Goal: Information Seeking & Learning: Learn about a topic

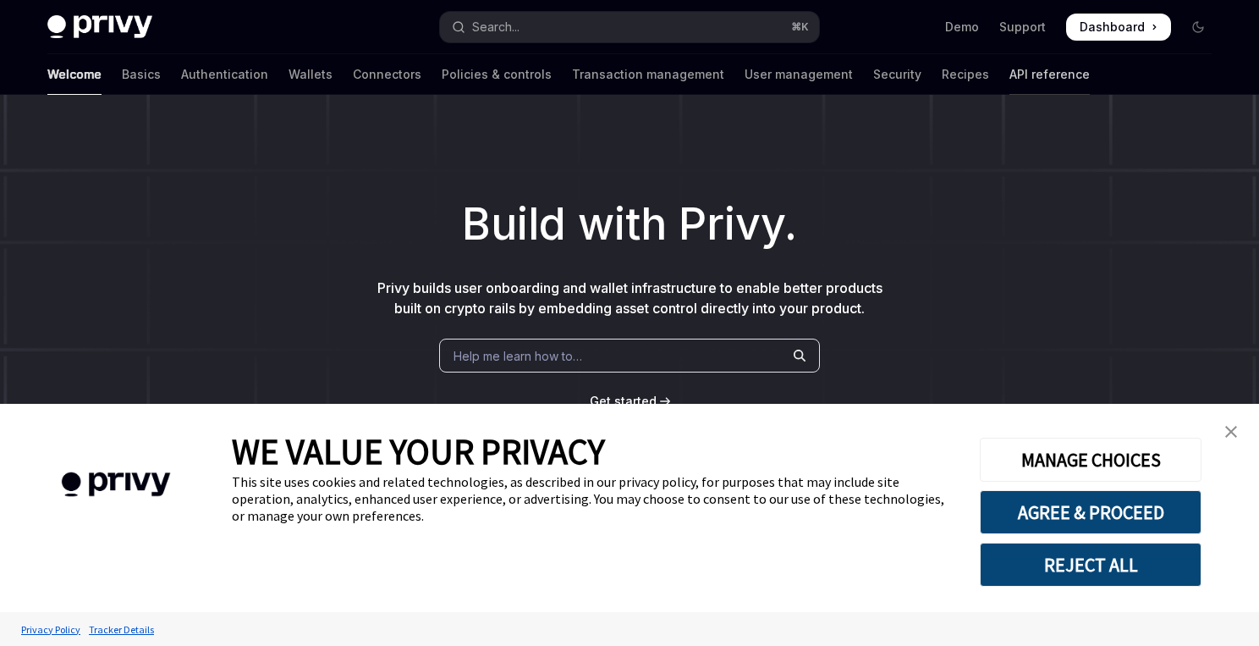
click at [1009, 88] on link "API reference" at bounding box center [1049, 74] width 80 height 41
type textarea "*"
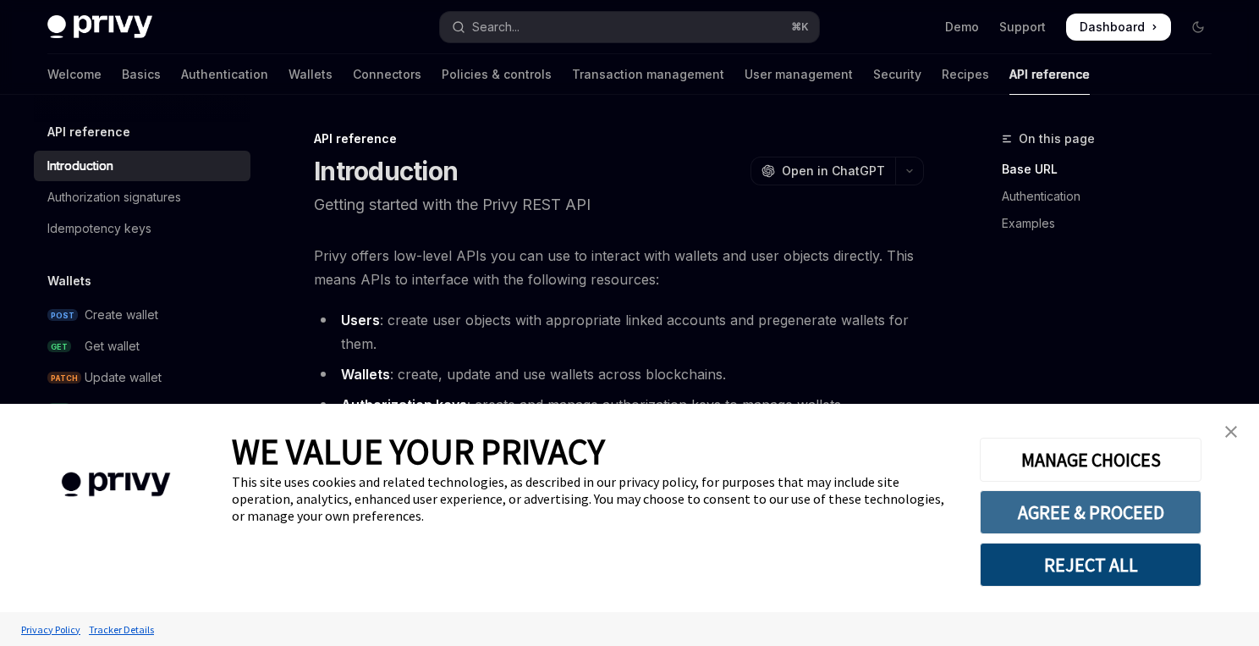
click at [1077, 498] on button "AGREE & PROCEED" at bounding box center [1091, 512] width 222 height 44
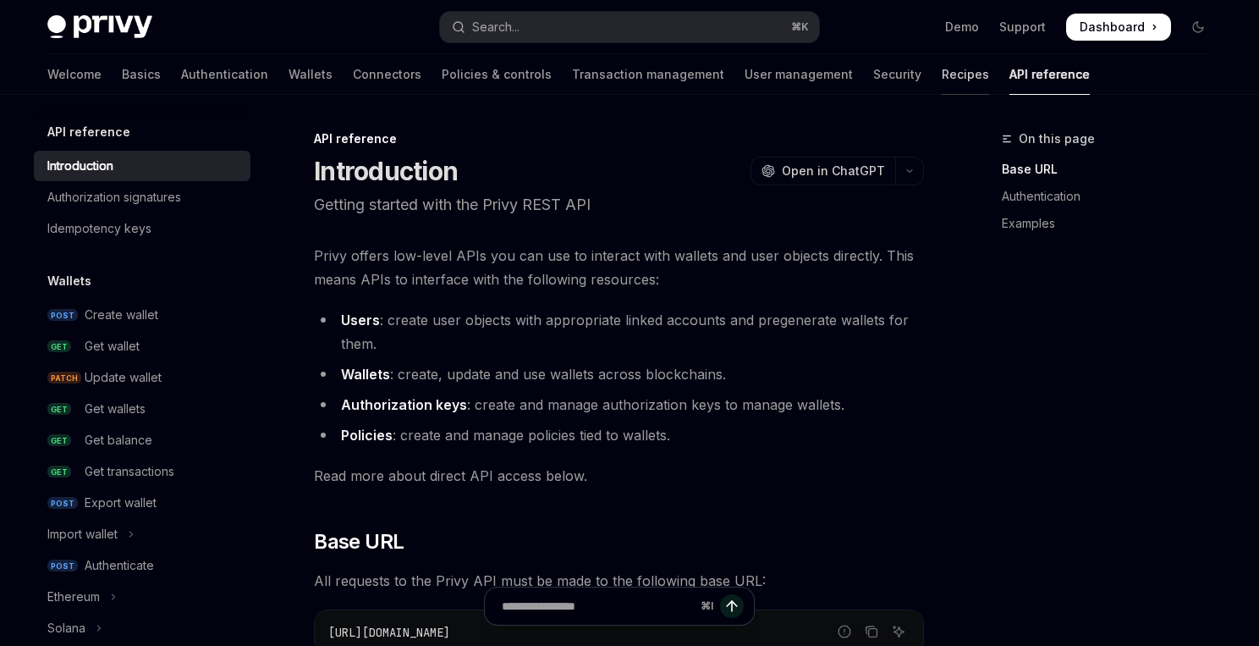
click at [942, 80] on link "Recipes" at bounding box center [965, 74] width 47 height 41
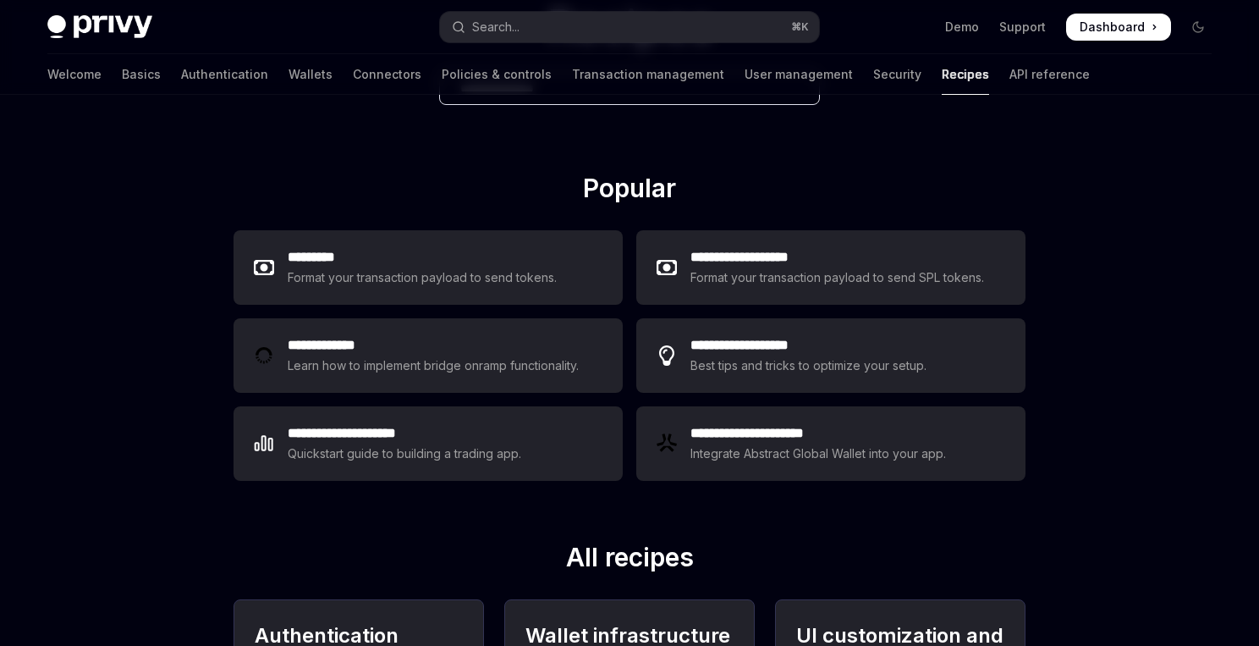
scroll to position [157, 0]
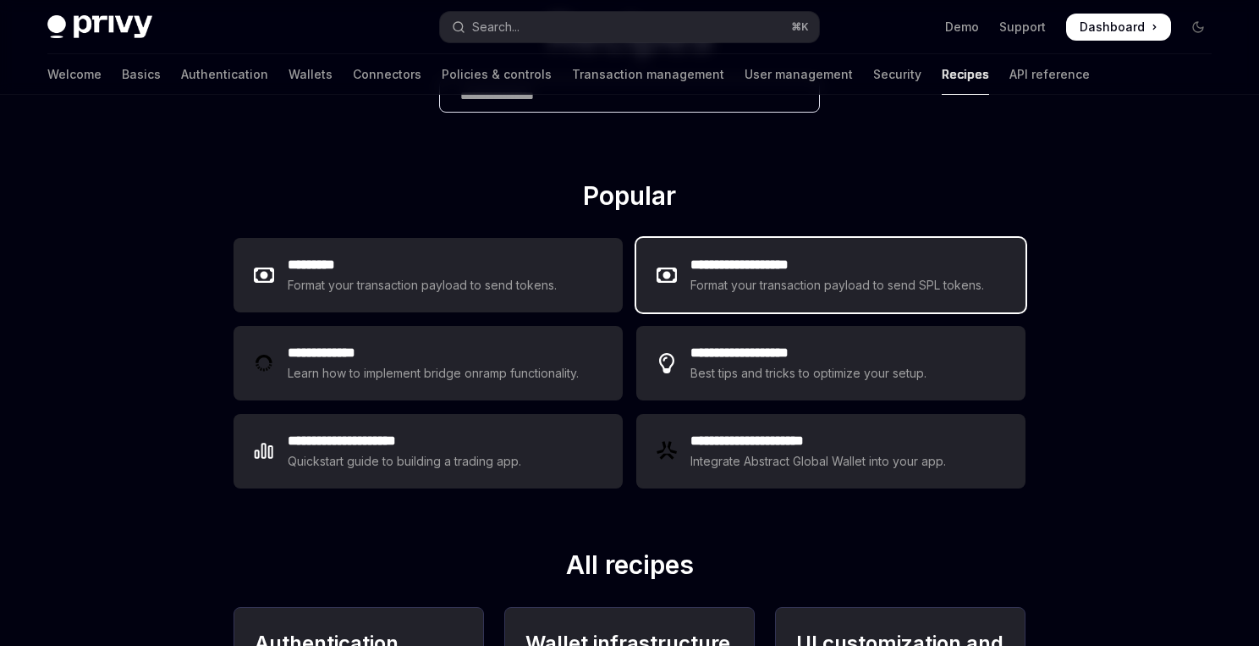
click at [709, 272] on h2 "**********" at bounding box center [837, 265] width 295 height 20
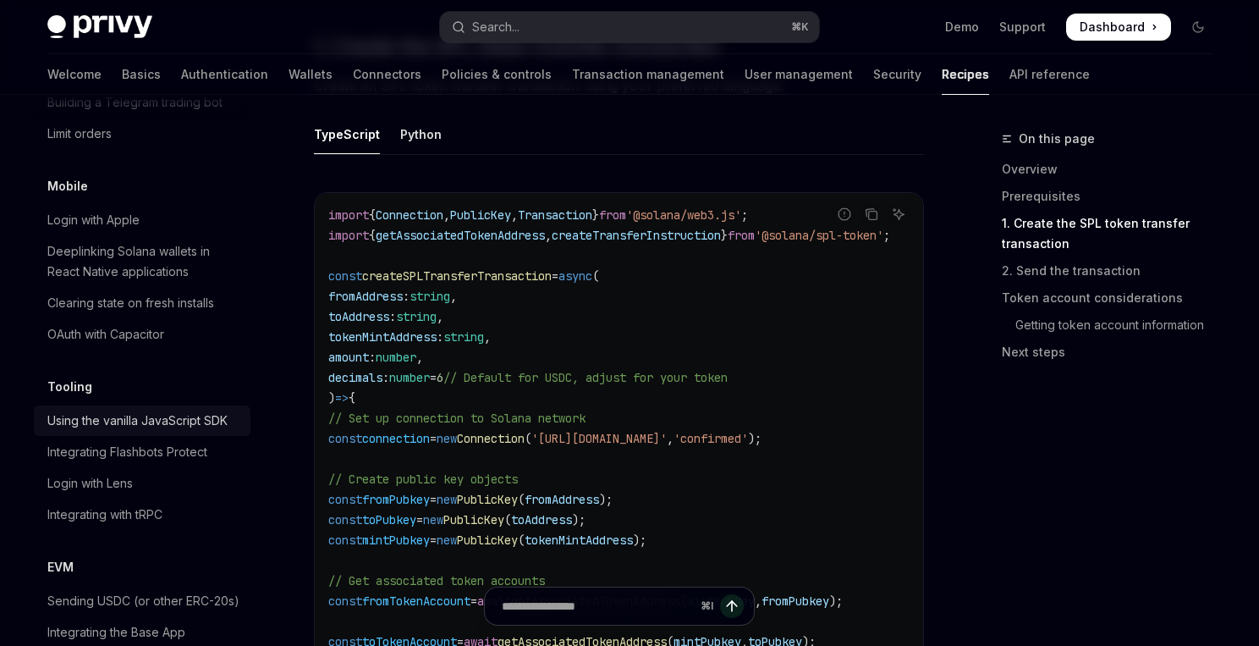
scroll to position [1987, 0]
click at [150, 411] on link "Using the vanilla JavaScript SDK" at bounding box center [142, 421] width 217 height 30
type textarea "*"
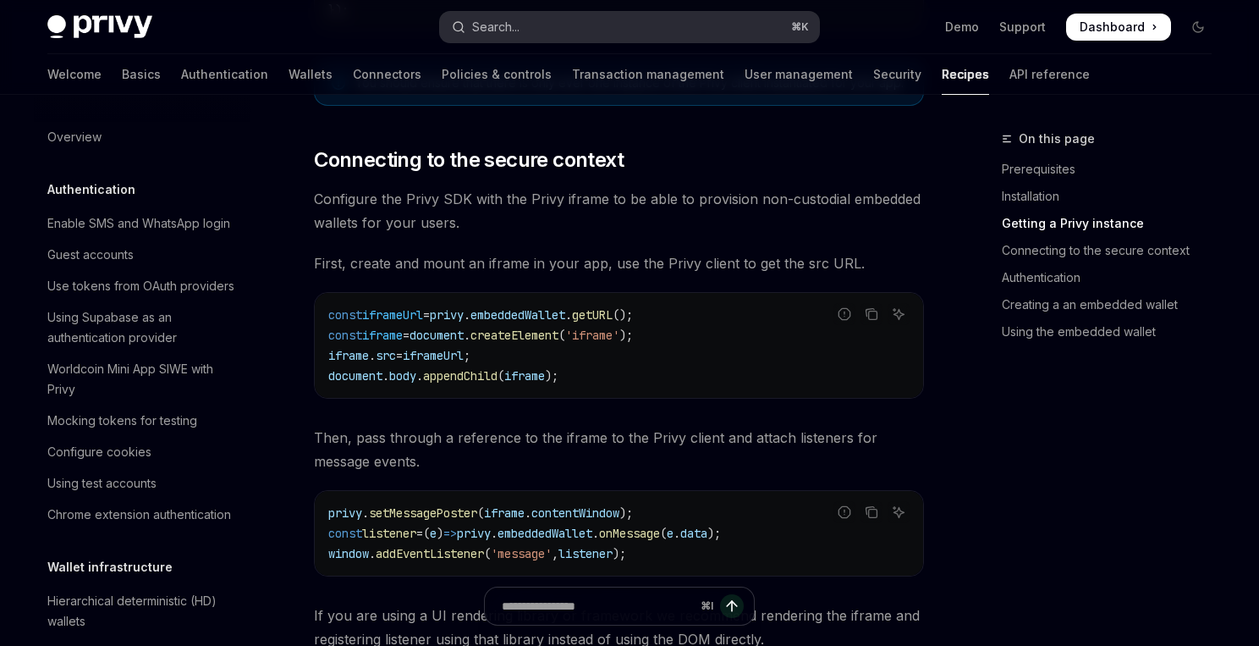
click at [544, 24] on button "Search... ⌘ K" at bounding box center [629, 27] width 379 height 30
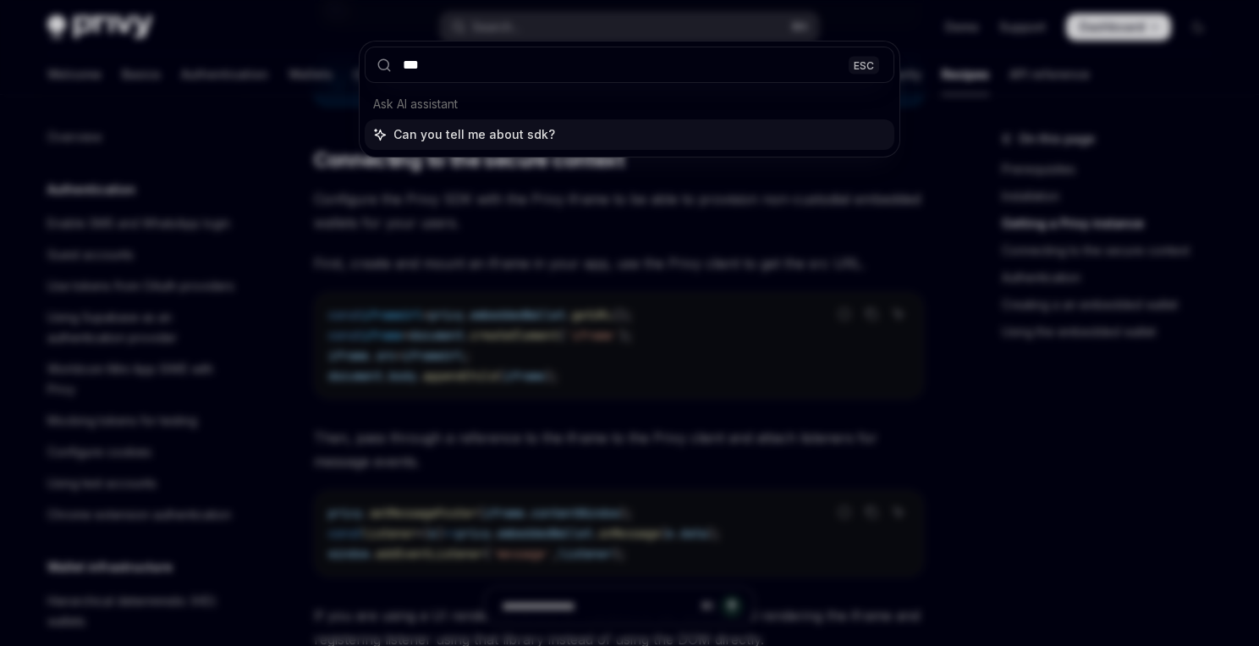
type input "***"
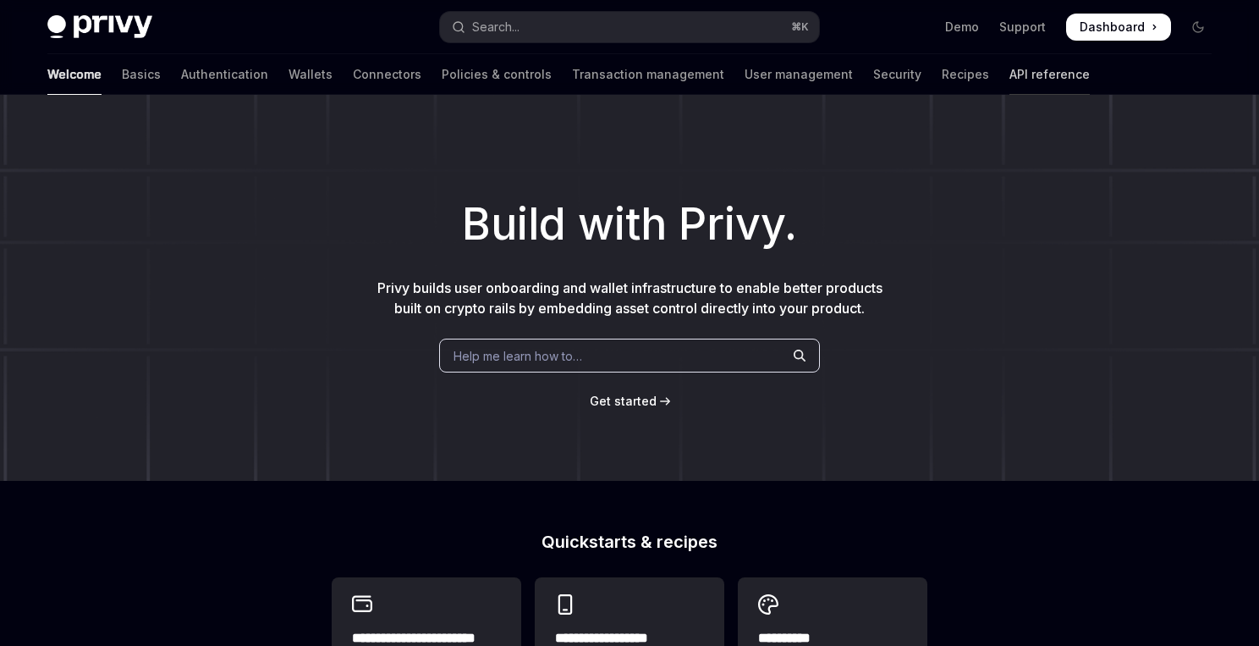
click at [1009, 71] on link "API reference" at bounding box center [1049, 74] width 80 height 41
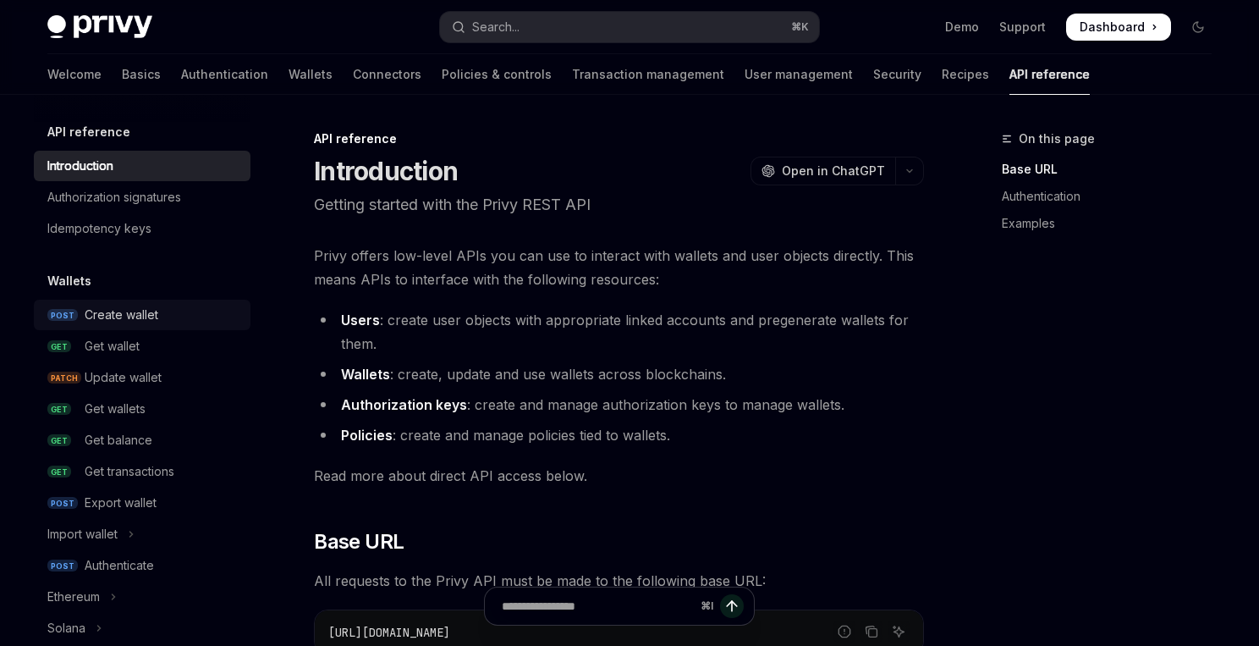
click at [160, 325] on link "POST Create wallet" at bounding box center [142, 315] width 217 height 30
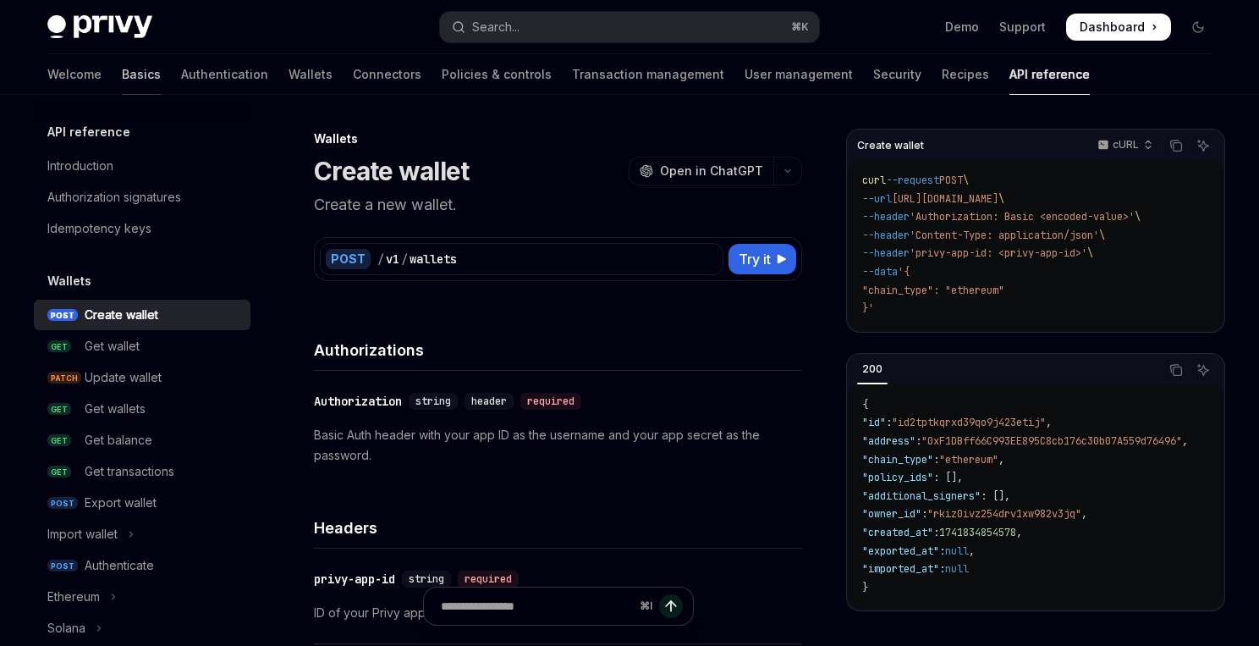
click at [122, 75] on link "Basics" at bounding box center [141, 74] width 39 height 41
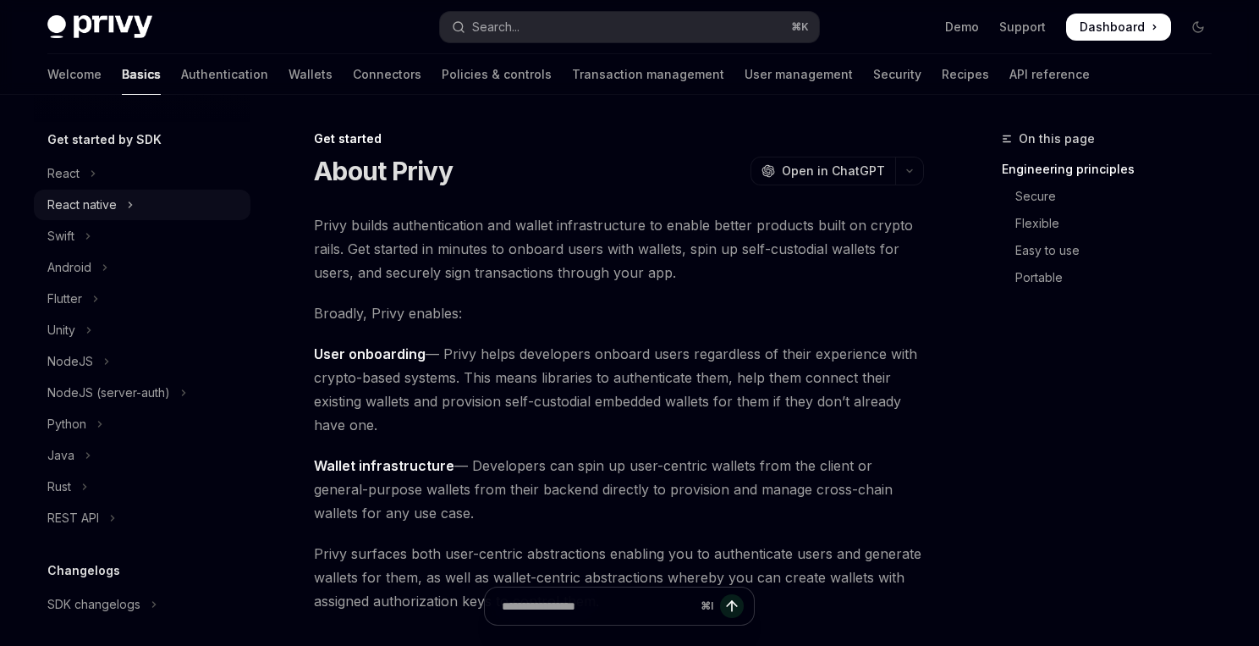
scroll to position [177, 0]
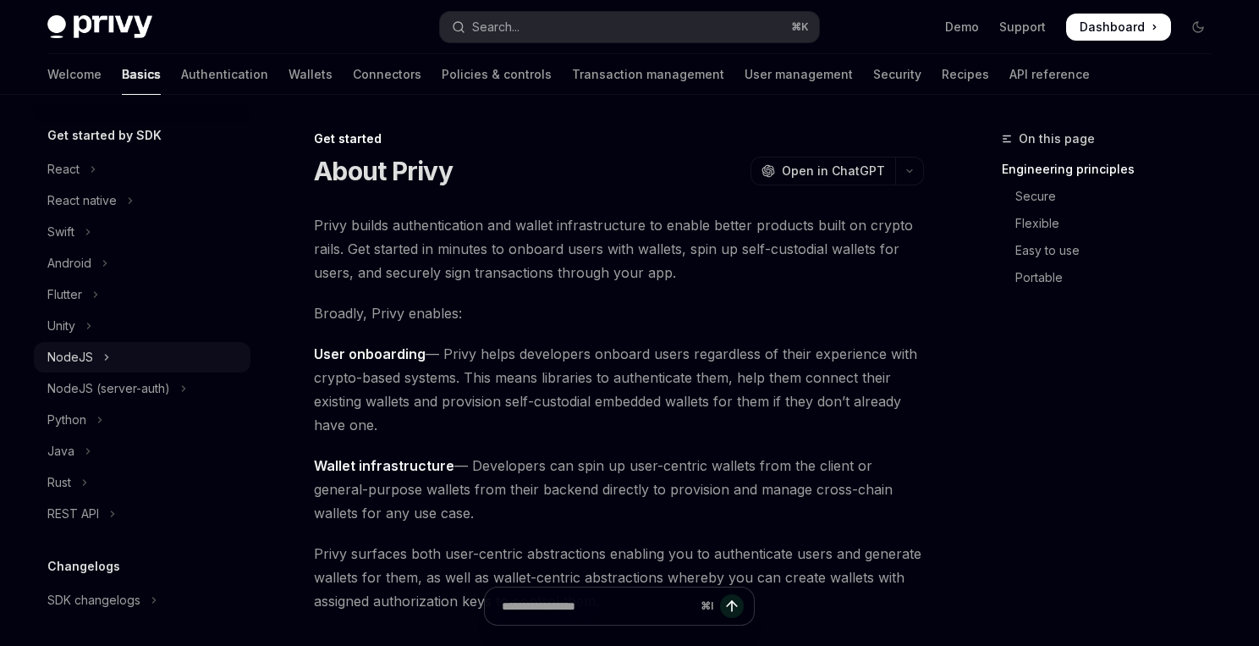
click at [105, 353] on icon "Toggle NodeJS section" at bounding box center [106, 357] width 7 height 20
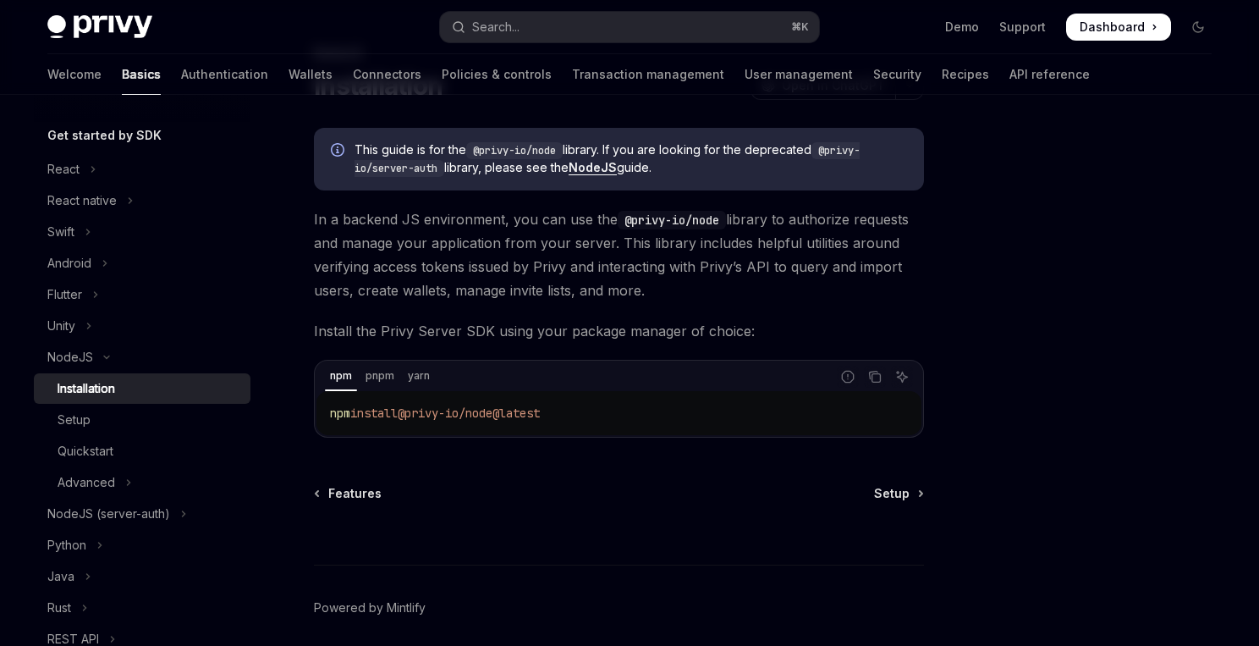
scroll to position [91, 0]
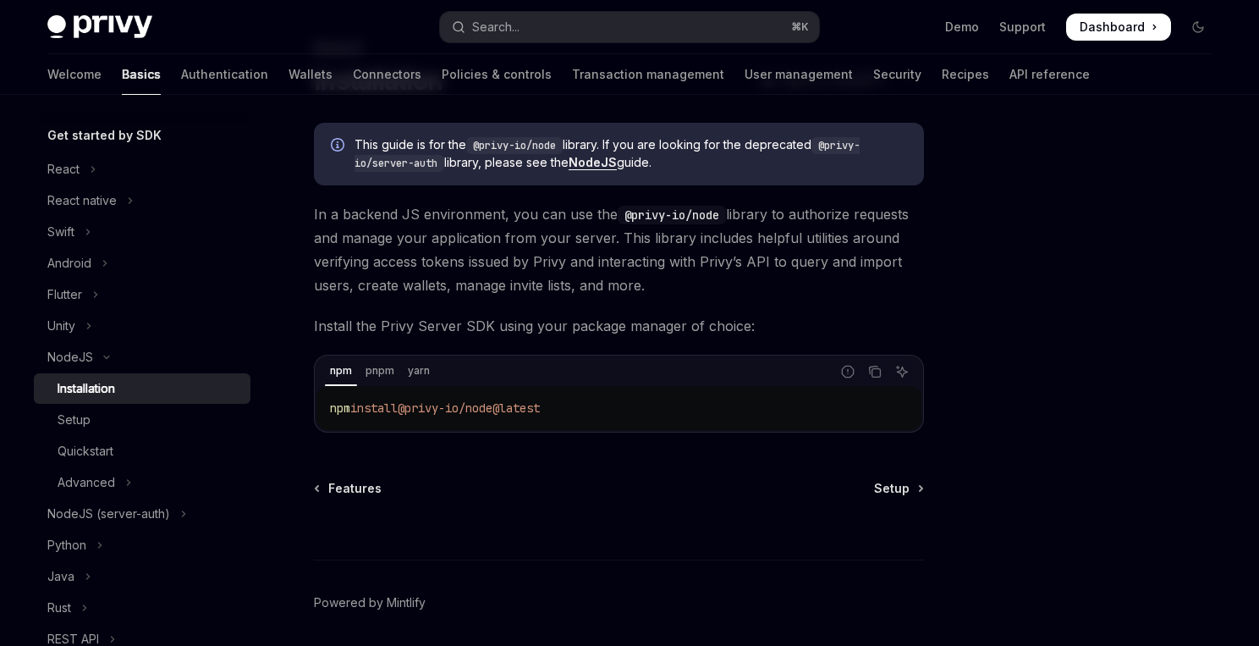
drag, startPoint x: 564, startPoint y: 408, endPoint x: 334, endPoint y: 402, distance: 229.4
click at [334, 402] on code "npm install @privy-io/node@latest" at bounding box center [619, 408] width 578 height 20
copy span "pm install @privy-io/node@latest"
click at [90, 419] on div "Setup" at bounding box center [149, 420] width 183 height 20
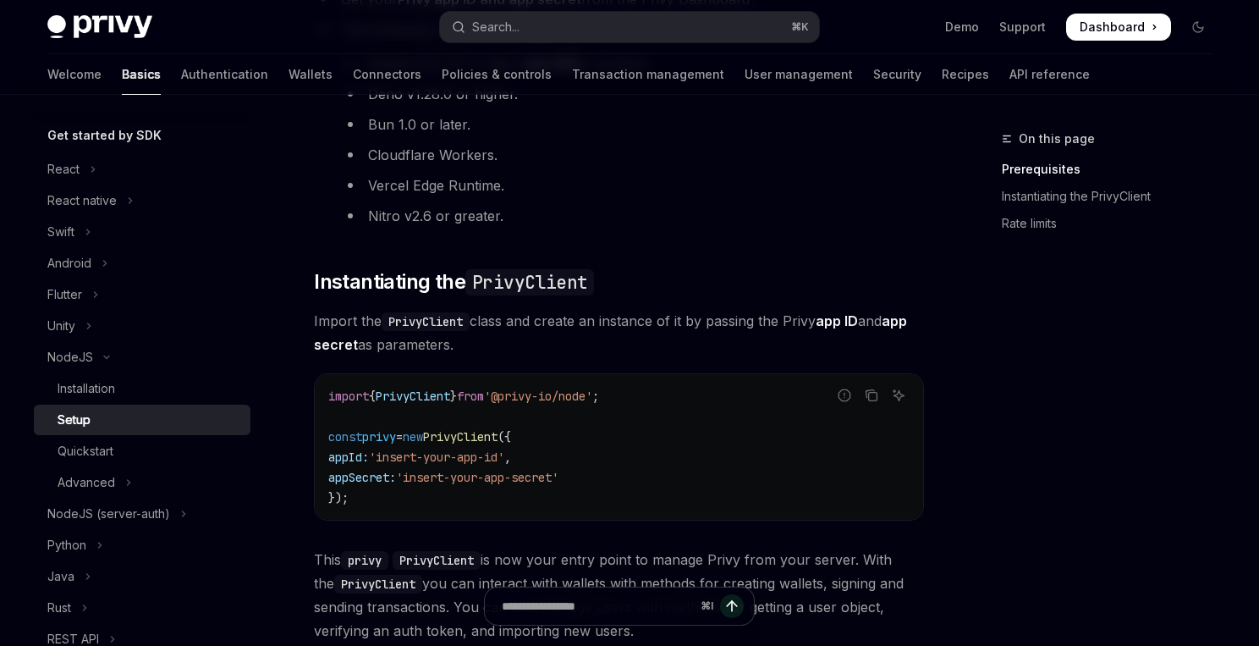
scroll to position [316, 0]
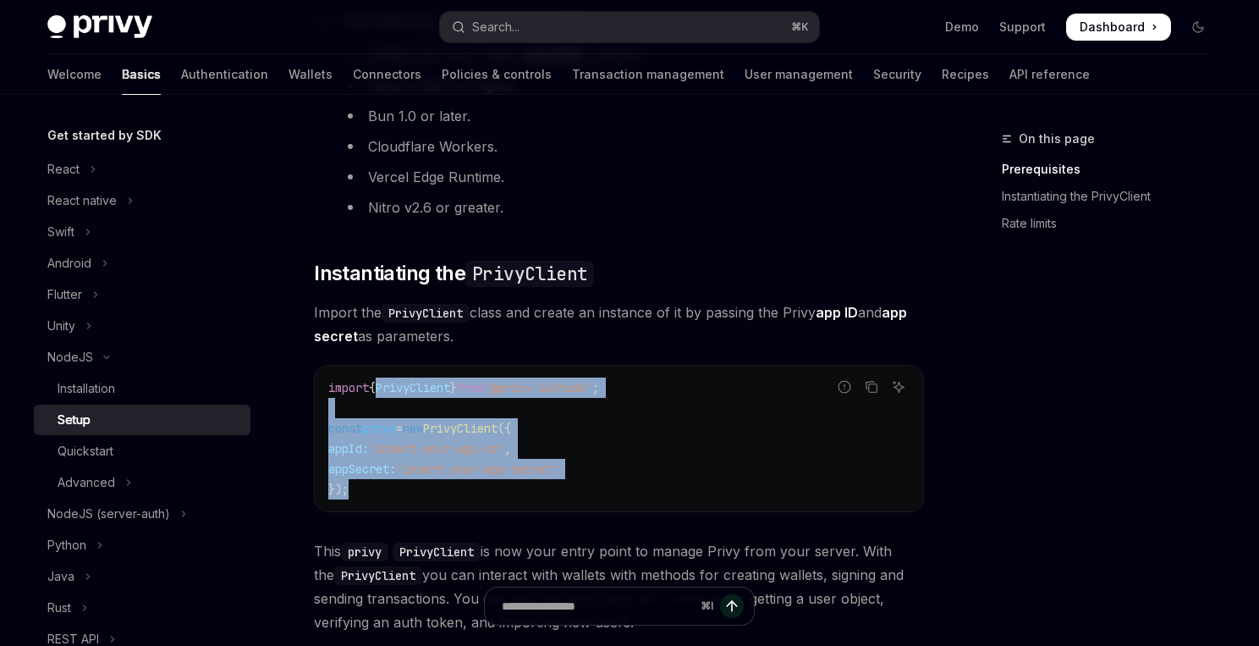
drag, startPoint x: 302, startPoint y: 432, endPoint x: 377, endPoint y: 386, distance: 87.8
click at [376, 386] on code "import { PrivyClient } from '@privy-io/node' ; const privy = new PrivyClient ({…" at bounding box center [618, 438] width 581 height 122
click at [396, 387] on span "PrivyClient" at bounding box center [413, 387] width 74 height 15
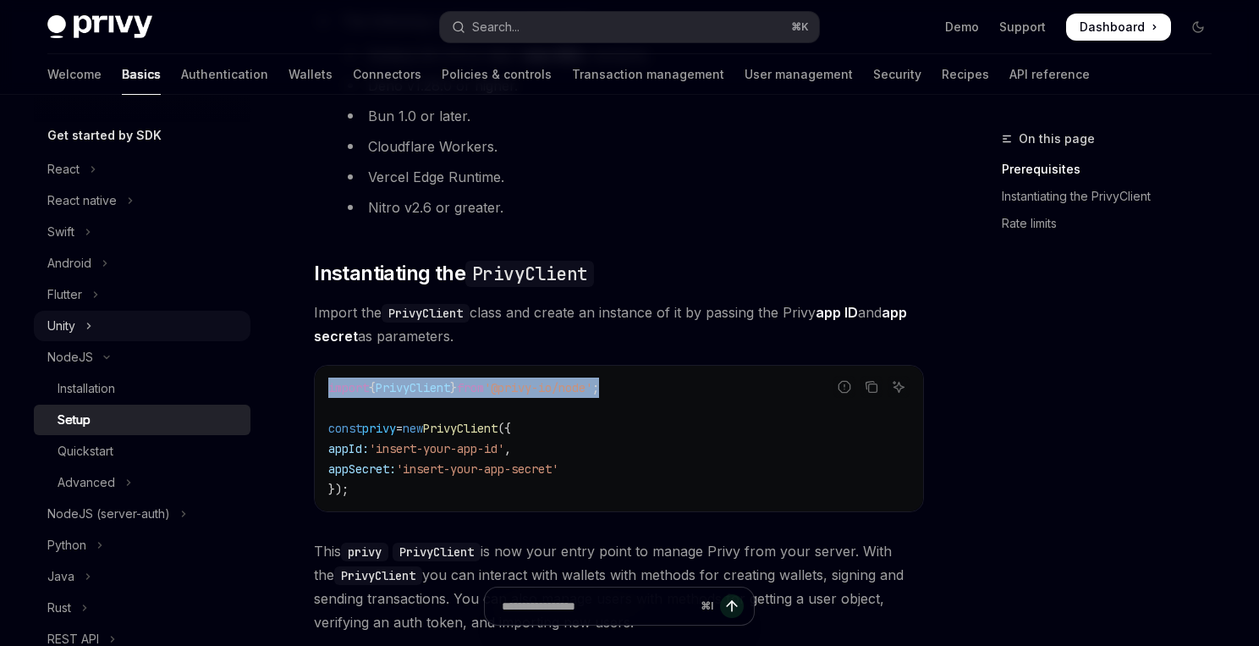
drag, startPoint x: 657, startPoint y: 381, endPoint x: 42, endPoint y: 322, distance: 617.9
click at [289, 373] on div "NodeJS Setup OpenAI Open in ChatGPT OpenAI Open in ChatGPT ​ Prerequisites Befo…" at bounding box center [460, 455] width 934 height 1284
copy span "import { PrivyClient } from '@privy-io/node' ;"
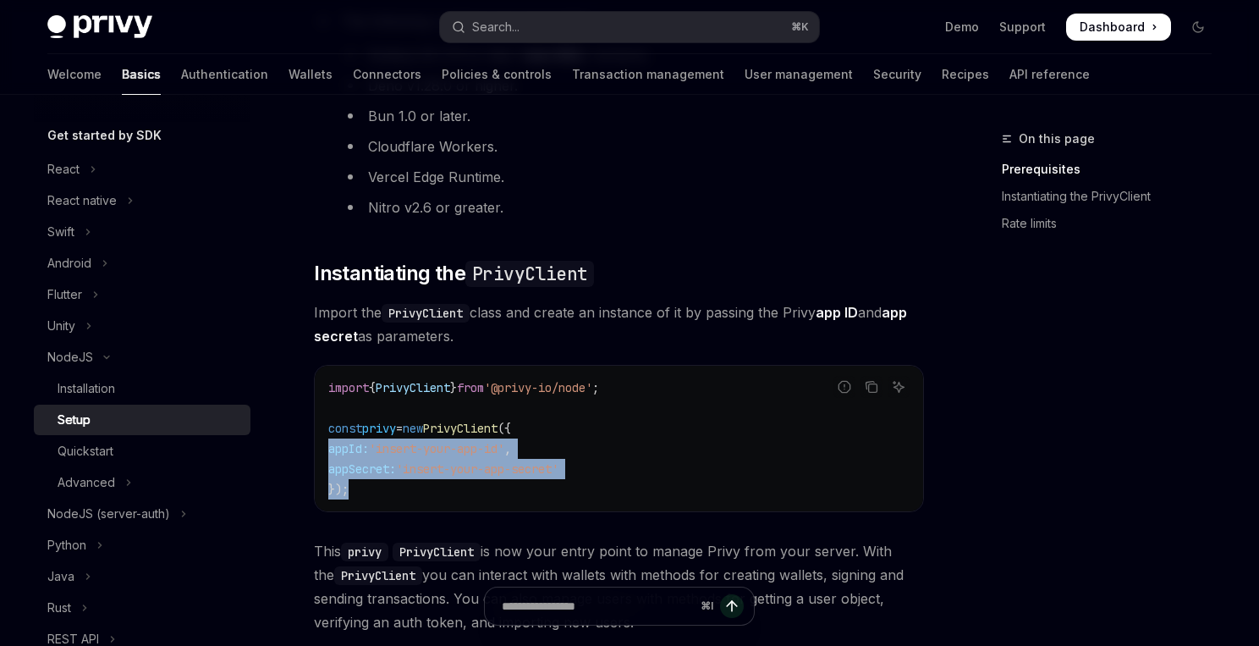
drag, startPoint x: 370, startPoint y: 492, endPoint x: 327, endPoint y: 440, distance: 66.7
click at [328, 440] on code "import { PrivyClient } from '@privy-io/node' ; const privy = new PrivyClient ({…" at bounding box center [618, 438] width 581 height 122
copy code "const privy = new PrivyClient ({ appId: 'insert-your-app-id' , appSecret: 'inse…"
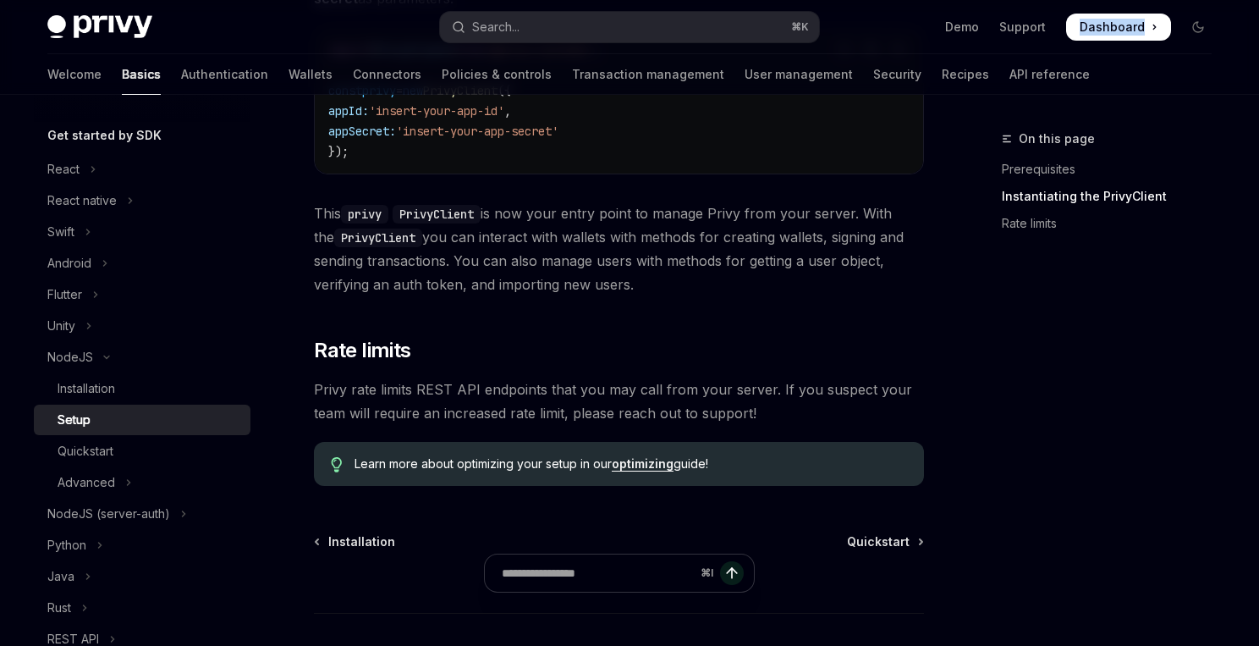
scroll to position [663, 0]
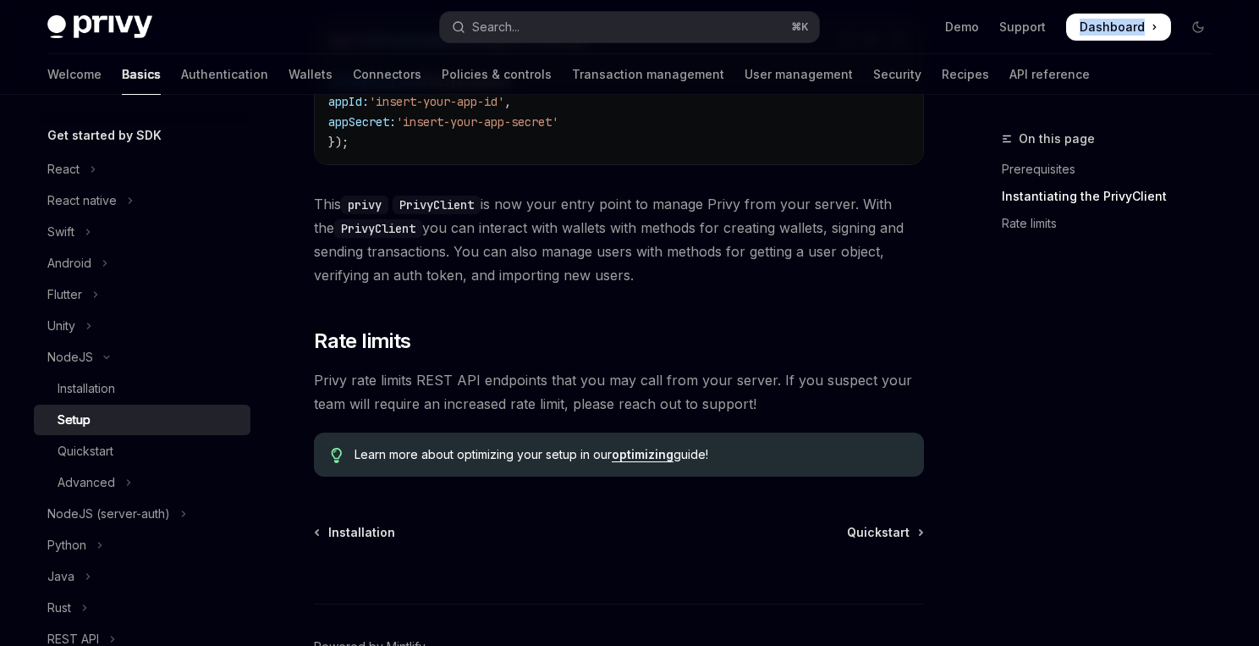
click at [647, 456] on link "optimizing" at bounding box center [643, 454] width 62 height 15
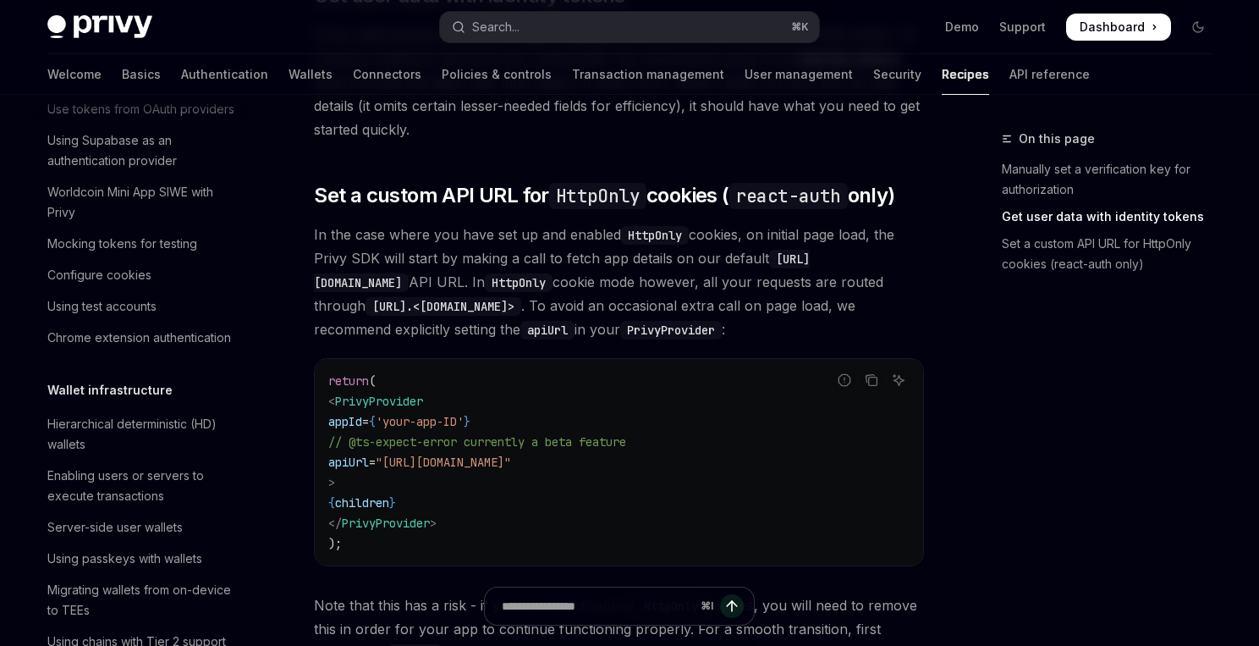
scroll to position [810, 0]
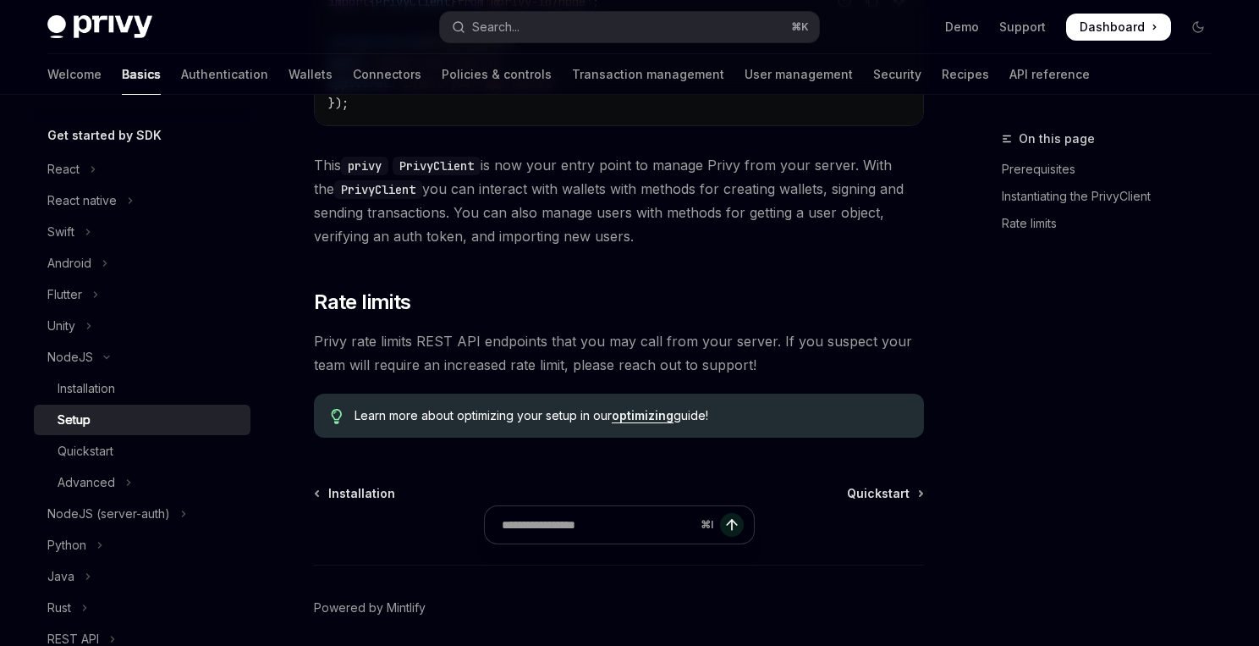
scroll to position [663, 0]
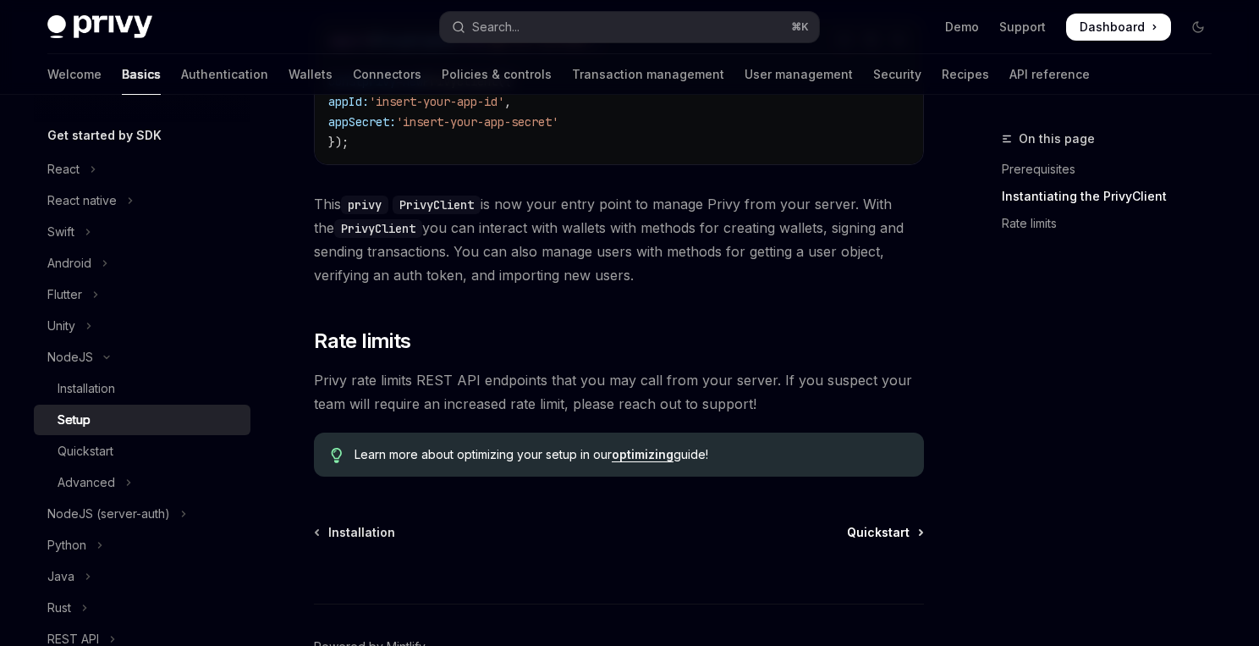
click at [866, 530] on span "Quickstart" at bounding box center [878, 532] width 63 height 17
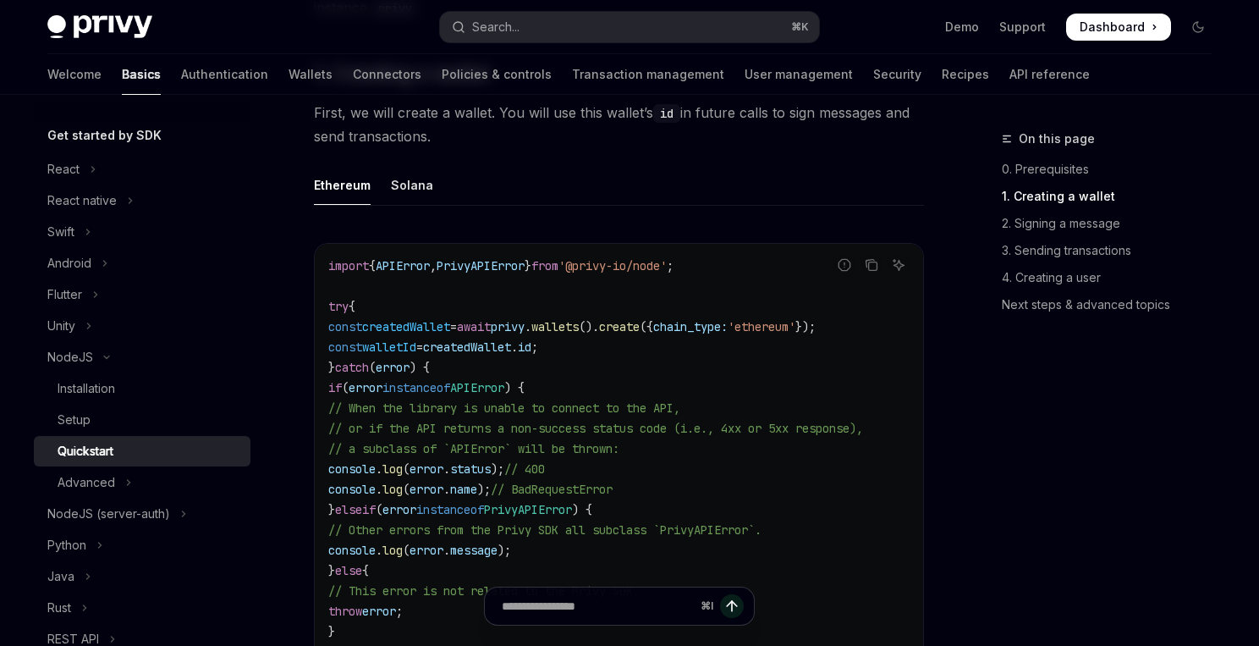
scroll to position [442, 0]
click at [1045, 371] on div "On this page 0. Prerequisites 1. Creating a wallet 2. Signing a message 3. Send…" at bounding box center [1096, 387] width 257 height 517
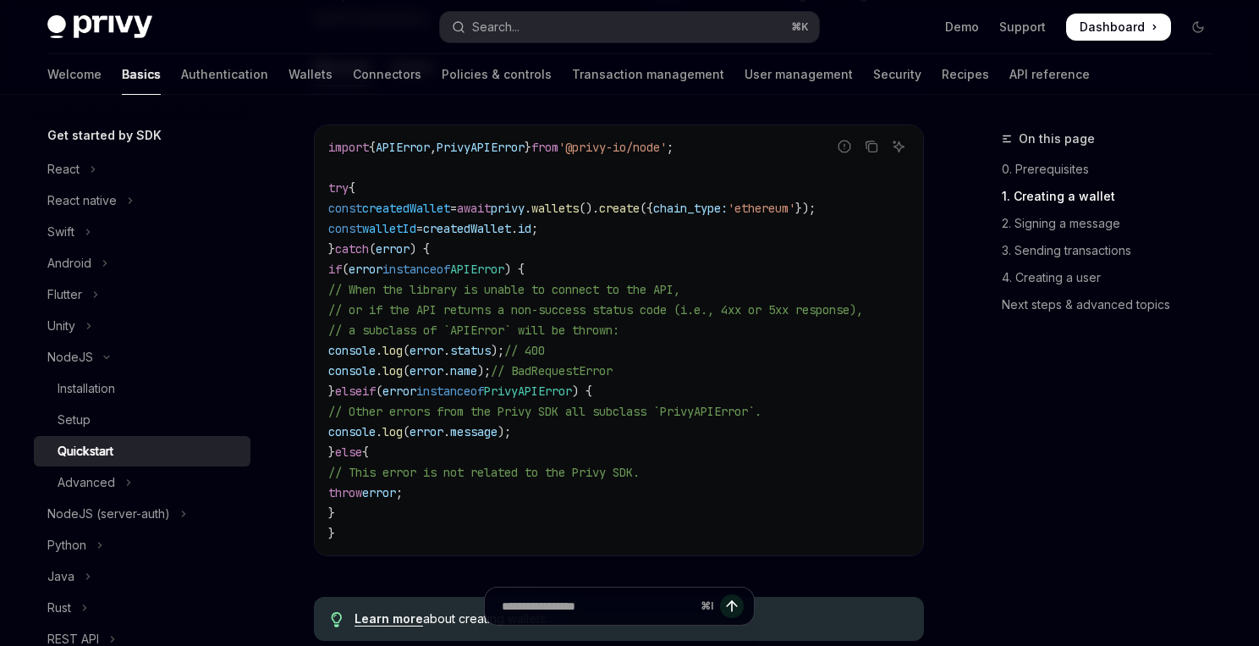
scroll to position [544, 0]
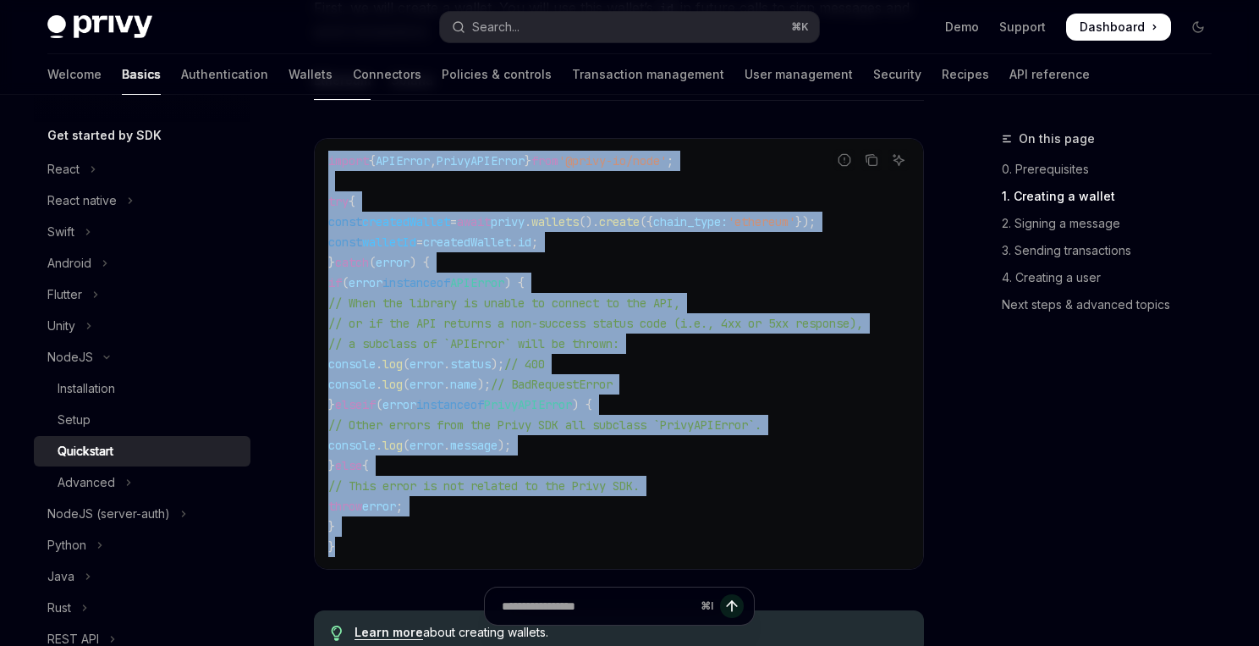
drag, startPoint x: 358, startPoint y: 547, endPoint x: 326, endPoint y: 161, distance: 387.2
click at [326, 161] on div "import { APIError , PrivyAPIError } from '@privy-io/node' ; try { const created…" at bounding box center [619, 354] width 608 height 430
copy code "import { APIError , PrivyAPIError } from '@privy-io/node' ; try { const created…"
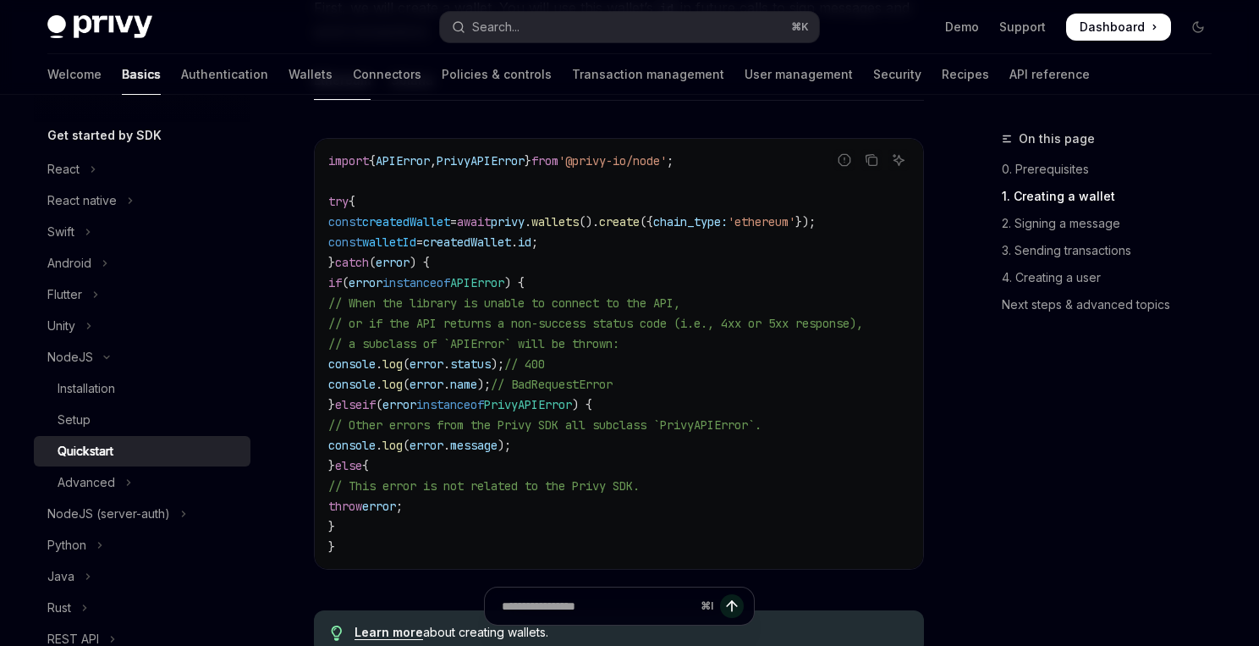
click at [995, 393] on div "On this page 0. Prerequisites 1. Creating a wallet 2. Signing a message 3. Send…" at bounding box center [1096, 387] width 257 height 517
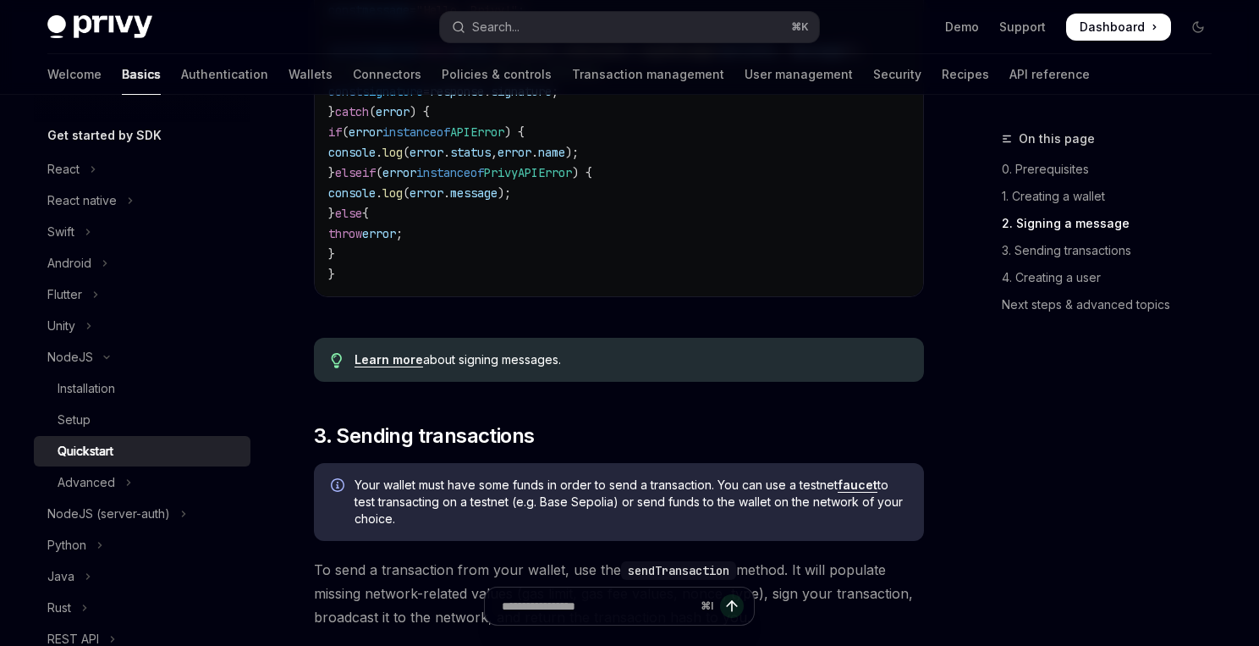
scroll to position [1559, 0]
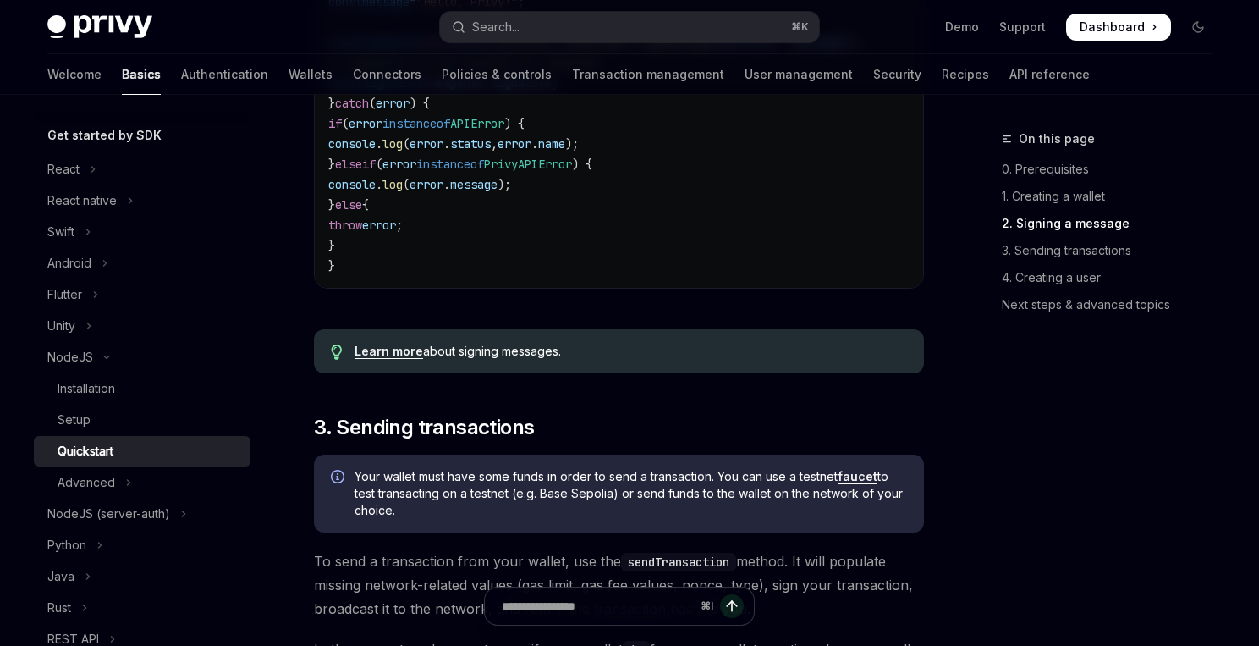
click at [390, 359] on link "Learn more" at bounding box center [389, 351] width 69 height 15
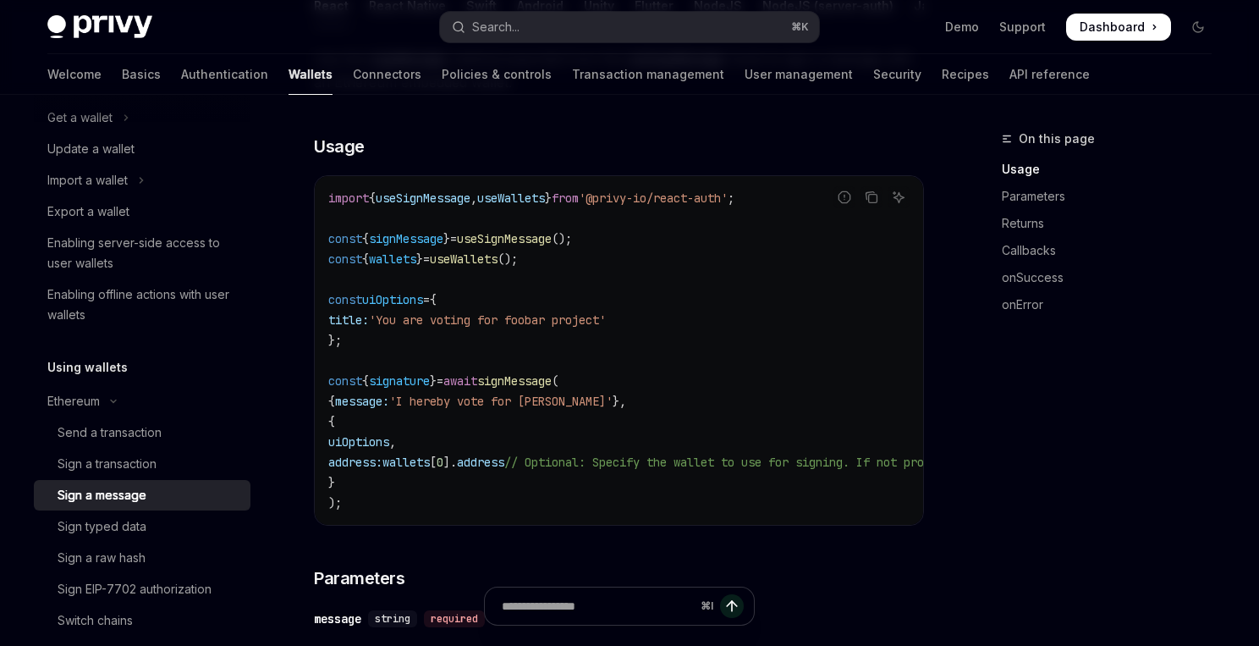
scroll to position [311, 0]
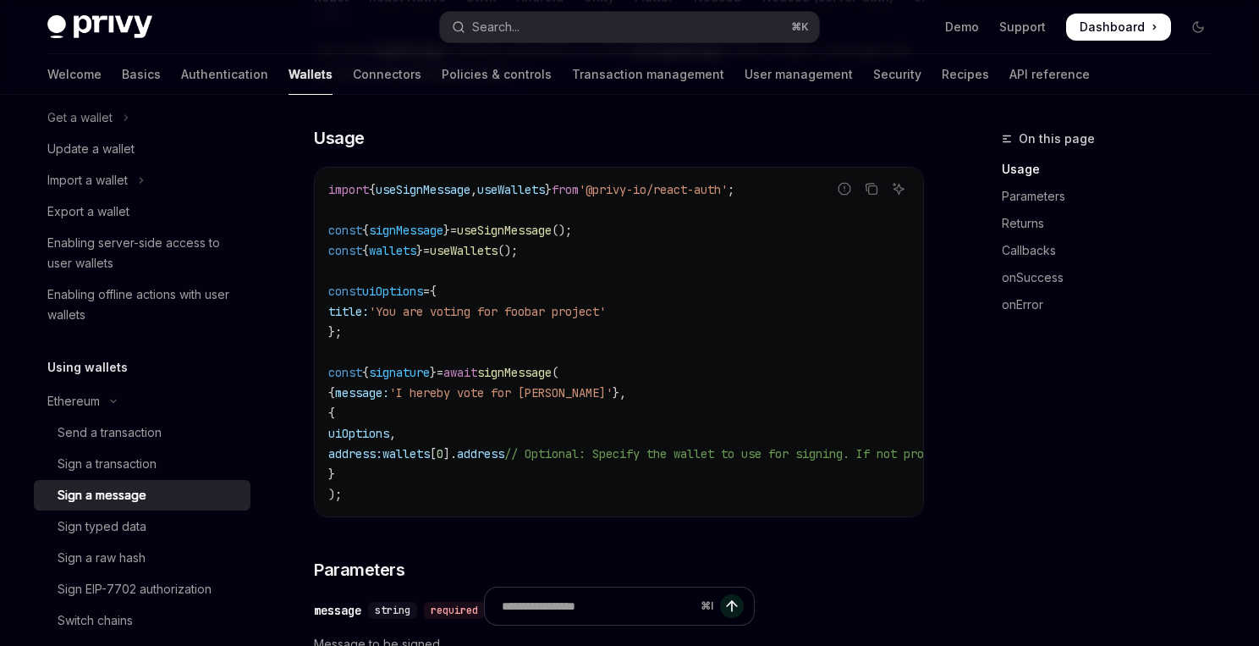
click at [542, 377] on span "signMessage" at bounding box center [514, 372] width 74 height 15
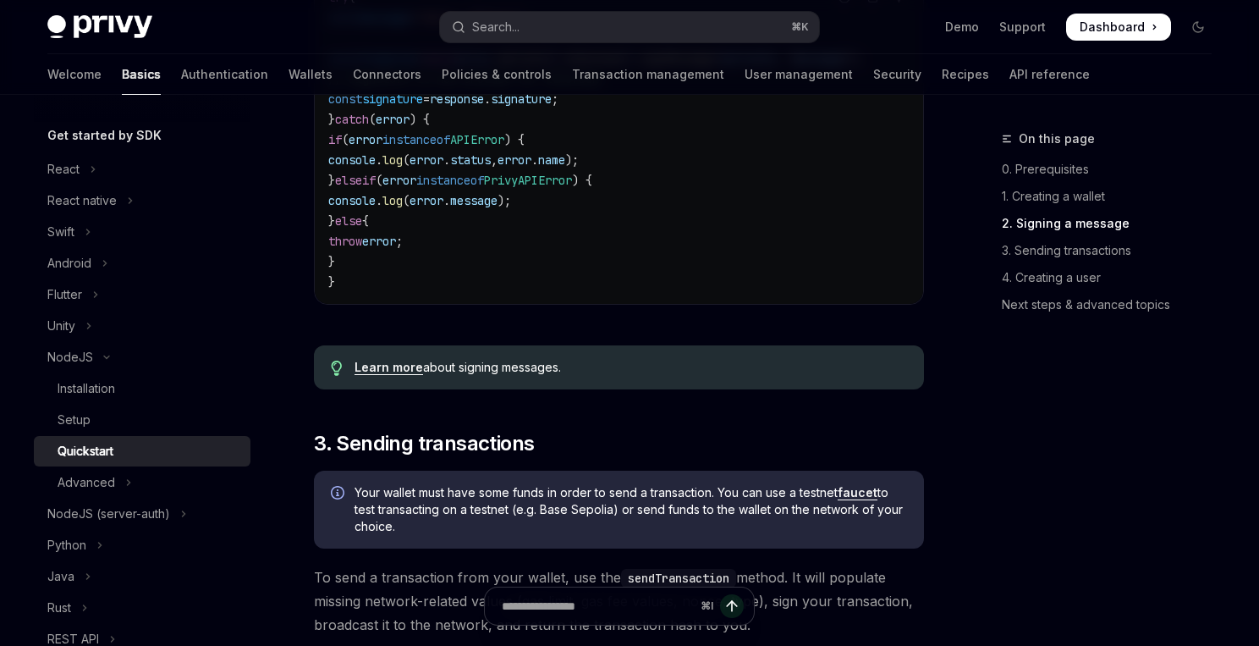
scroll to position [1559, 0]
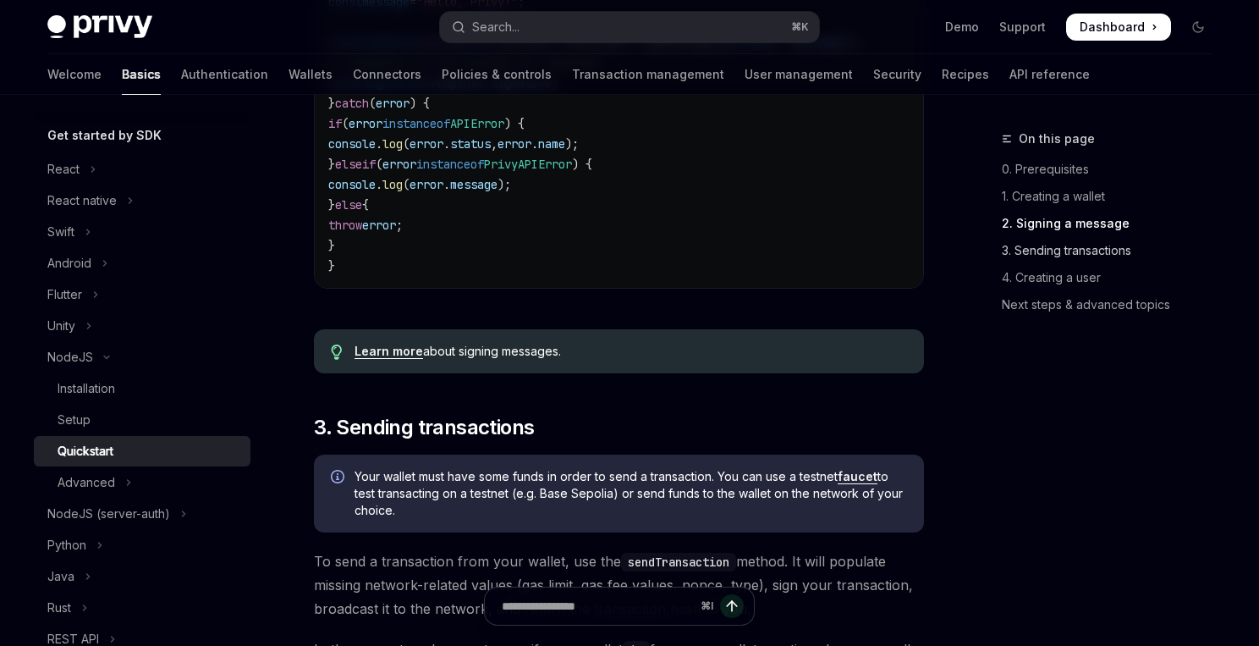
click at [1042, 256] on link "3. Sending transactions" at bounding box center [1113, 250] width 223 height 27
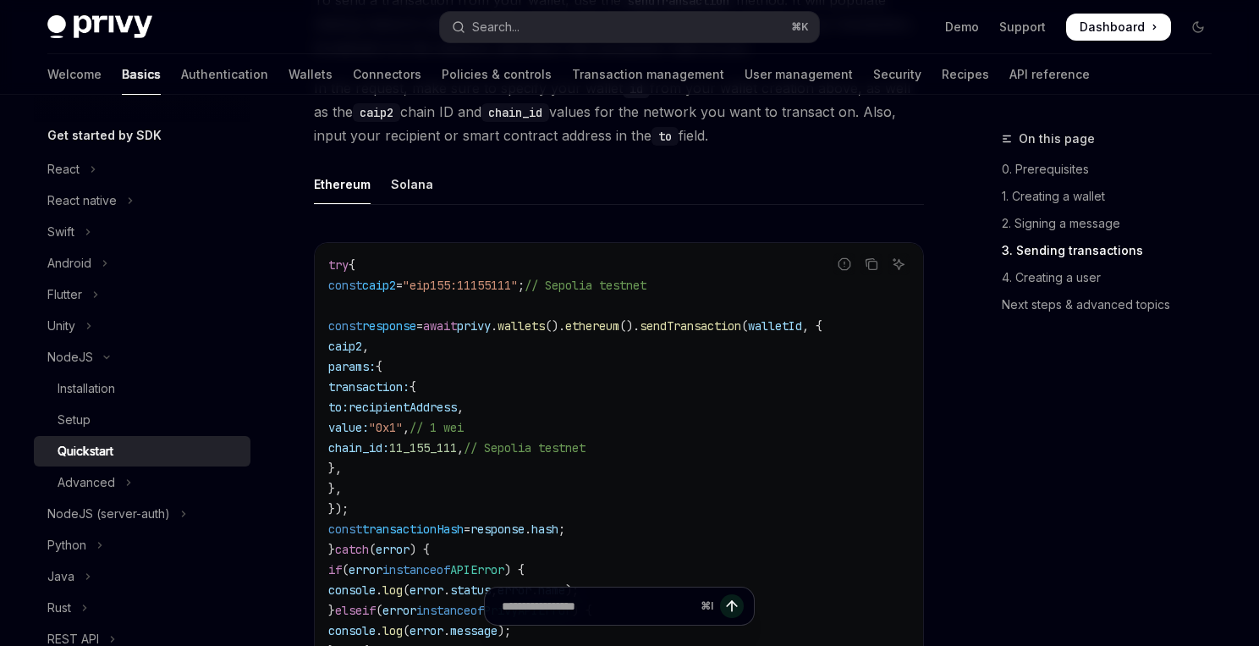
scroll to position [2130, 0]
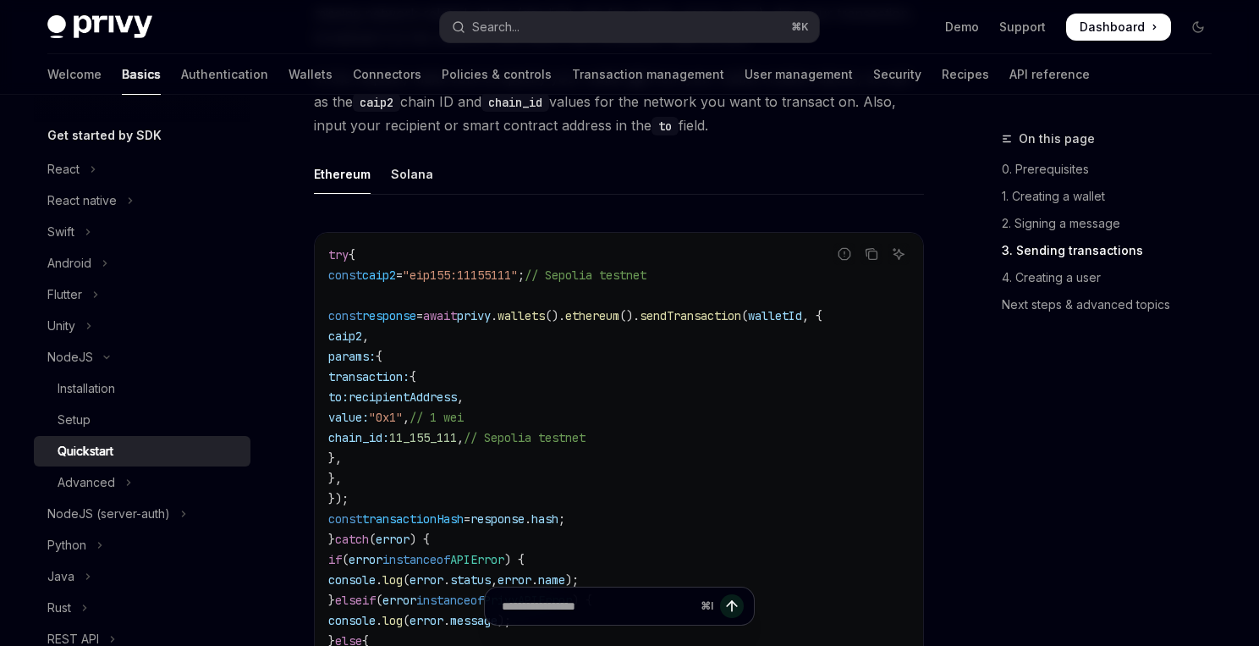
click at [1081, 374] on div "On this page 0. Prerequisites 1. Creating a wallet 2. Signing a message 3. Send…" at bounding box center [1096, 387] width 257 height 517
click at [619, 366] on code "try { const caip2 = "eip155:11155111" ; // Sepolia testnet const response = awa…" at bounding box center [618, 478] width 581 height 467
click at [554, 195] on ul "Ethereum Solana" at bounding box center [619, 174] width 610 height 41
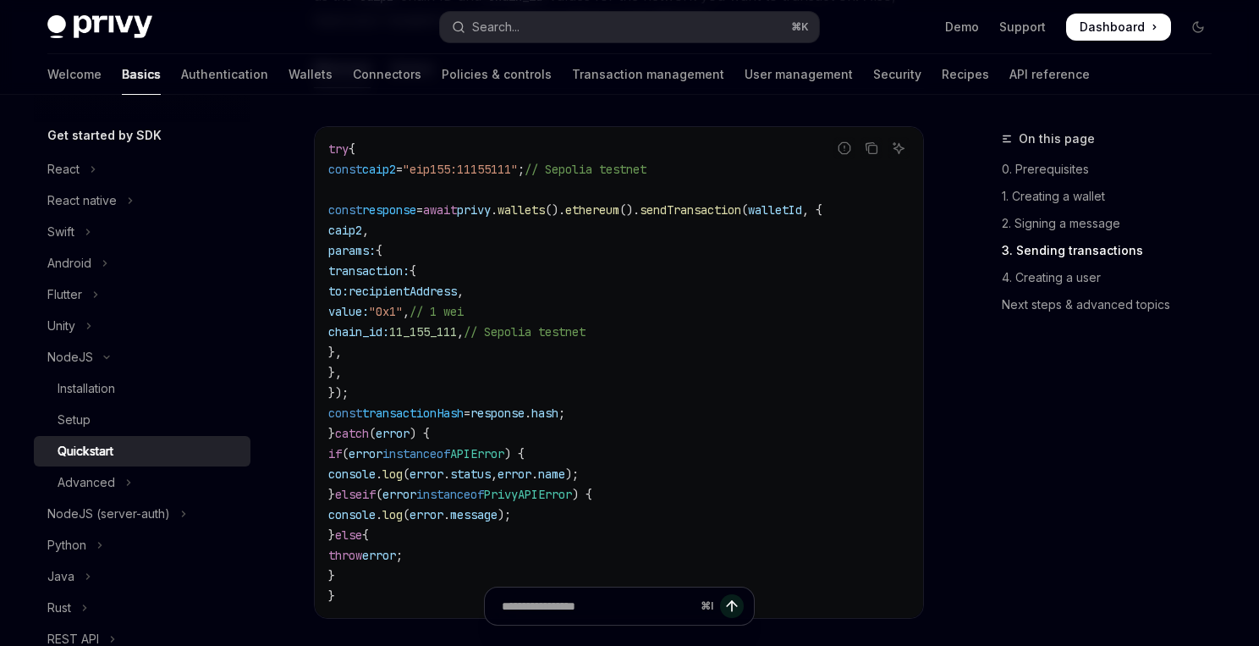
scroll to position [2253, 0]
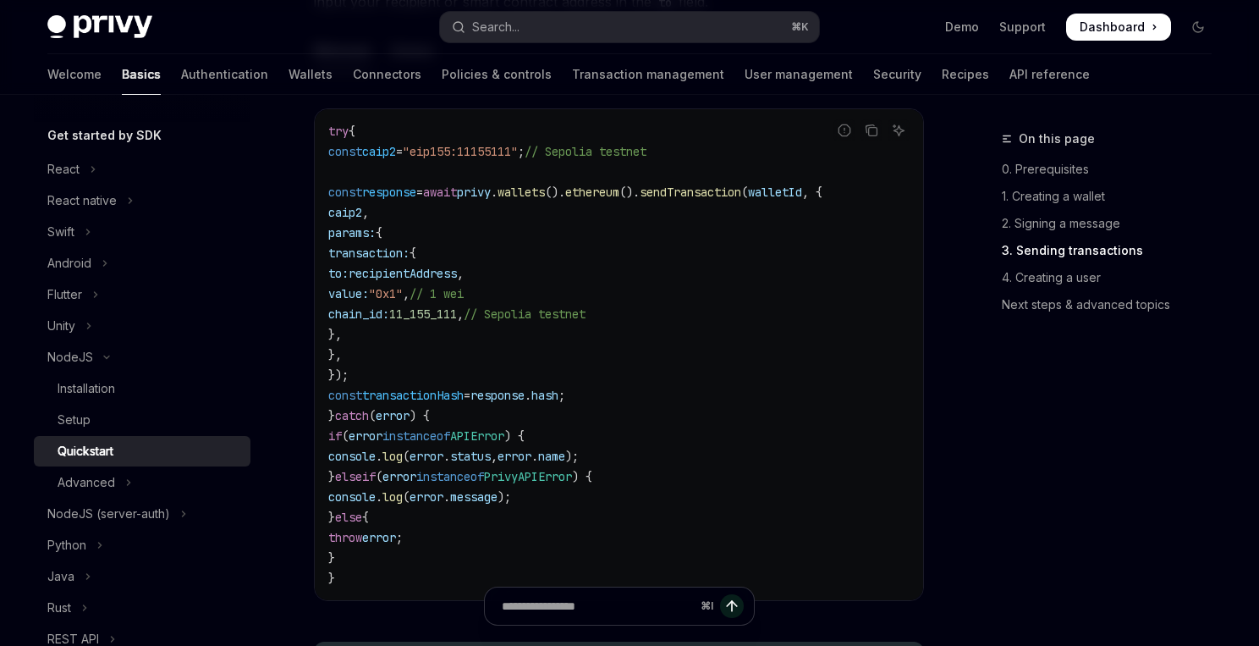
click at [356, 301] on span "value:" at bounding box center [348, 293] width 41 height 15
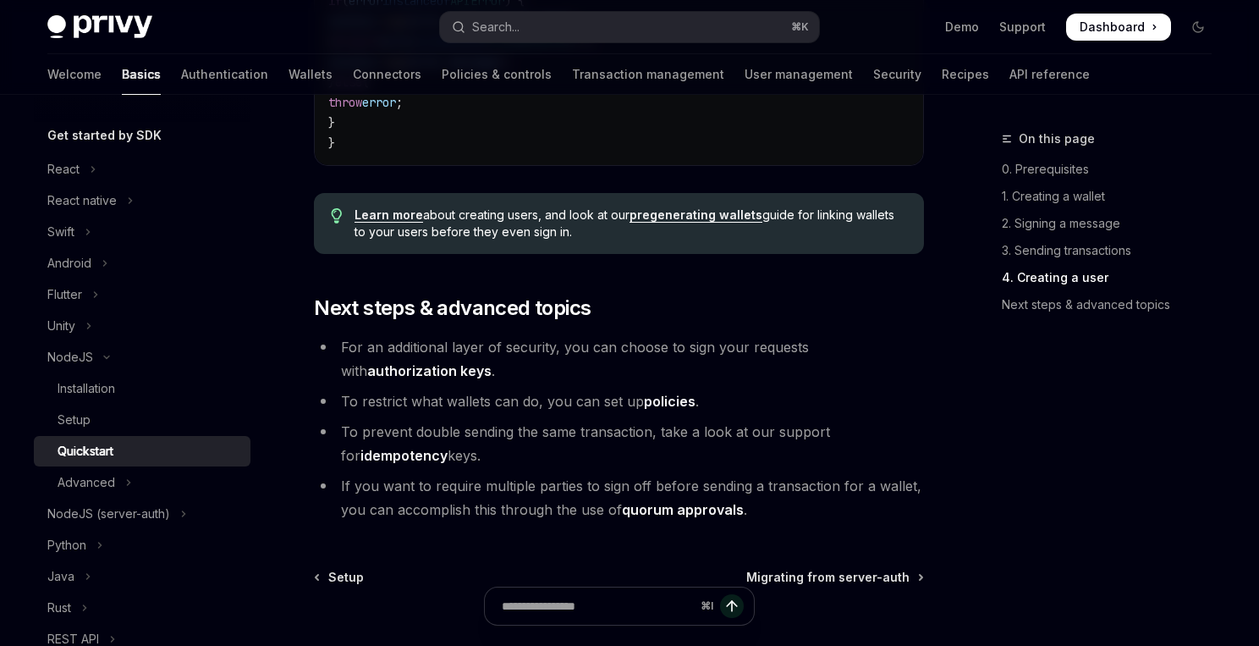
scroll to position [3501, 0]
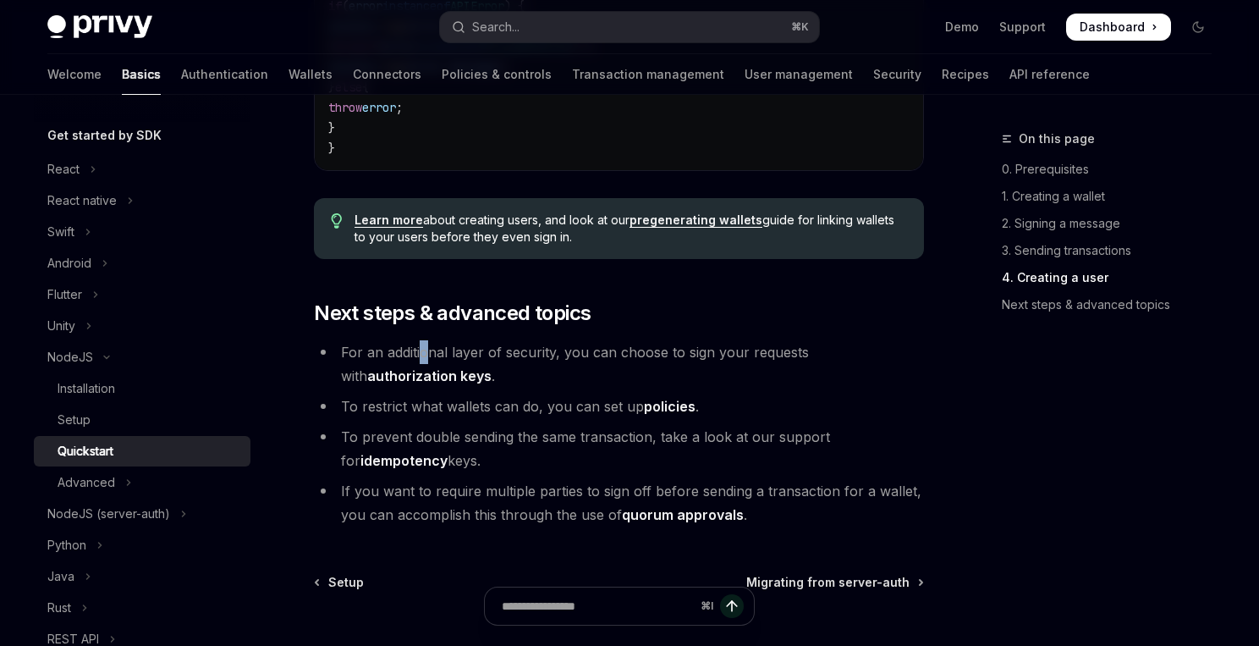
drag, startPoint x: 423, startPoint y: 375, endPoint x: 481, endPoint y: 378, distance: 57.6
click at [461, 377] on li "For an additional layer of security, you can choose to sign your requests with …" at bounding box center [619, 363] width 610 height 47
click at [651, 388] on li "For an additional layer of security, you can choose to sign your requests with …" at bounding box center [619, 363] width 610 height 47
click at [492, 384] on link "authorization keys" at bounding box center [429, 376] width 124 height 18
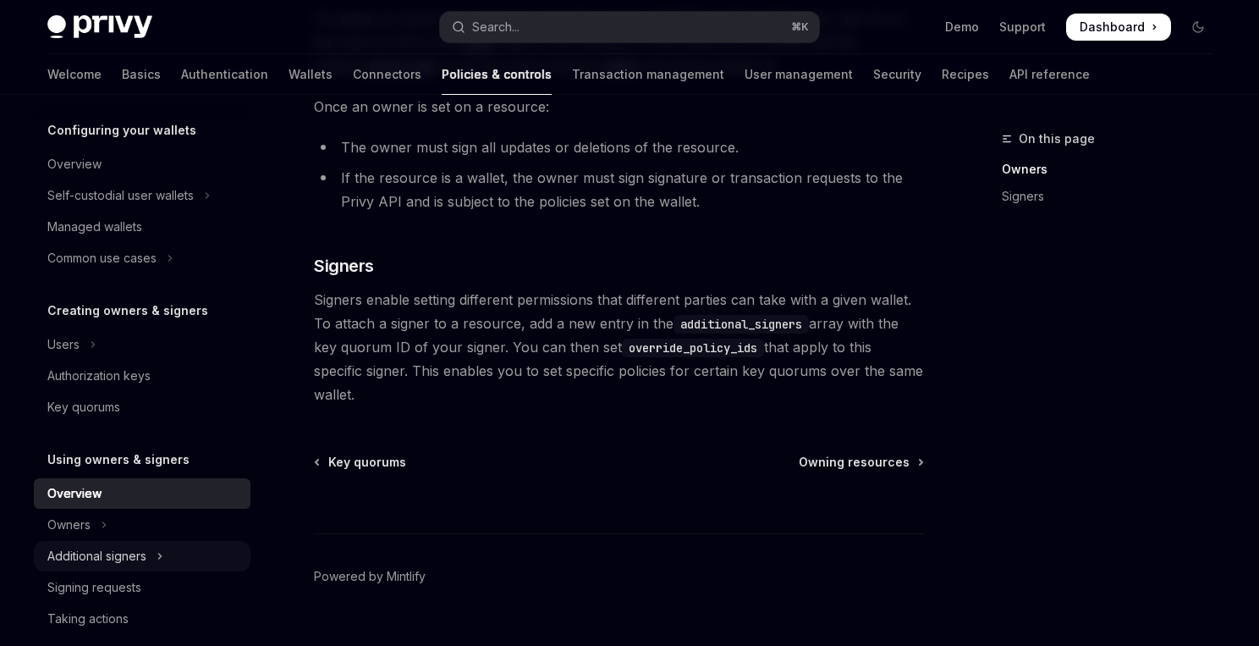
scroll to position [228, 0]
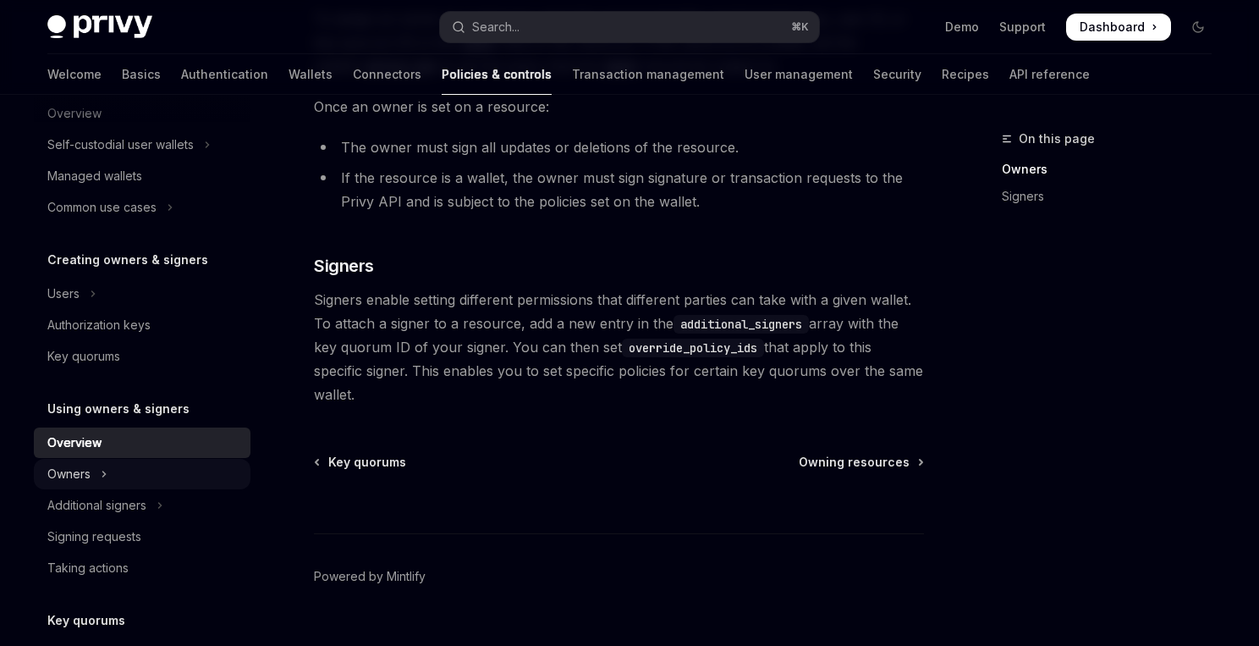
click at [109, 463] on button "Owners" at bounding box center [142, 474] width 217 height 30
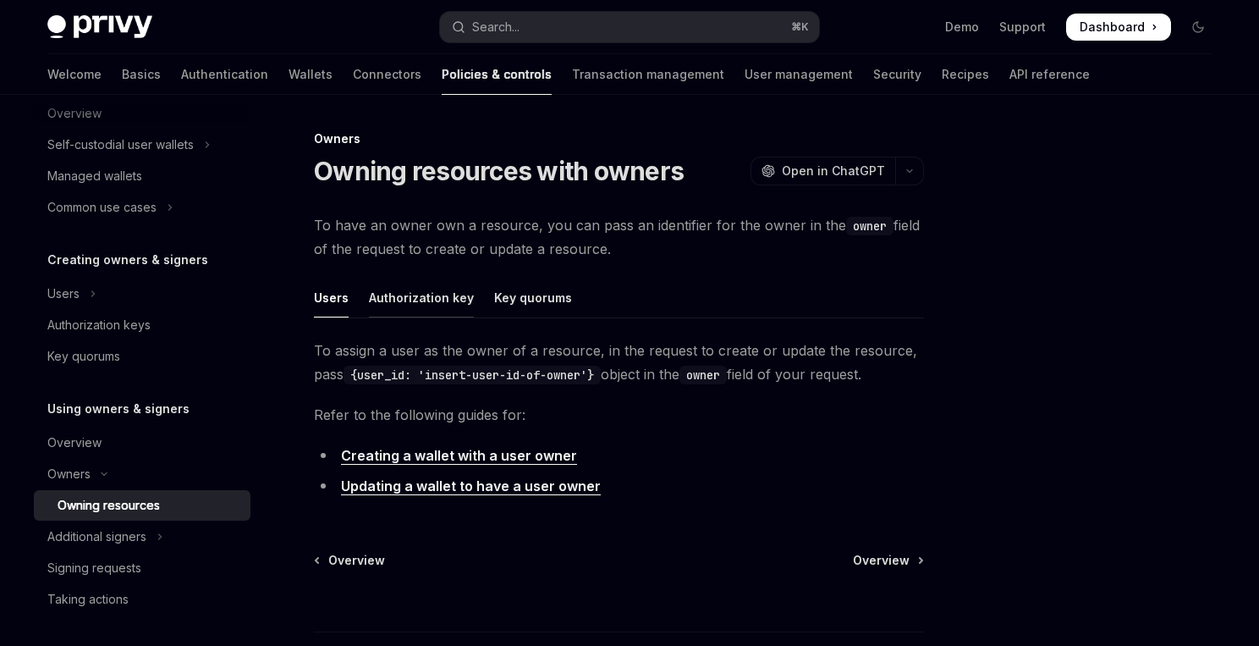
click at [420, 311] on div "Authorization key" at bounding box center [421, 298] width 105 height 40
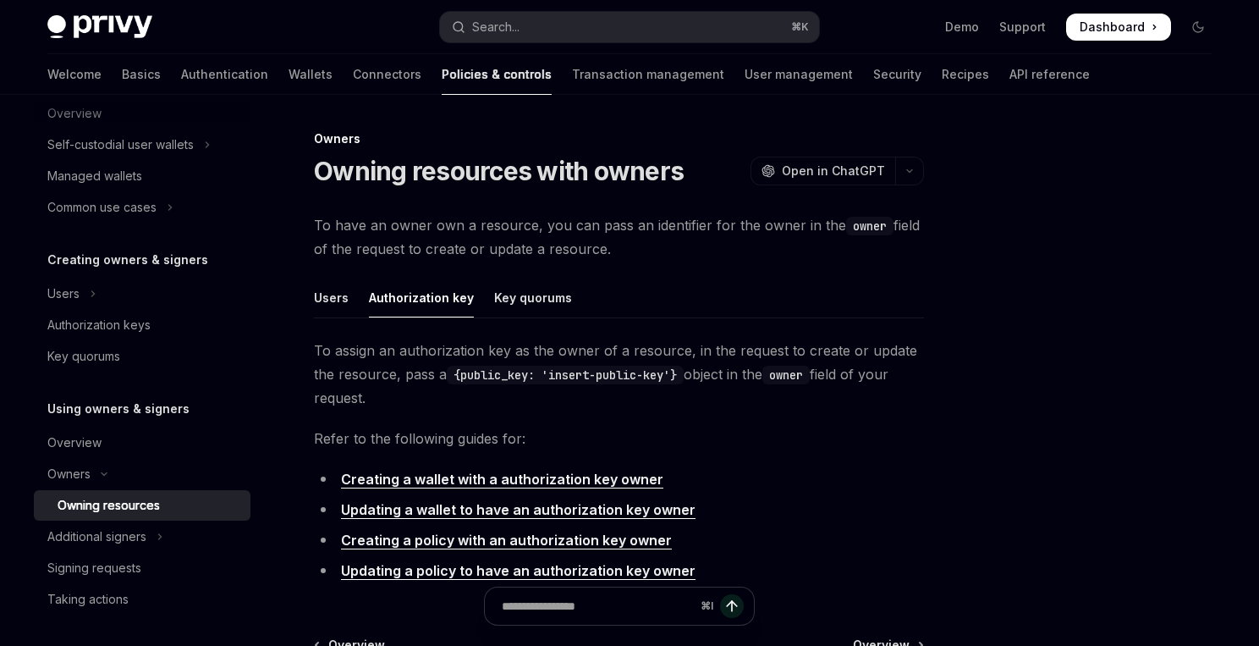
click at [426, 296] on div "Authorization key" at bounding box center [421, 298] width 105 height 40
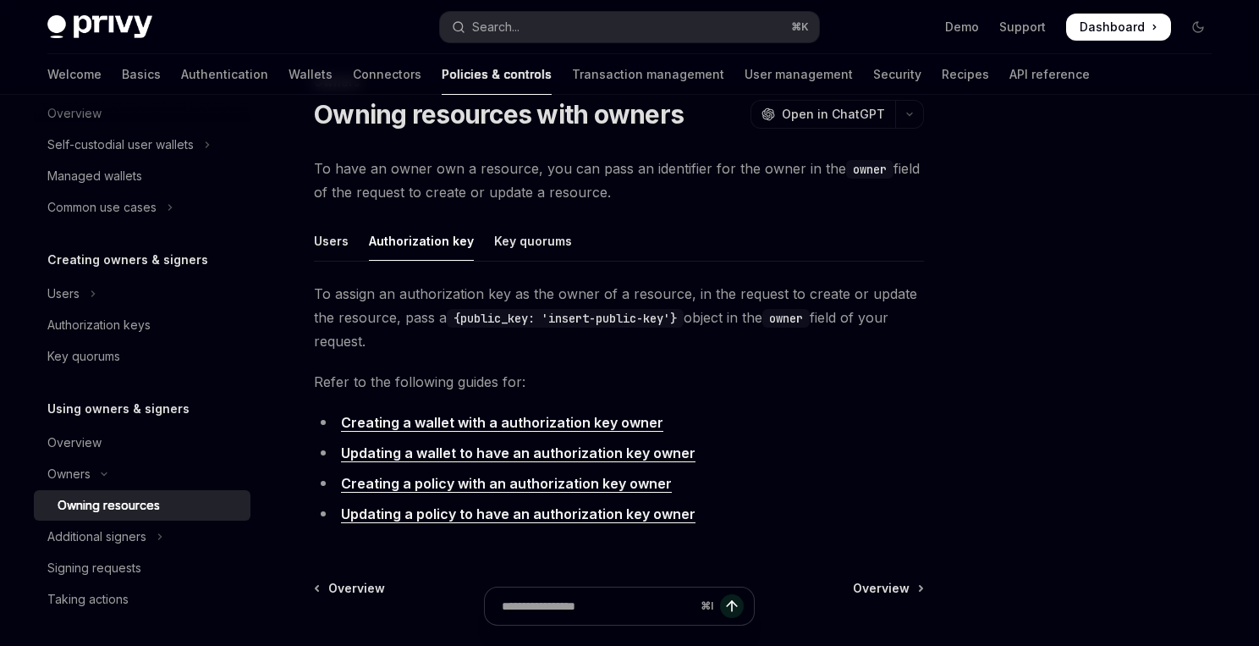
scroll to position [63, 0]
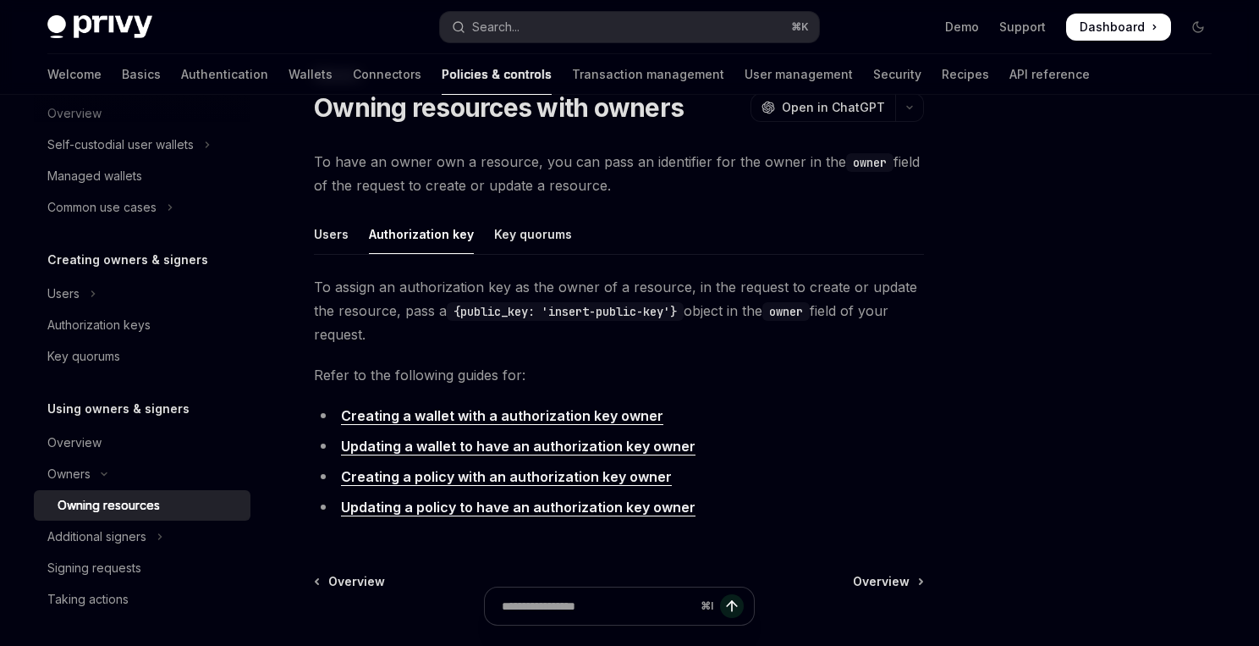
click at [596, 412] on link "Creating a wallet with a authorization key owner" at bounding box center [502, 416] width 322 height 18
type textarea "*"
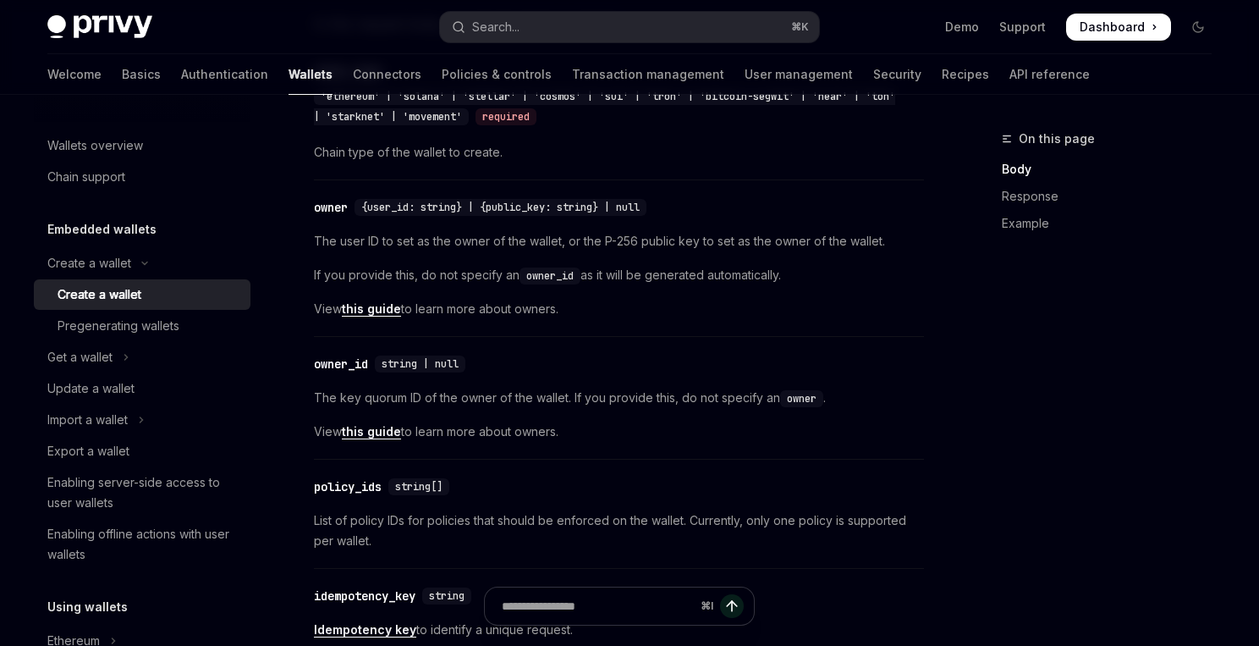
scroll to position [771, 0]
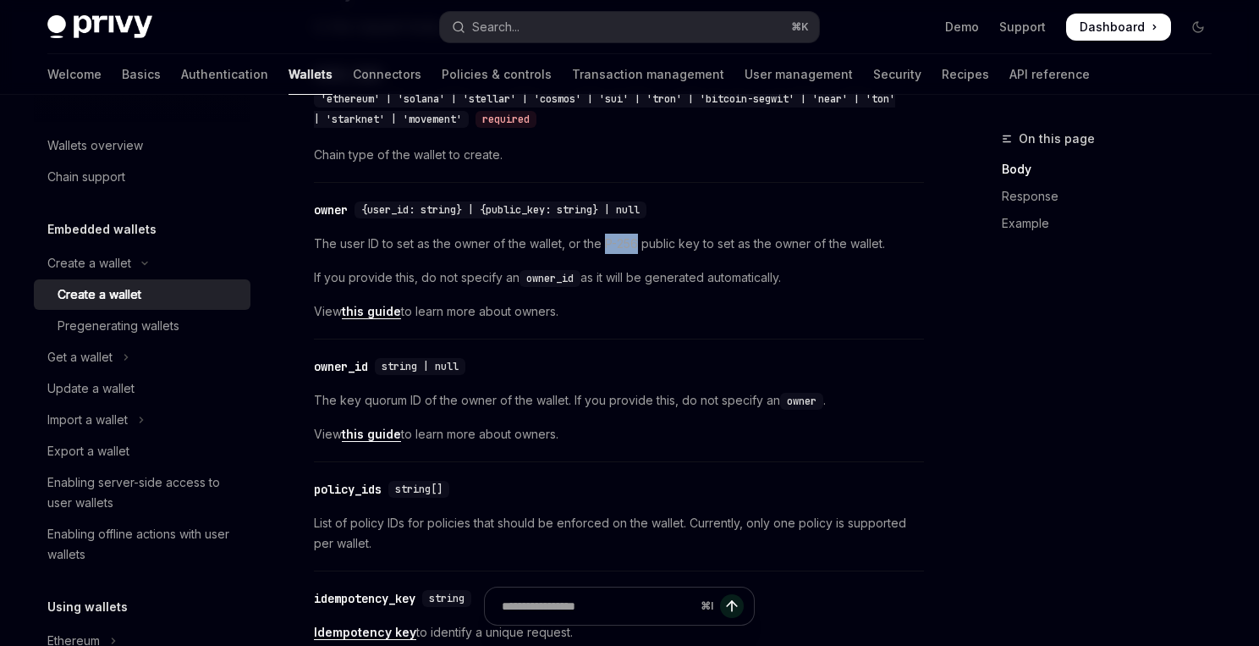
drag, startPoint x: 605, startPoint y: 238, endPoint x: 637, endPoint y: 234, distance: 32.3
click at [637, 234] on span "The user ID to set as the owner of the wallet, or the P-256 public key to set a…" at bounding box center [619, 244] width 610 height 20
copy span "P-256"
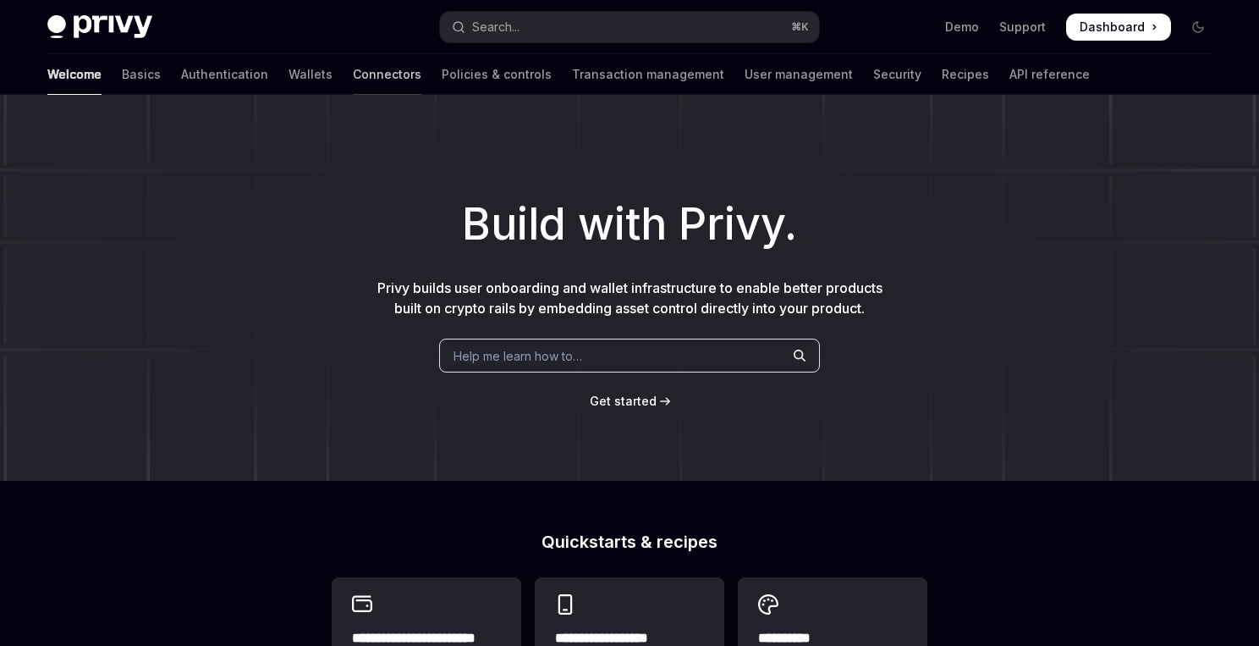
click at [353, 74] on link "Connectors" at bounding box center [387, 74] width 69 height 41
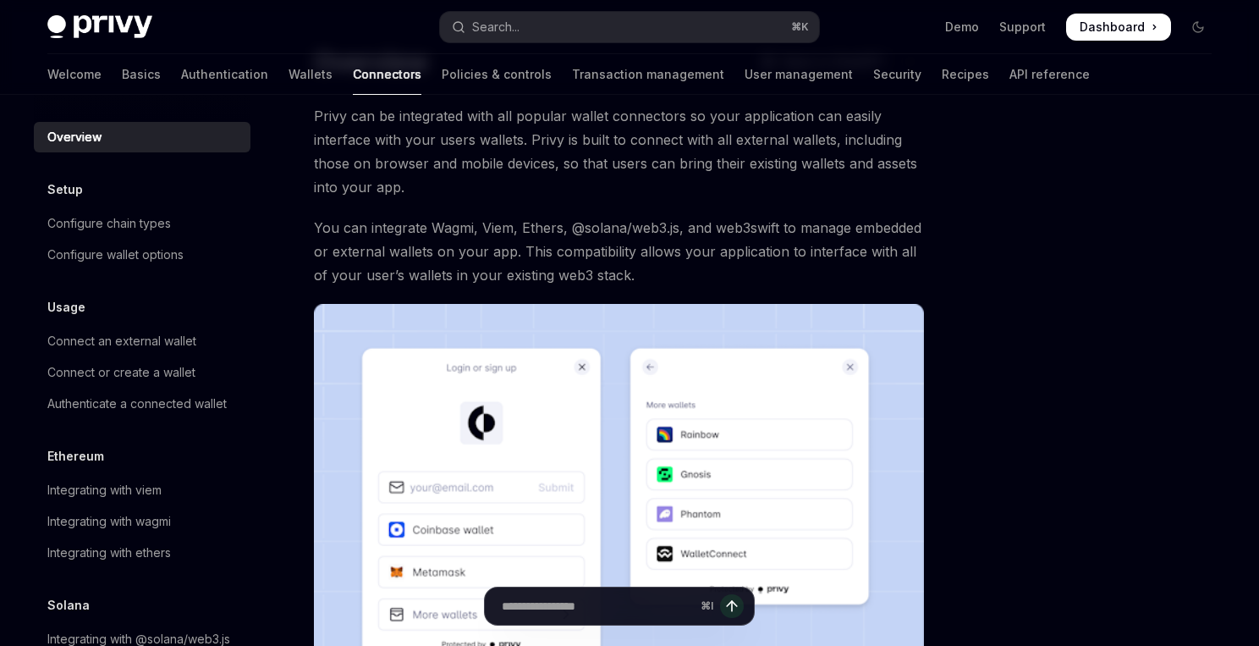
scroll to position [82, 0]
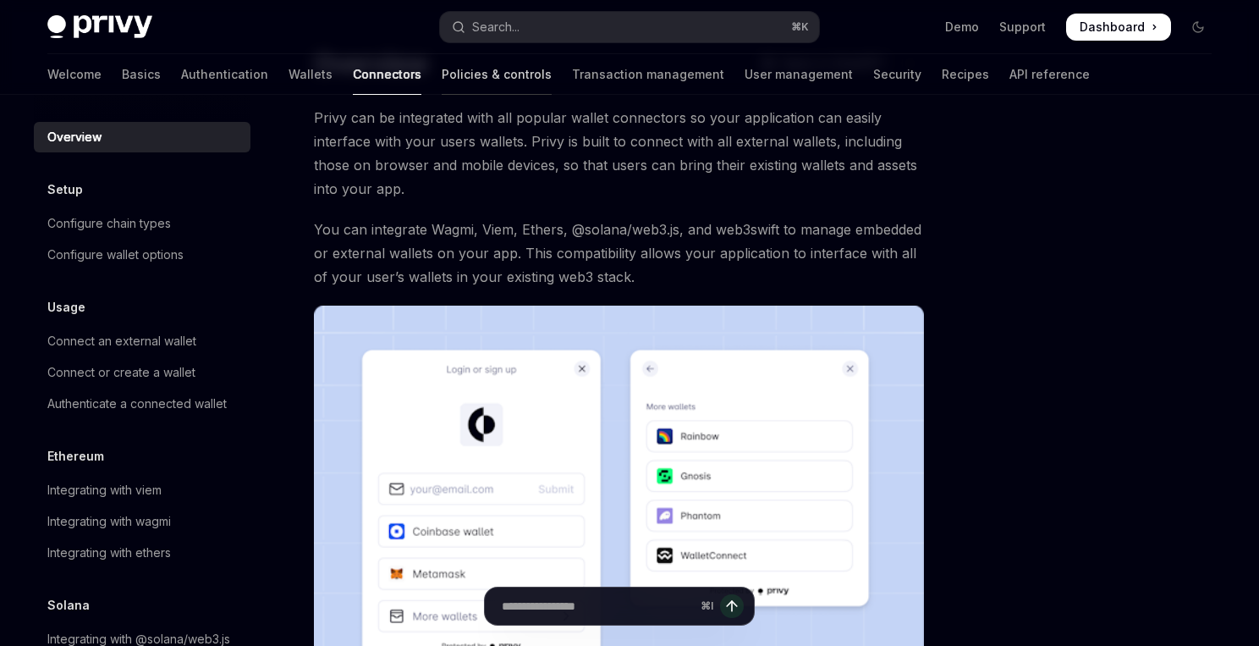
click at [442, 80] on link "Policies & controls" at bounding box center [497, 74] width 110 height 41
type textarea "*"
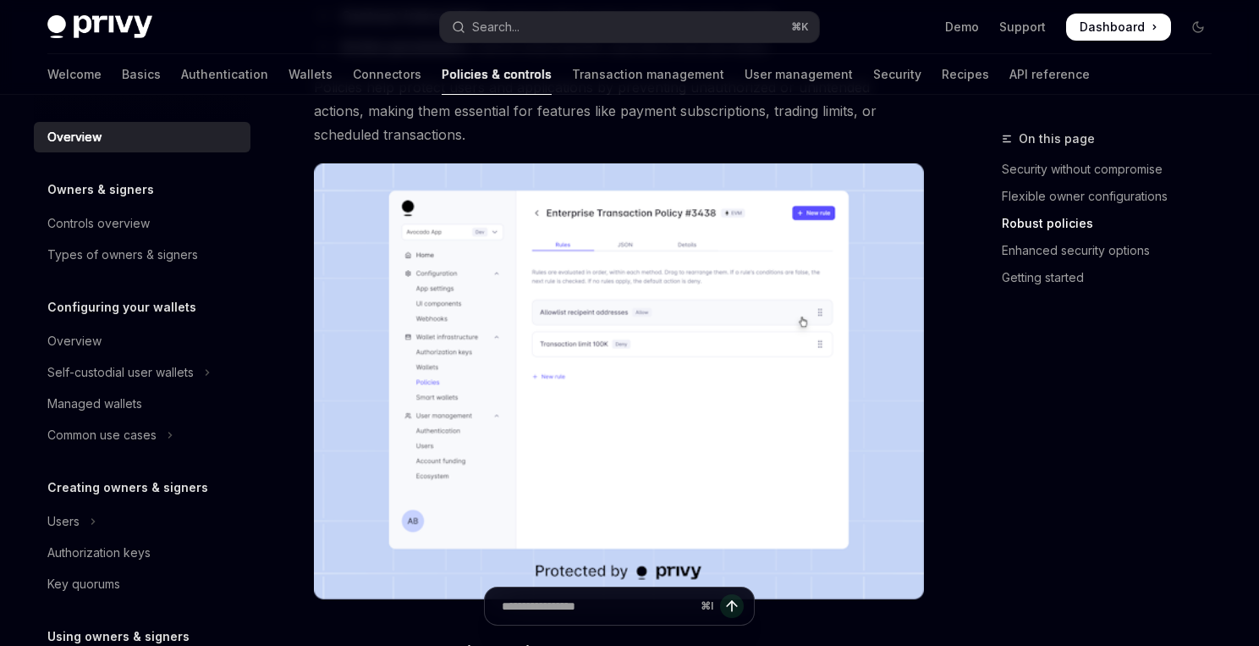
scroll to position [941, 0]
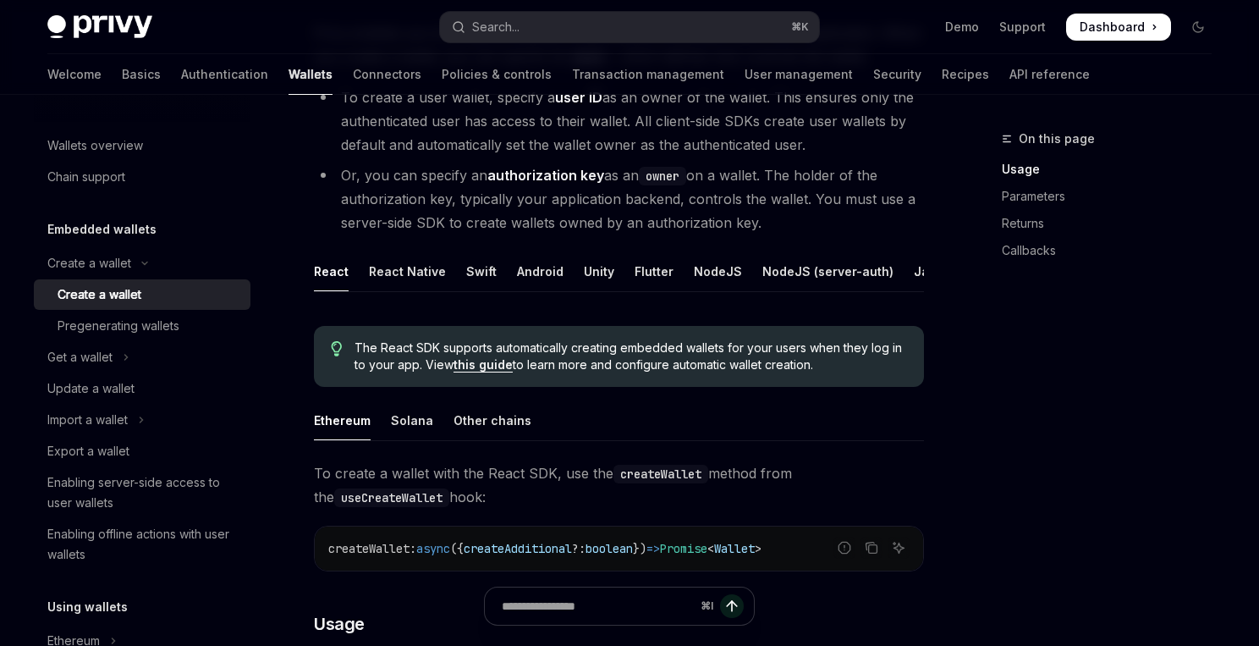
scroll to position [236, 0]
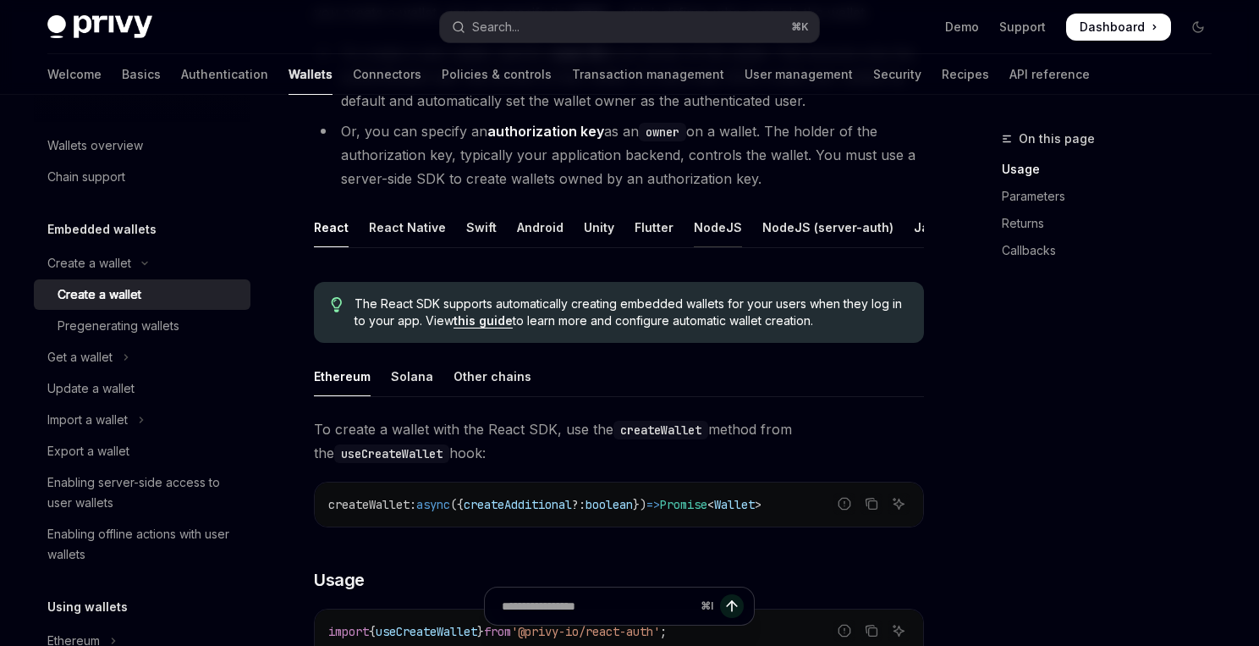
click at [709, 228] on div "NodeJS" at bounding box center [718, 227] width 48 height 40
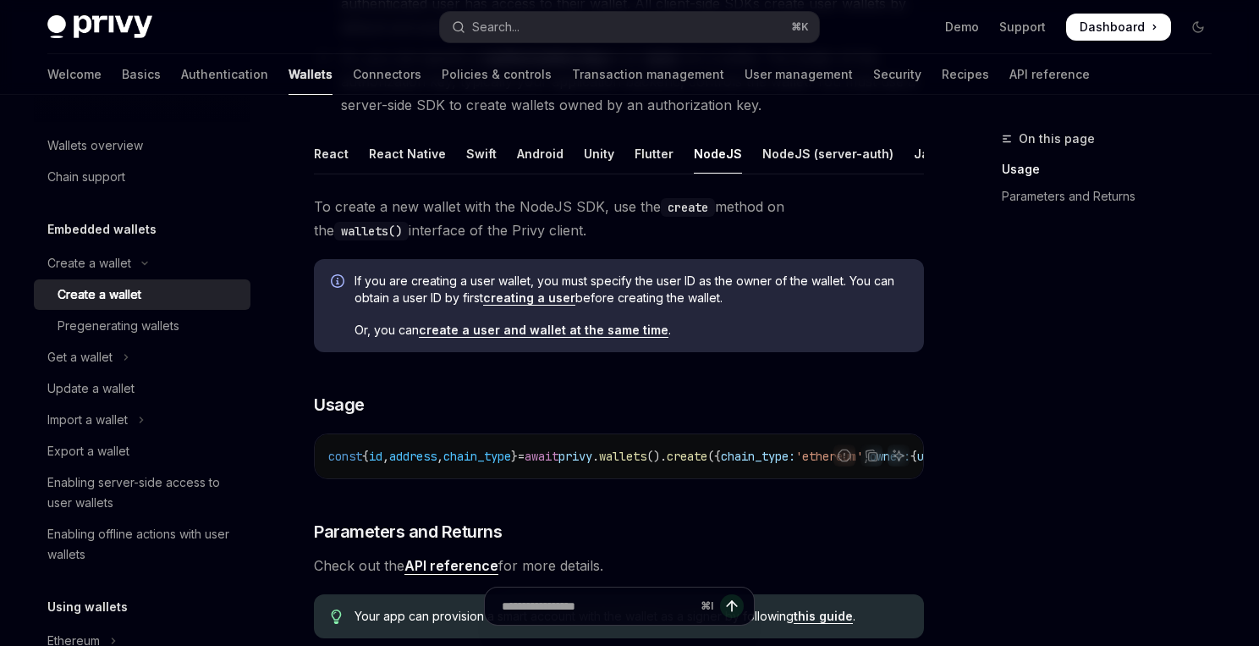
scroll to position [315, 0]
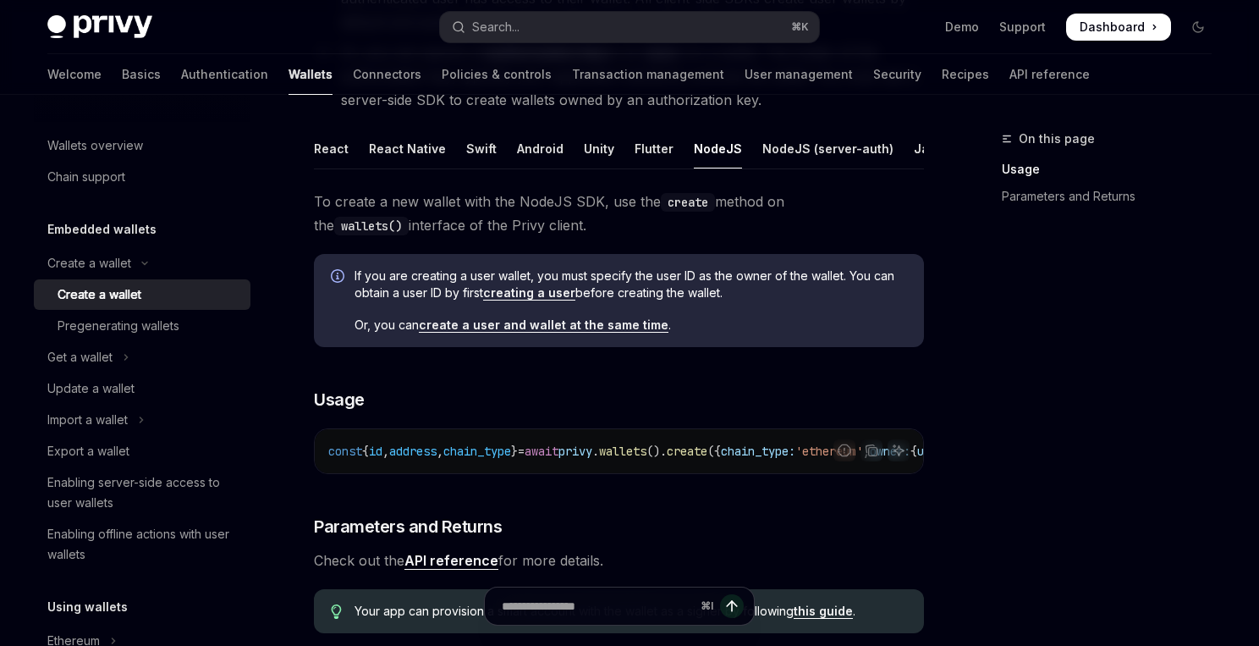
drag, startPoint x: 583, startPoint y: 479, endPoint x: 668, endPoint y: 481, distance: 84.7
click at [668, 481] on div "To create a new wallet with the NodeJS SDK, use the create method on the wallet…" at bounding box center [619, 418] width 610 height 457
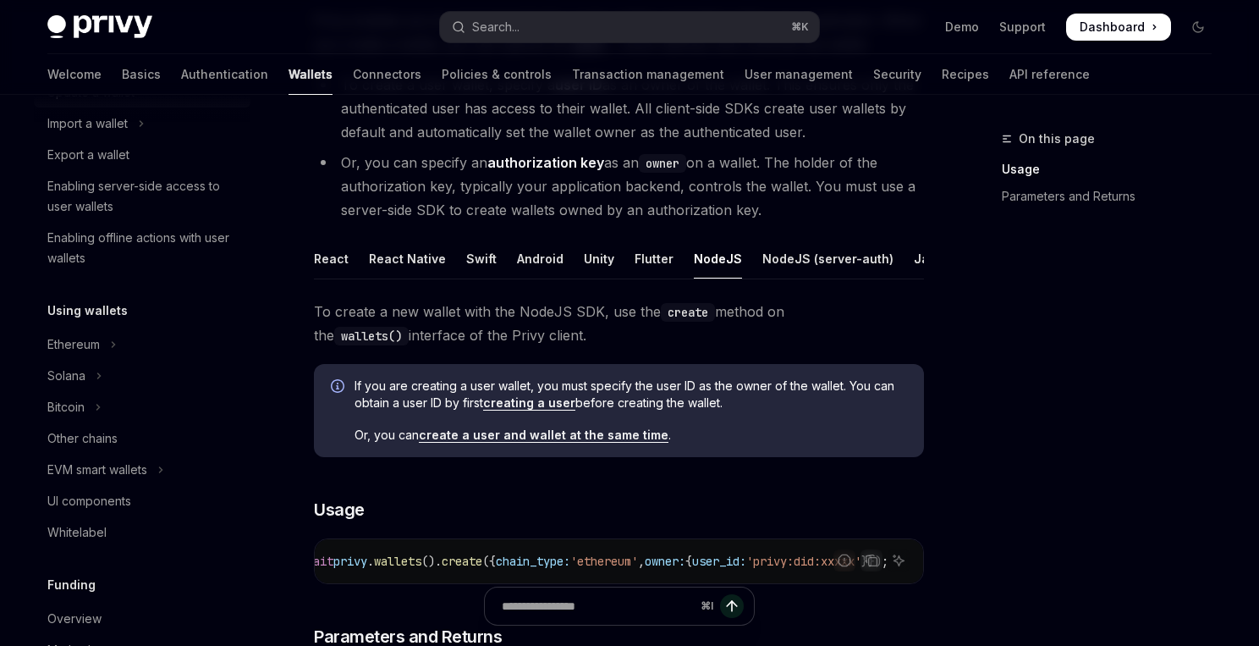
scroll to position [300, 0]
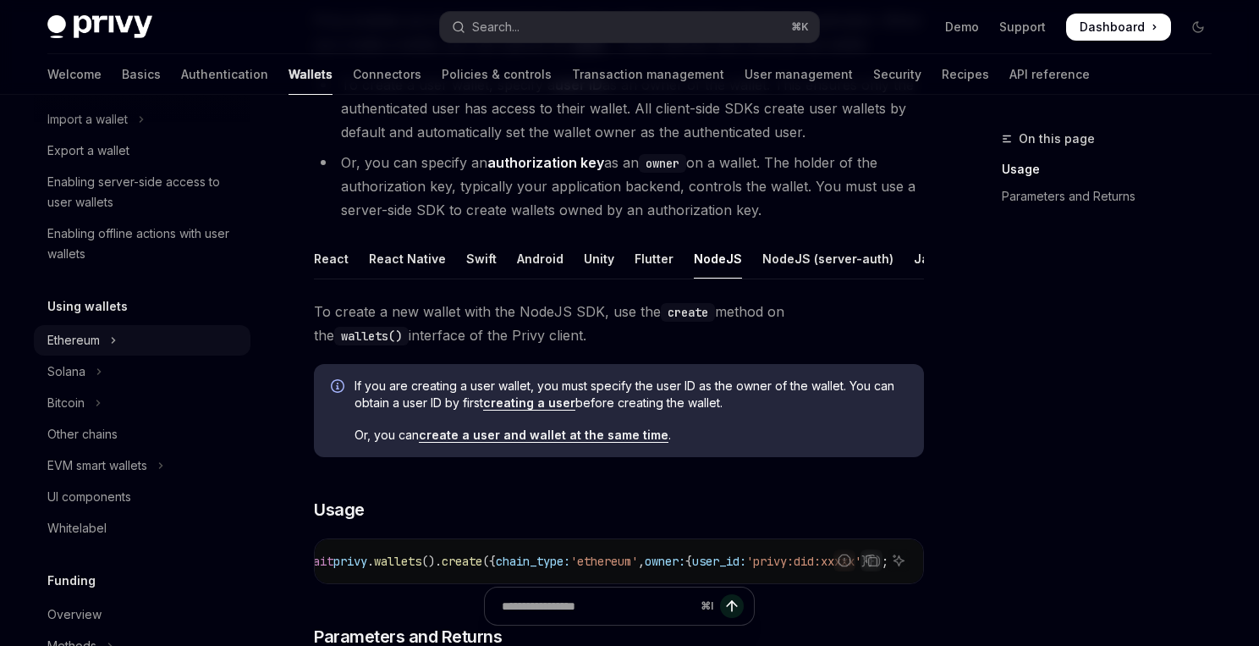
click at [113, 327] on button "Ethereum" at bounding box center [142, 340] width 217 height 30
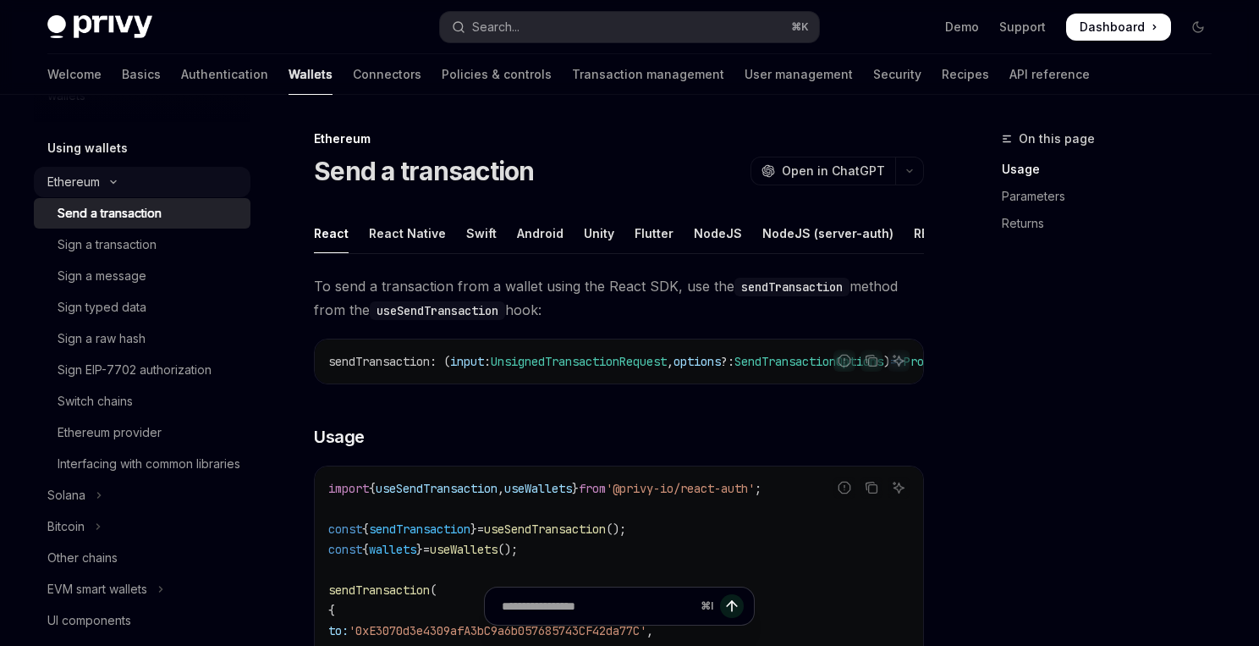
scroll to position [459, 0]
click at [131, 179] on button "Ethereum" at bounding box center [142, 181] width 217 height 30
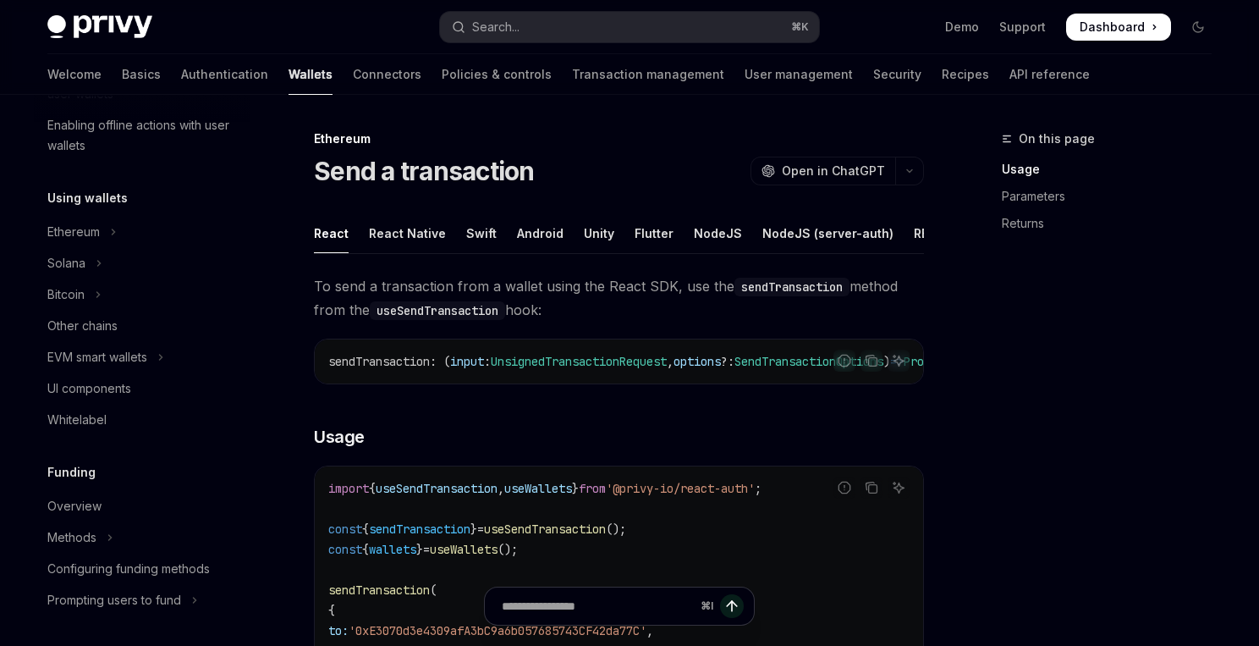
scroll to position [0, 0]
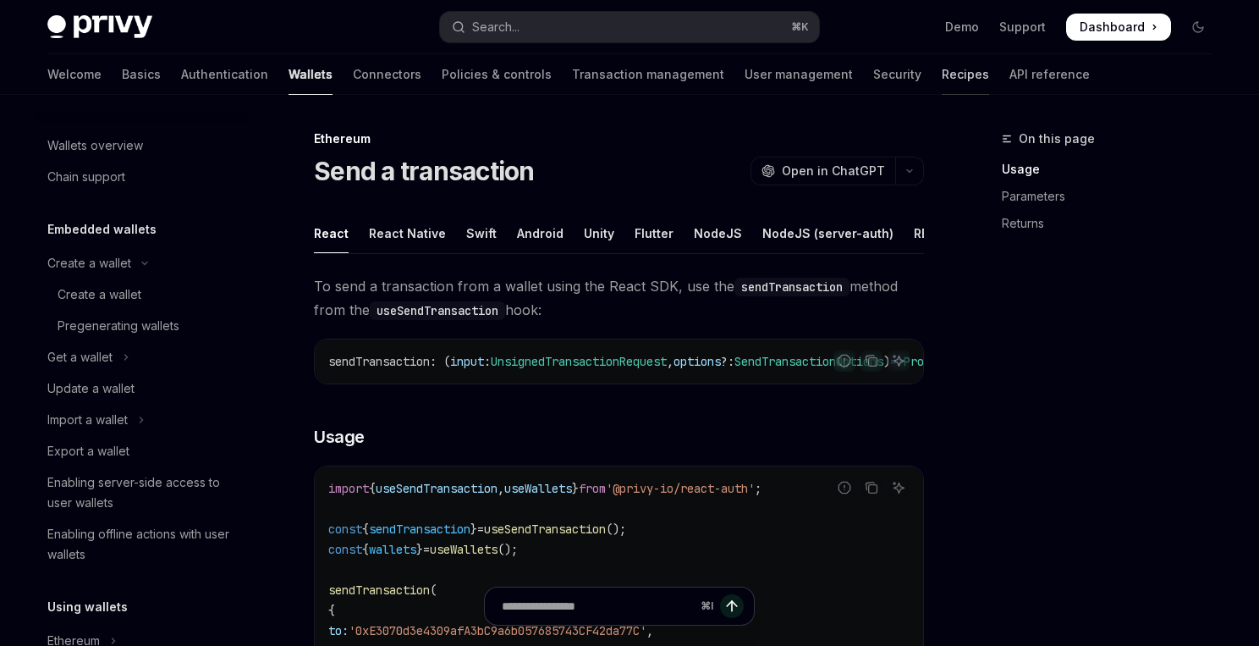
click at [942, 80] on link "Recipes" at bounding box center [965, 74] width 47 height 41
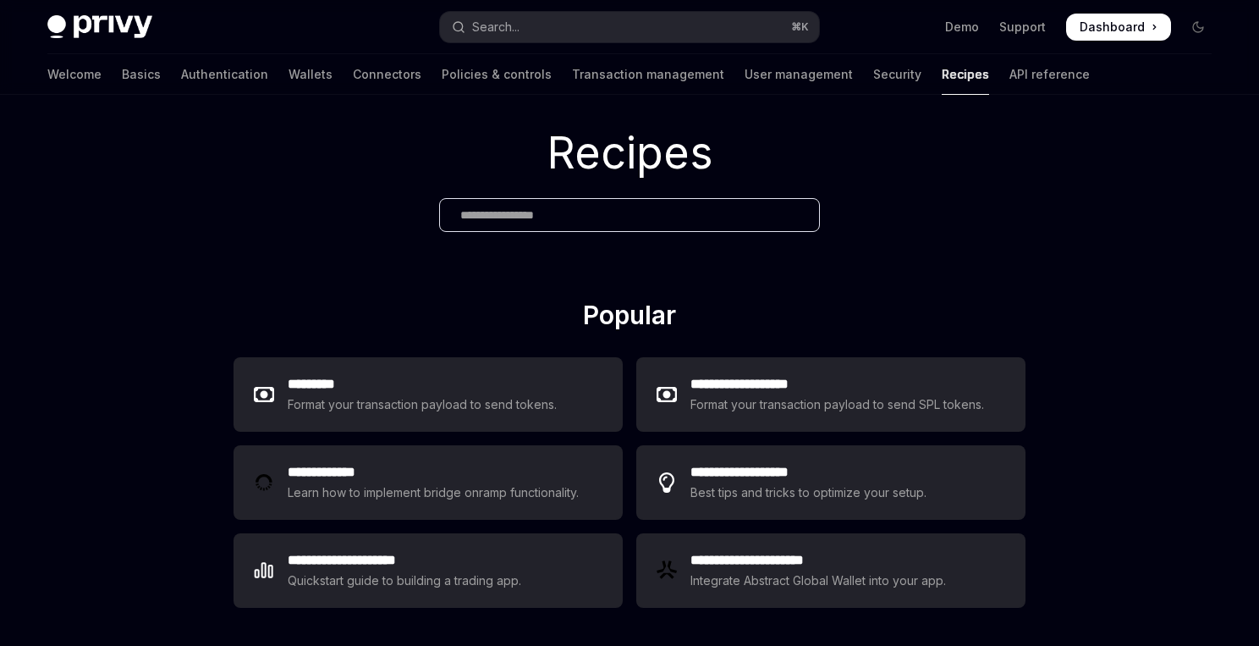
scroll to position [32, 0]
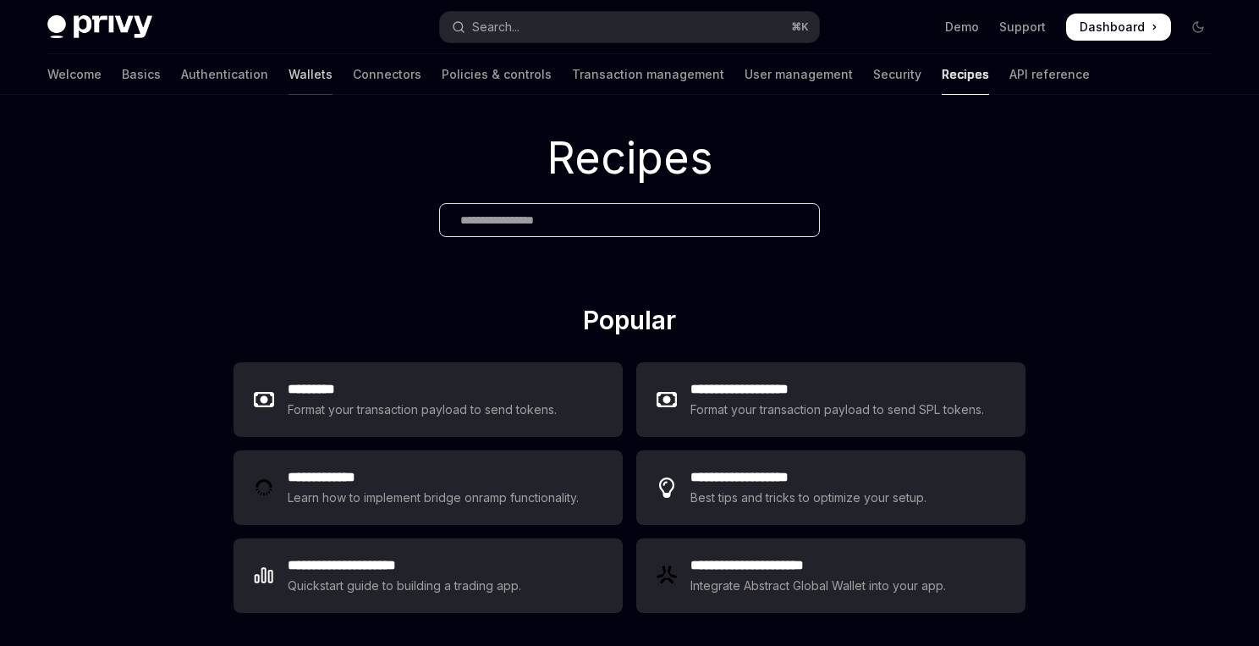
click at [289, 74] on link "Wallets" at bounding box center [311, 74] width 44 height 41
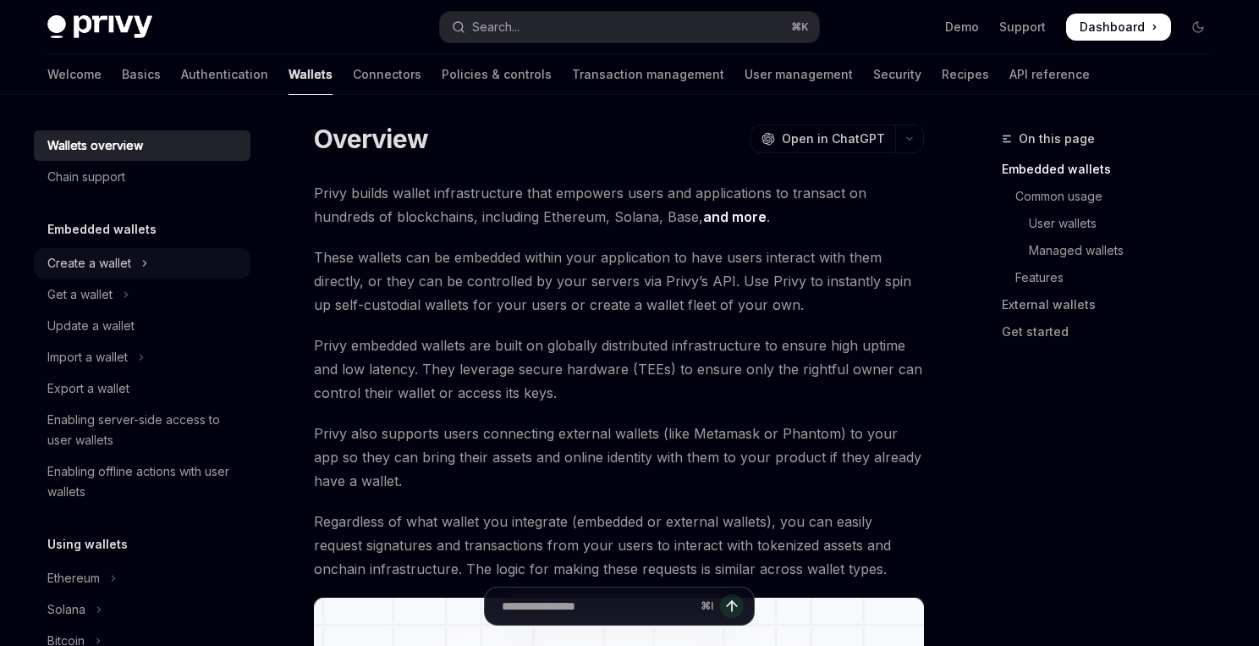
click at [149, 264] on button "Create a wallet" at bounding box center [142, 263] width 217 height 30
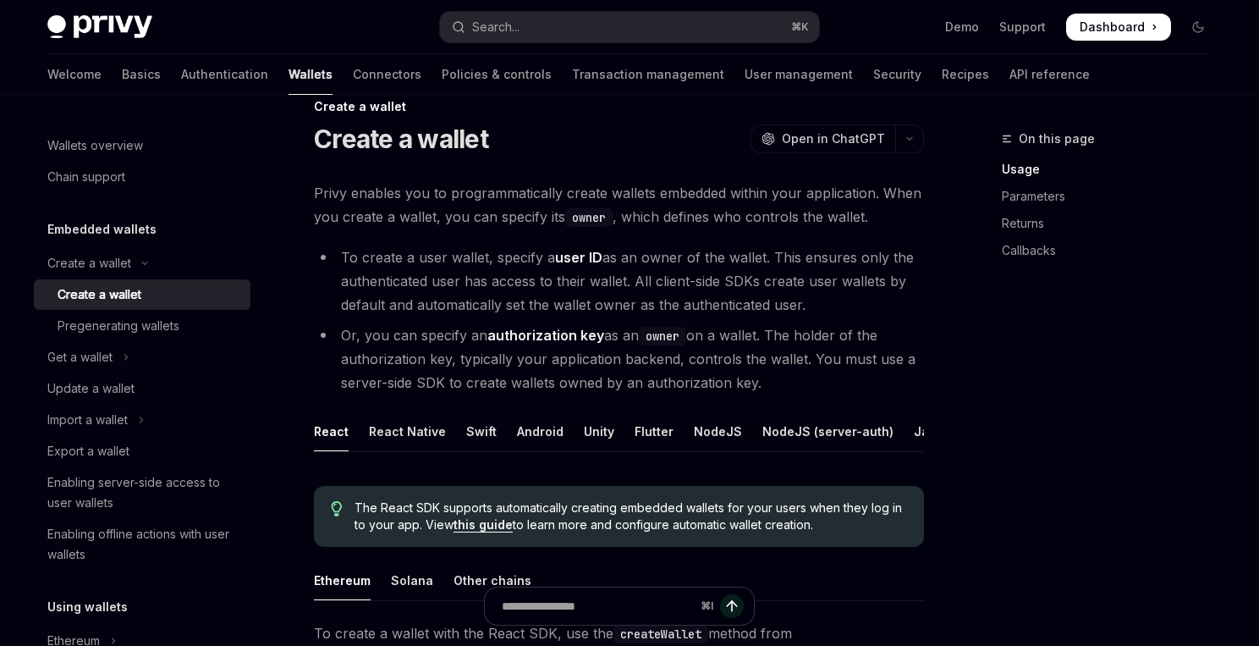
scroll to position [2, 0]
click at [694, 438] on div "NodeJS" at bounding box center [718, 431] width 48 height 40
type textarea "*"
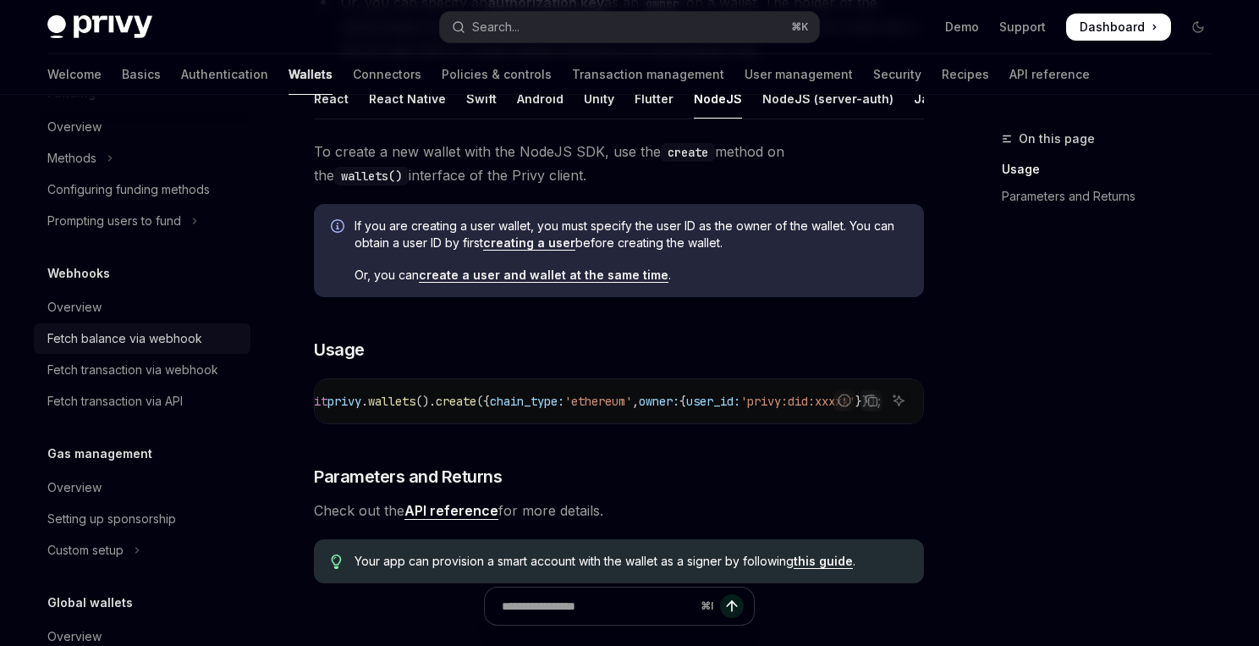
scroll to position [890, 0]
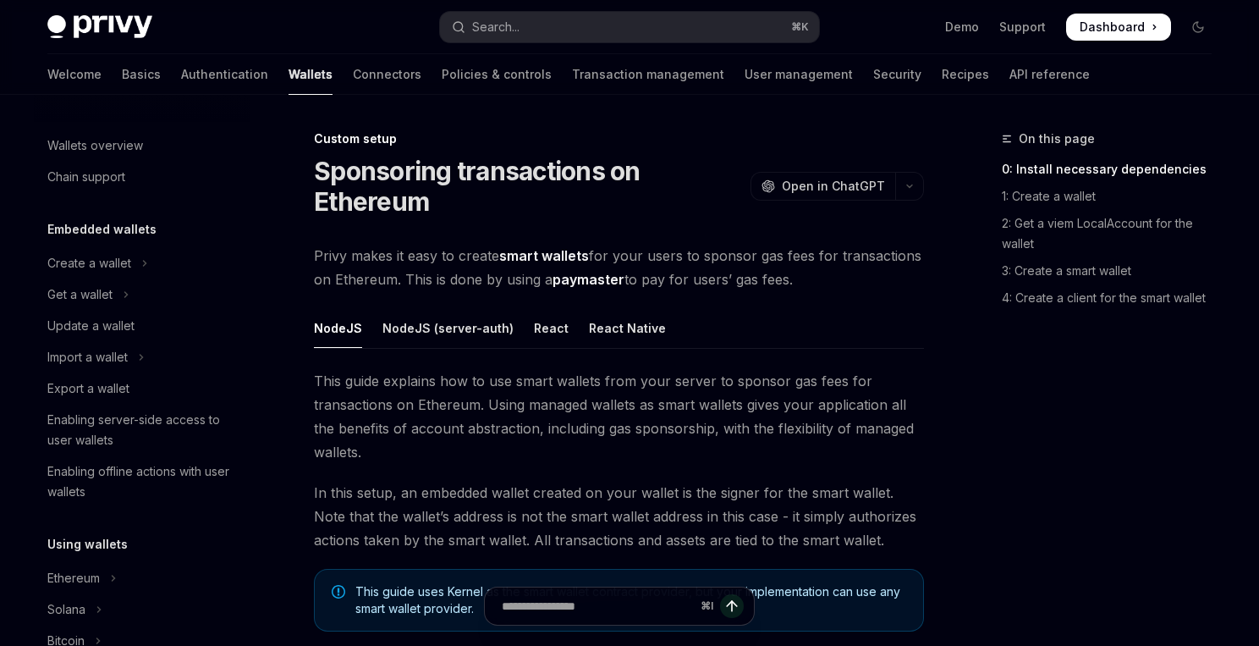
scroll to position [931, 0]
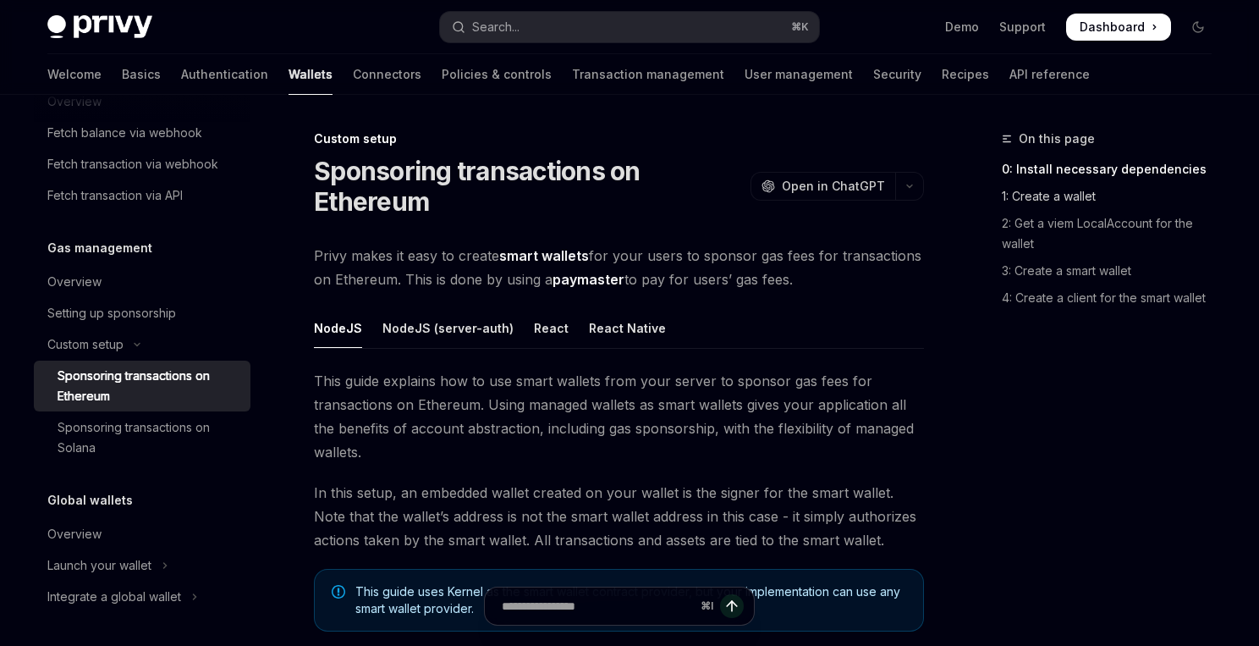
click at [1051, 201] on link "1: Create a wallet" at bounding box center [1113, 196] width 223 height 27
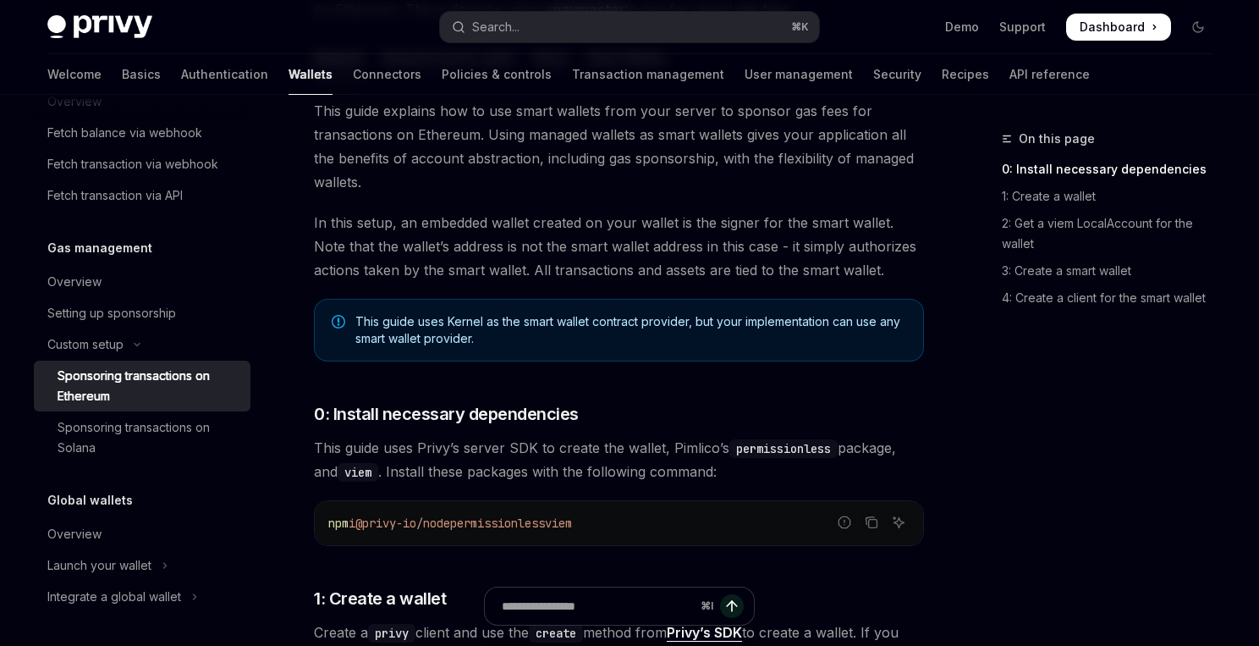
scroll to position [272, 0]
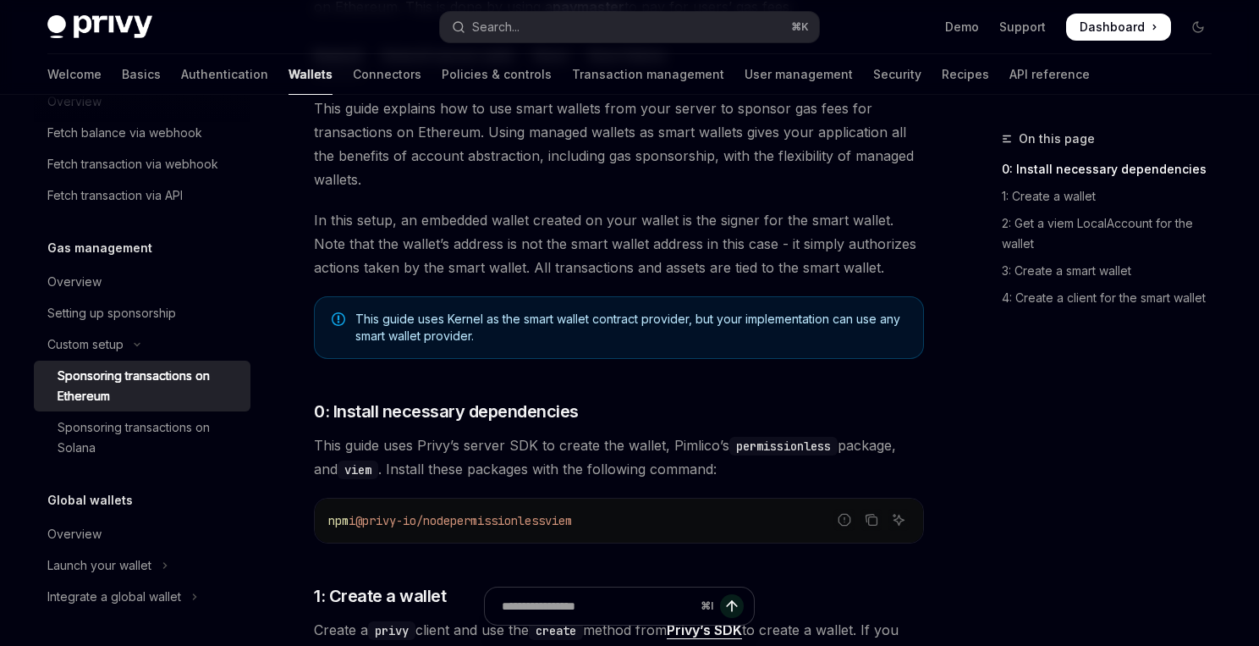
type textarea "*"
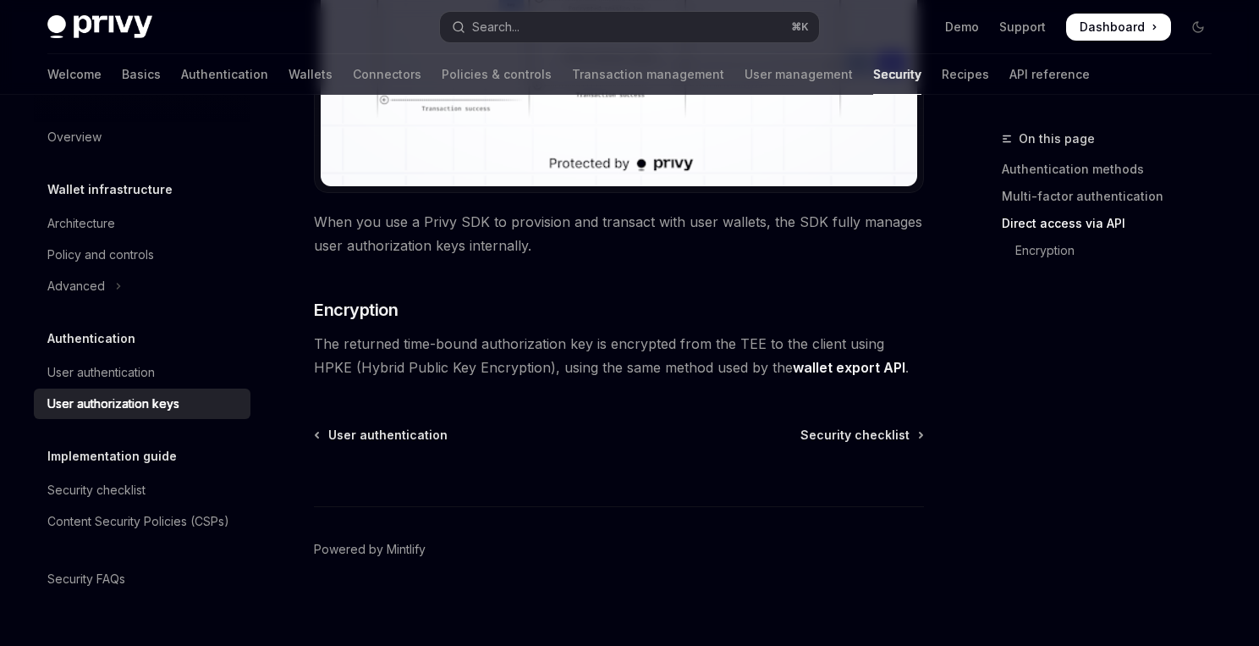
scroll to position [1603, 0]
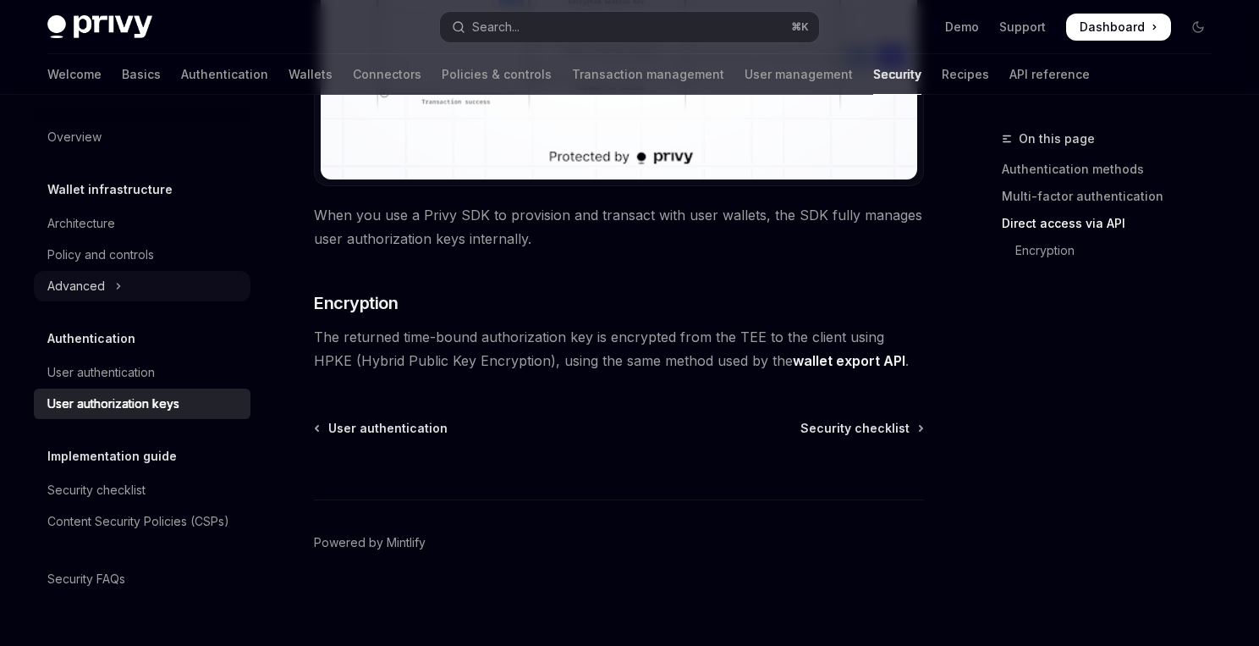
click at [77, 283] on div "Advanced" at bounding box center [76, 286] width 58 height 20
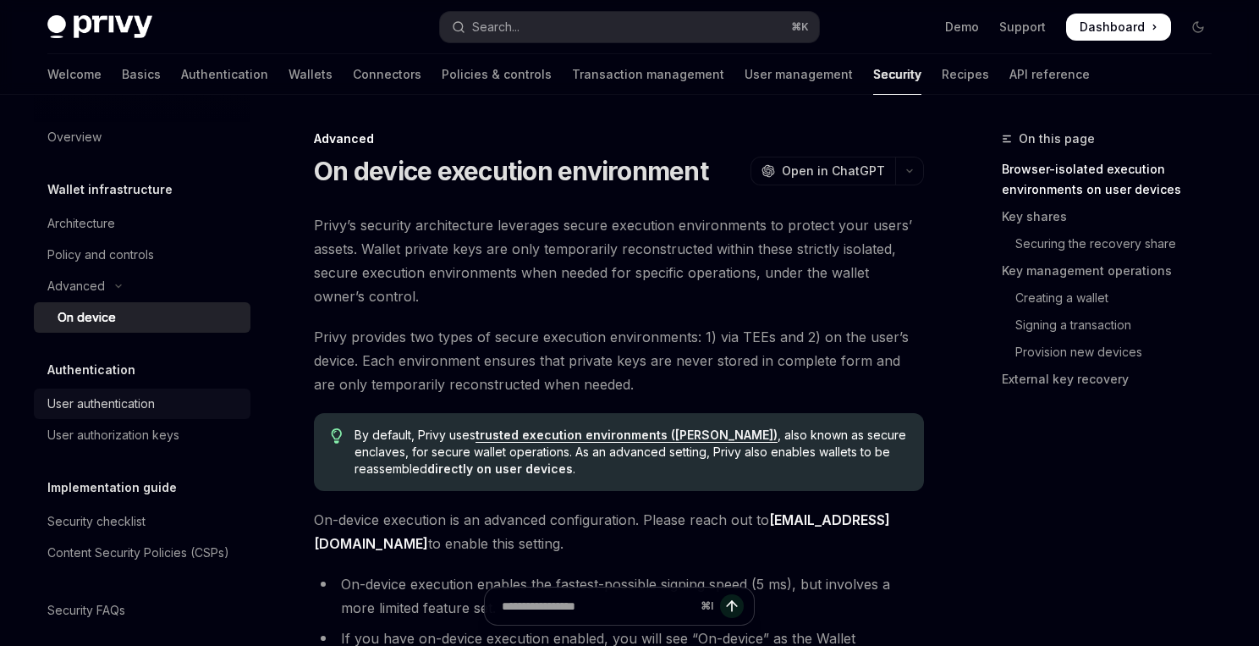
click at [118, 413] on div "User authentication" at bounding box center [100, 403] width 107 height 20
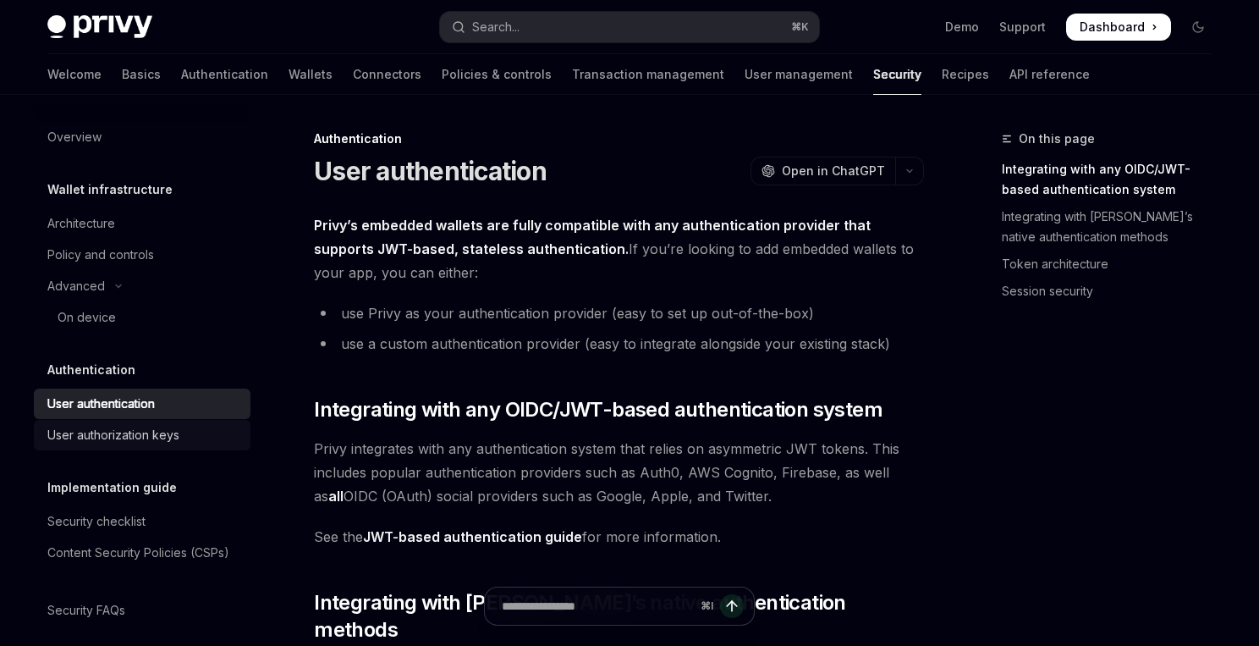
click at [118, 432] on div "User authorization keys" at bounding box center [113, 435] width 132 height 20
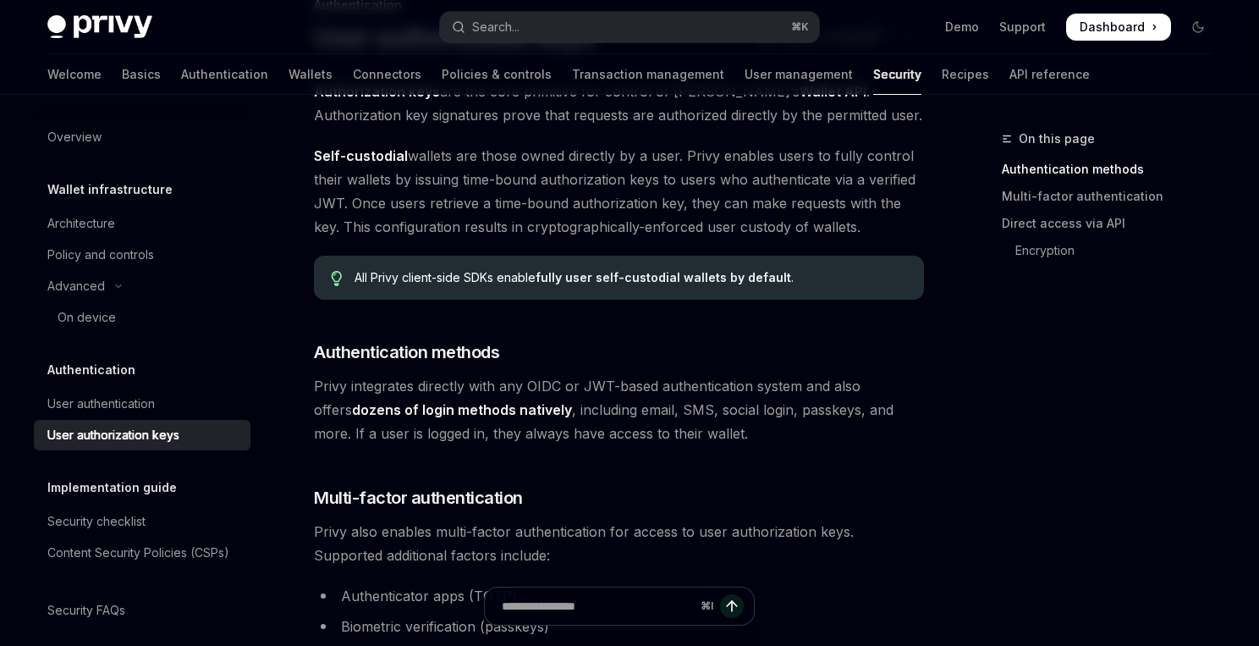
scroll to position [141, 0]
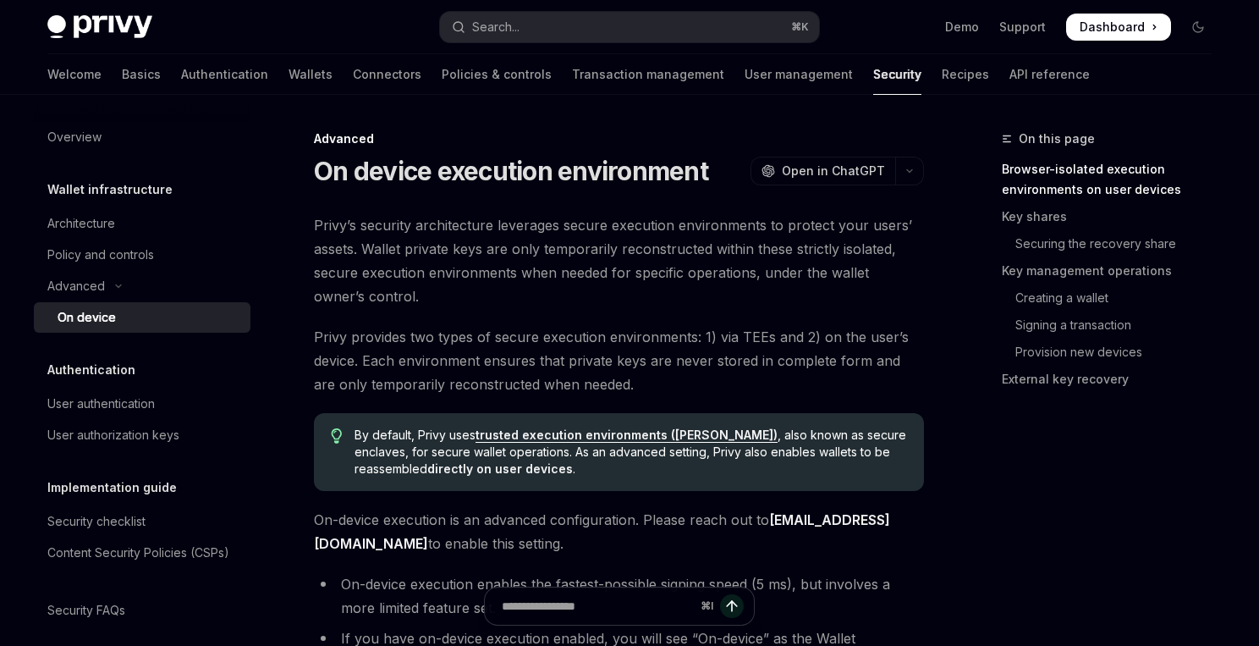
type textarea "*"
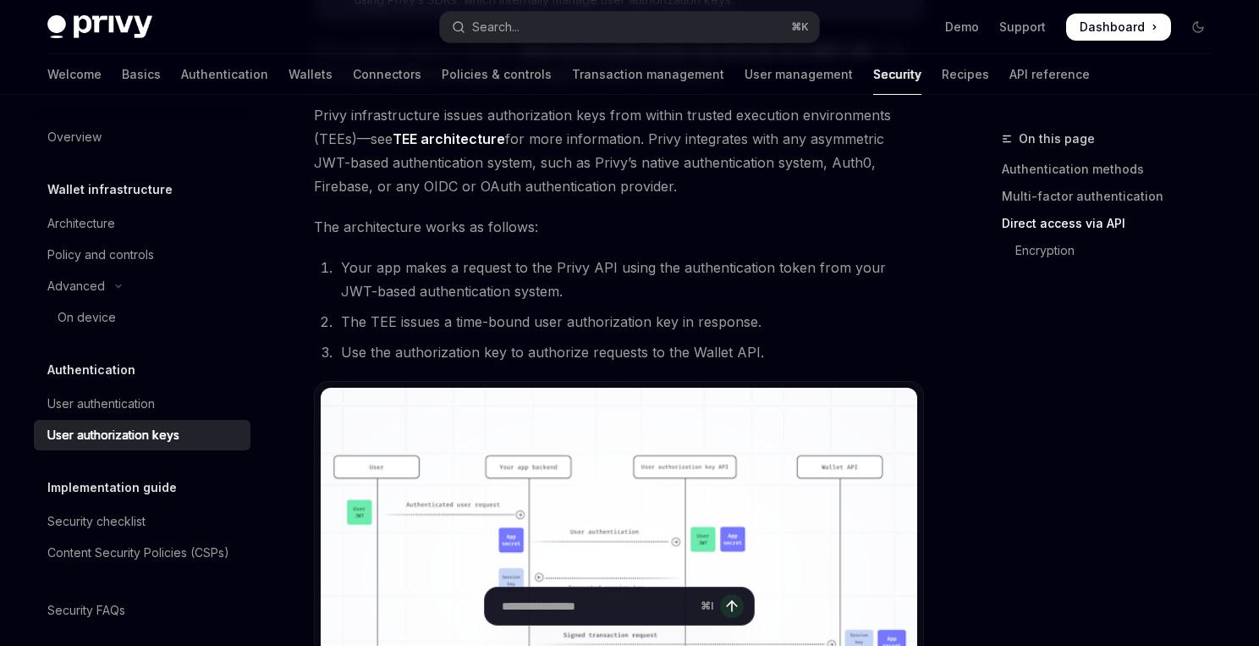
scroll to position [1232, 0]
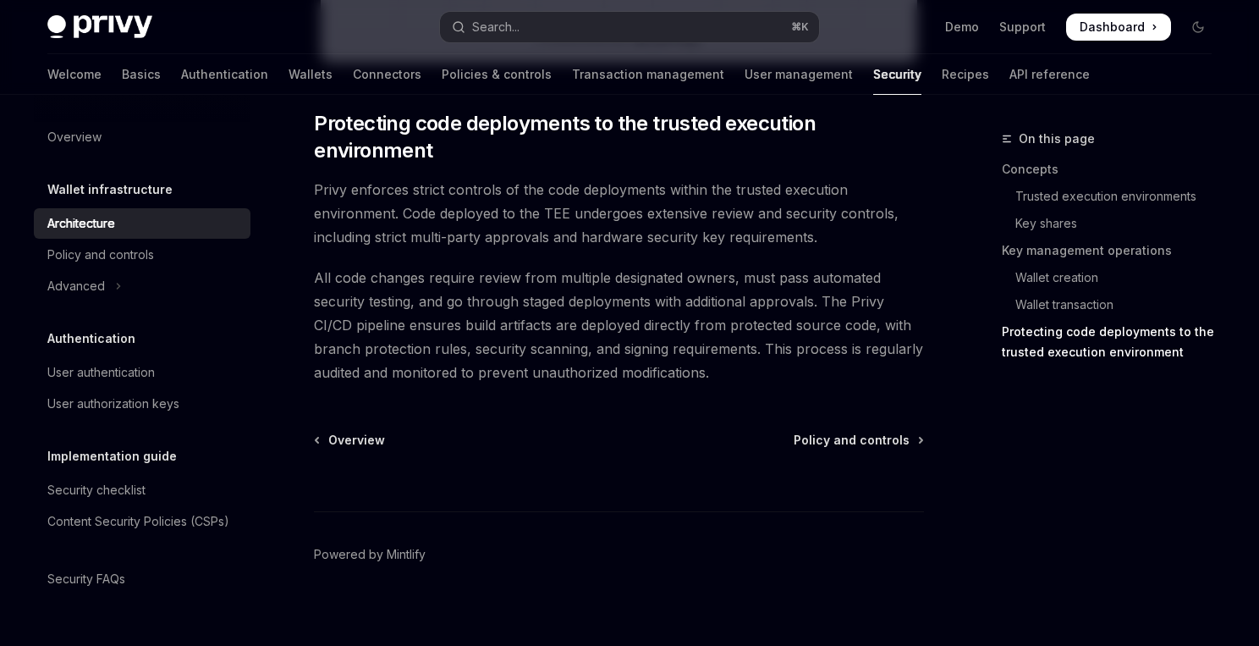
scroll to position [3638, 0]
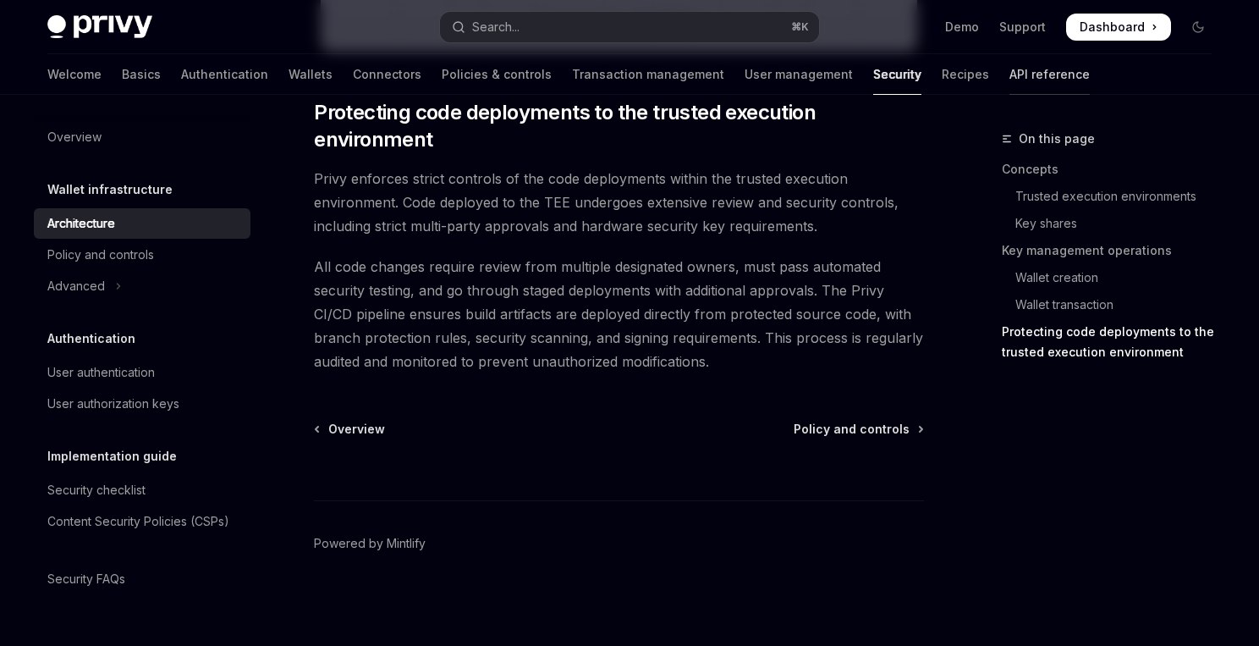
click at [1009, 69] on link "API reference" at bounding box center [1049, 74] width 80 height 41
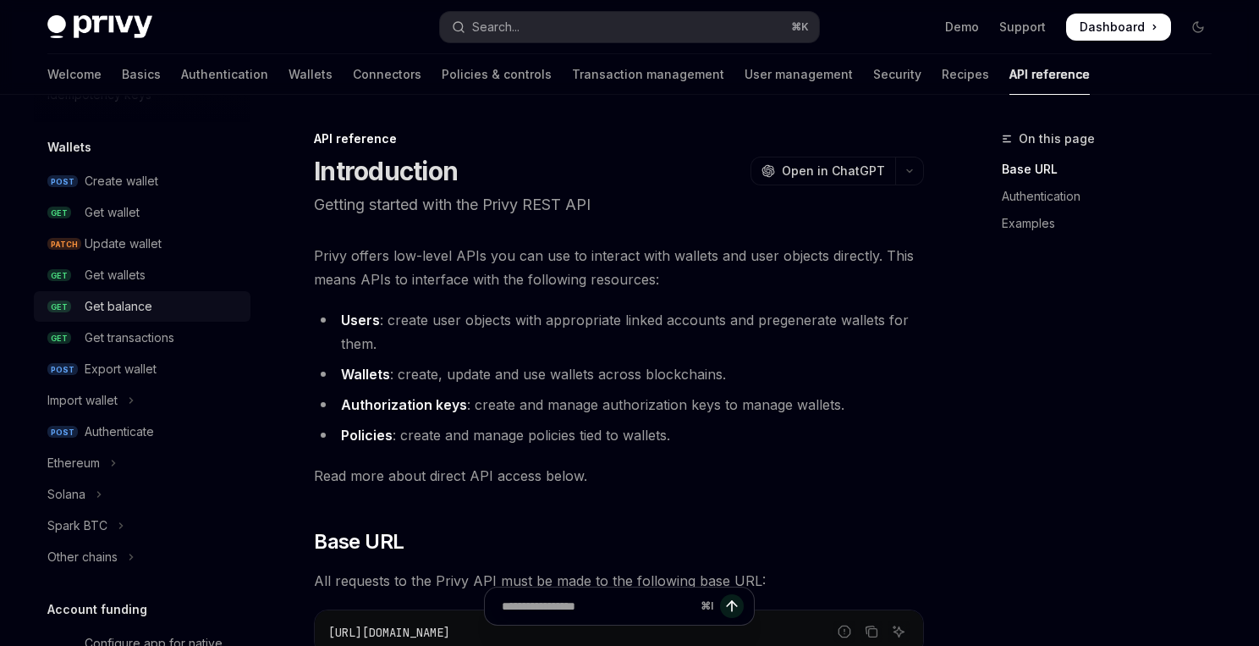
scroll to position [139, 0]
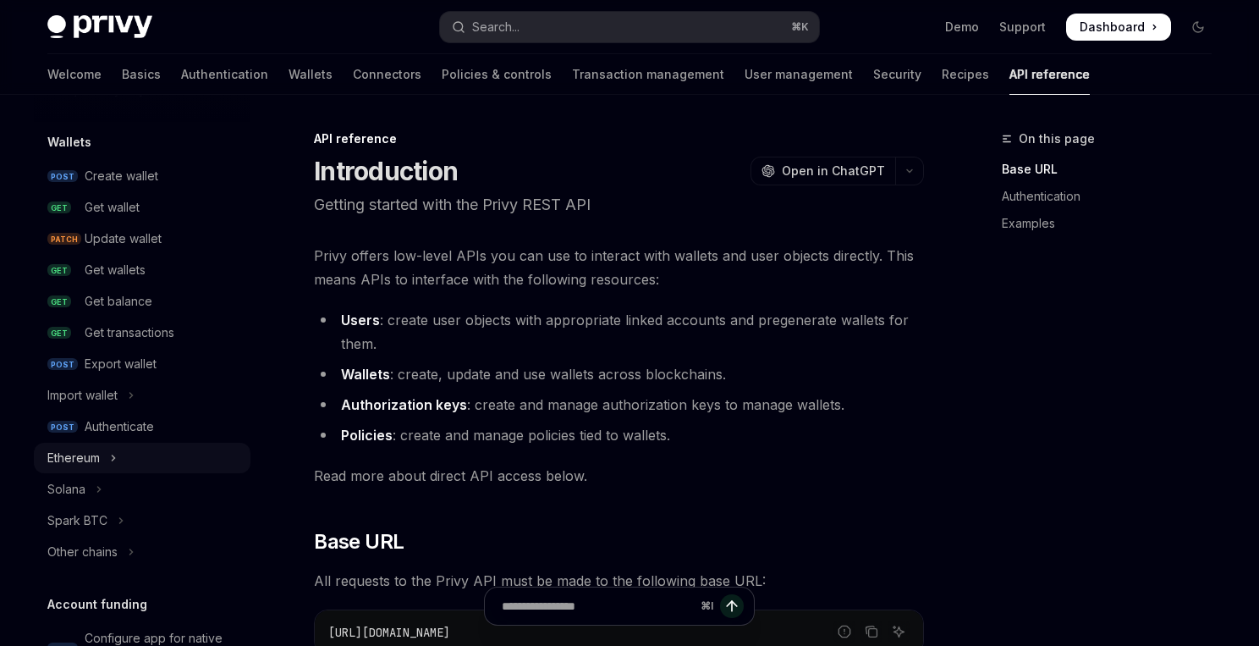
click at [133, 454] on button "Ethereum" at bounding box center [142, 458] width 217 height 30
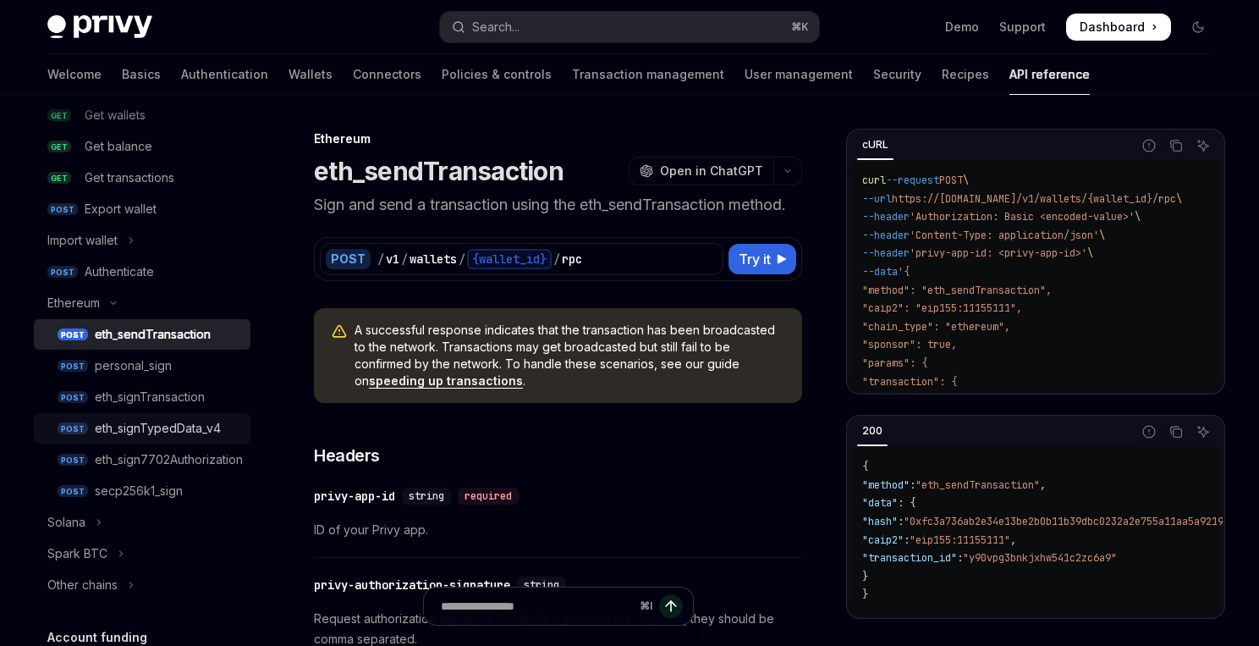
scroll to position [306, 0]
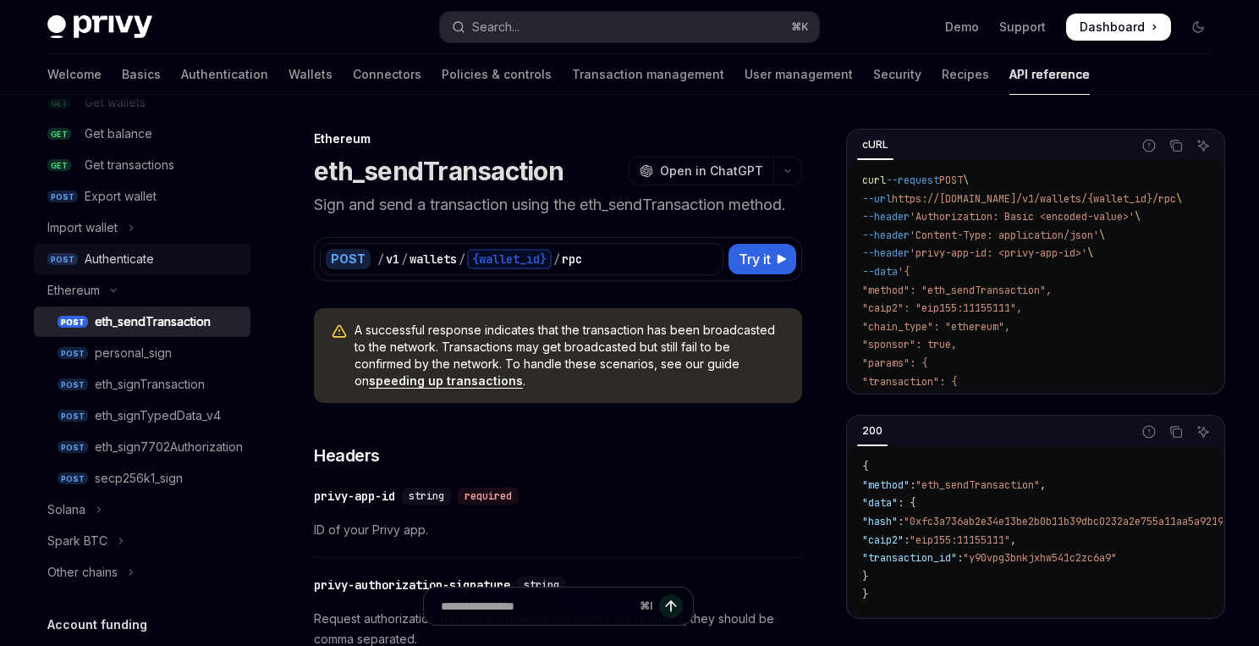
click at [143, 272] on link "POST Authenticate" at bounding box center [142, 259] width 217 height 30
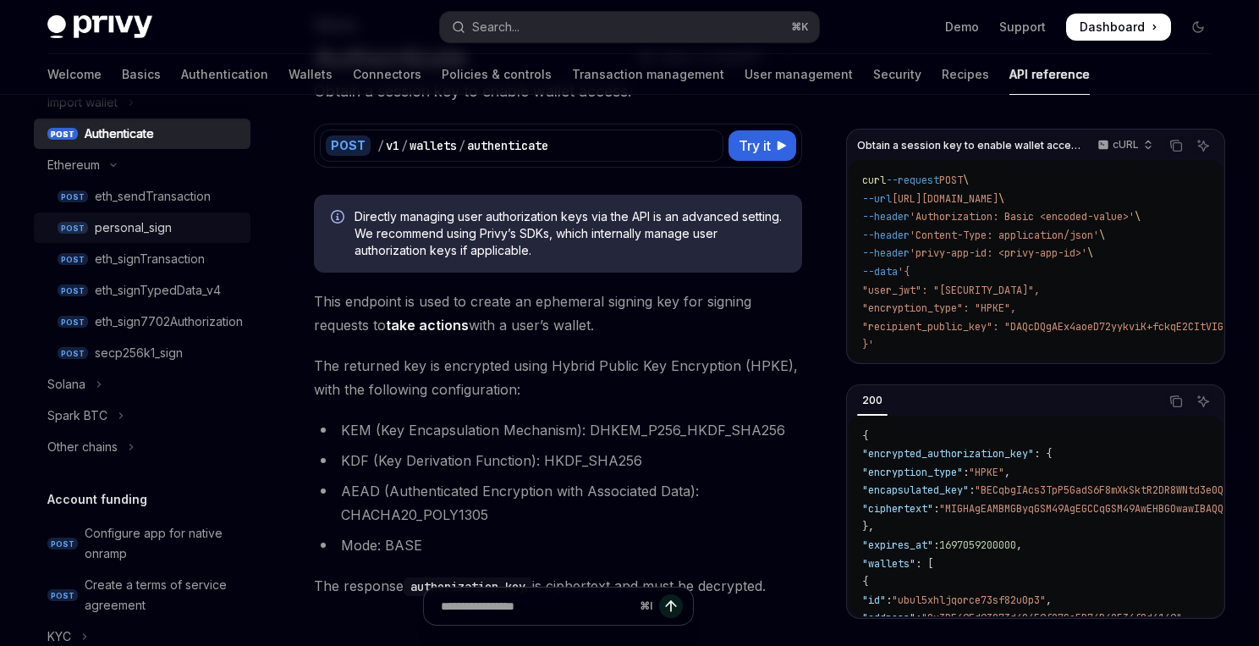
scroll to position [444, 0]
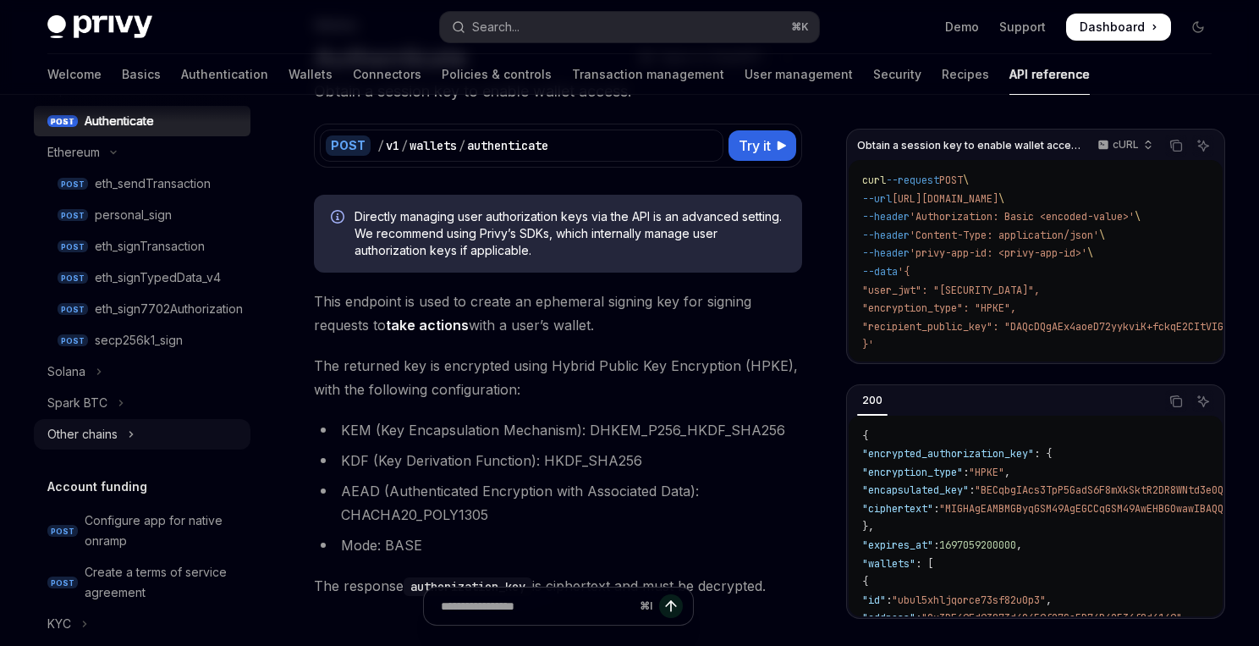
click at [113, 429] on div "Other chains" at bounding box center [82, 434] width 70 height 20
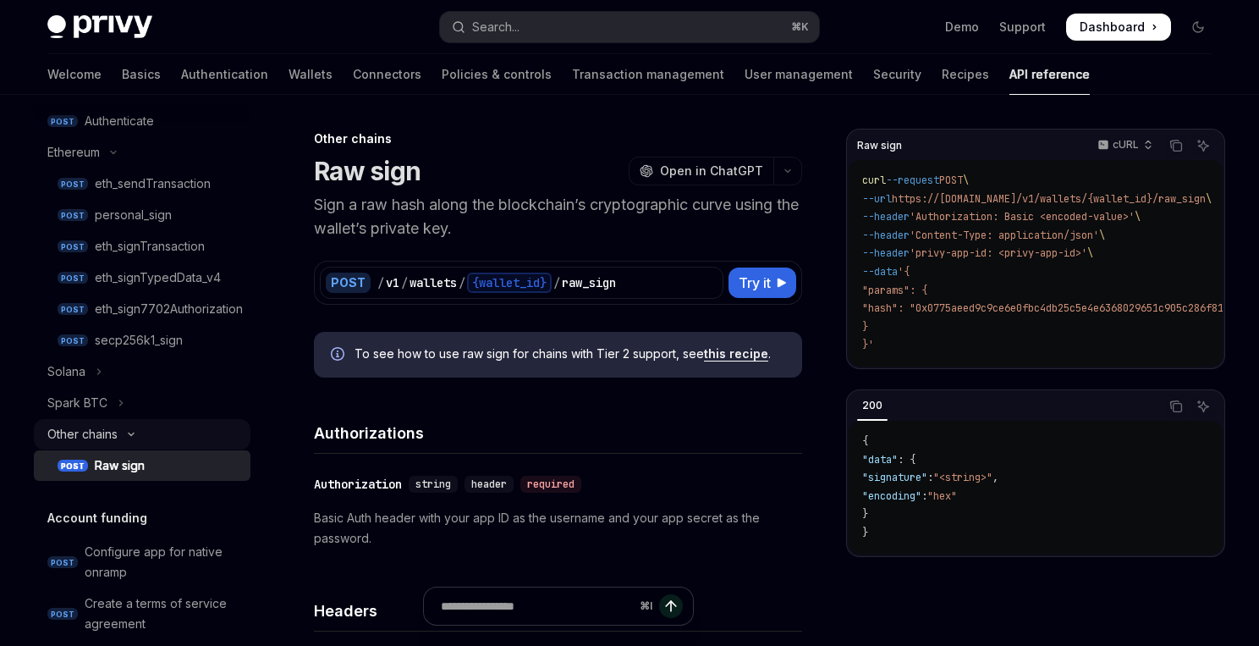
click at [124, 425] on button "Other chains" at bounding box center [142, 434] width 217 height 30
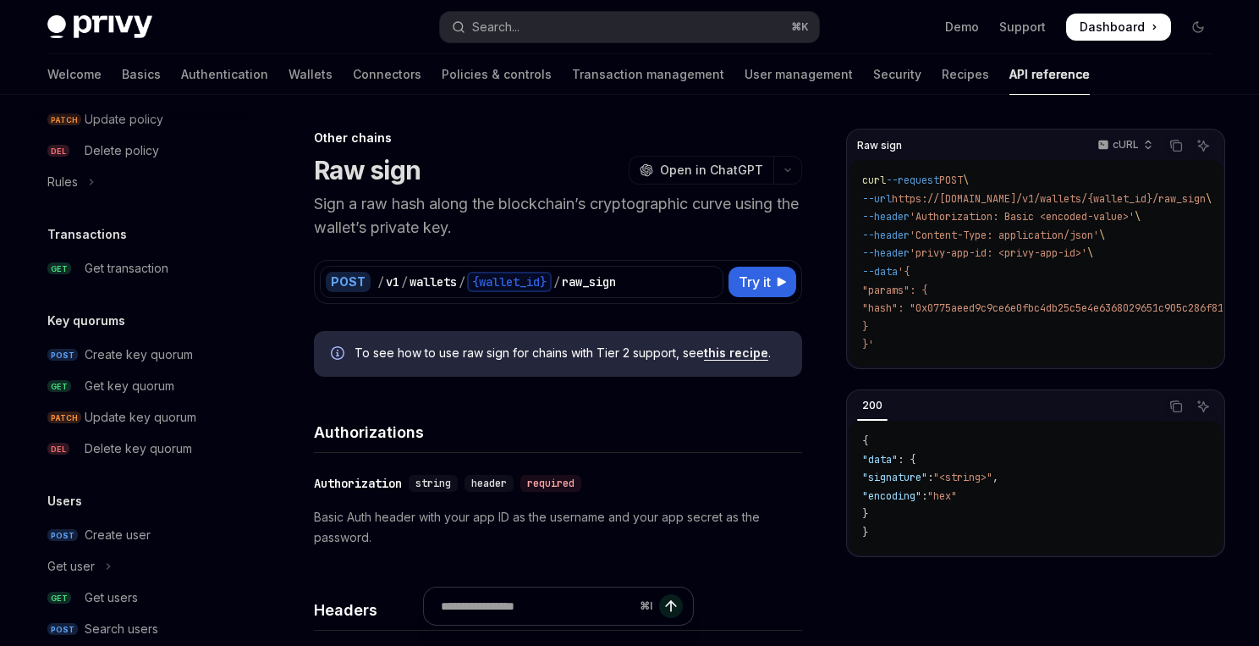
scroll to position [1229, 0]
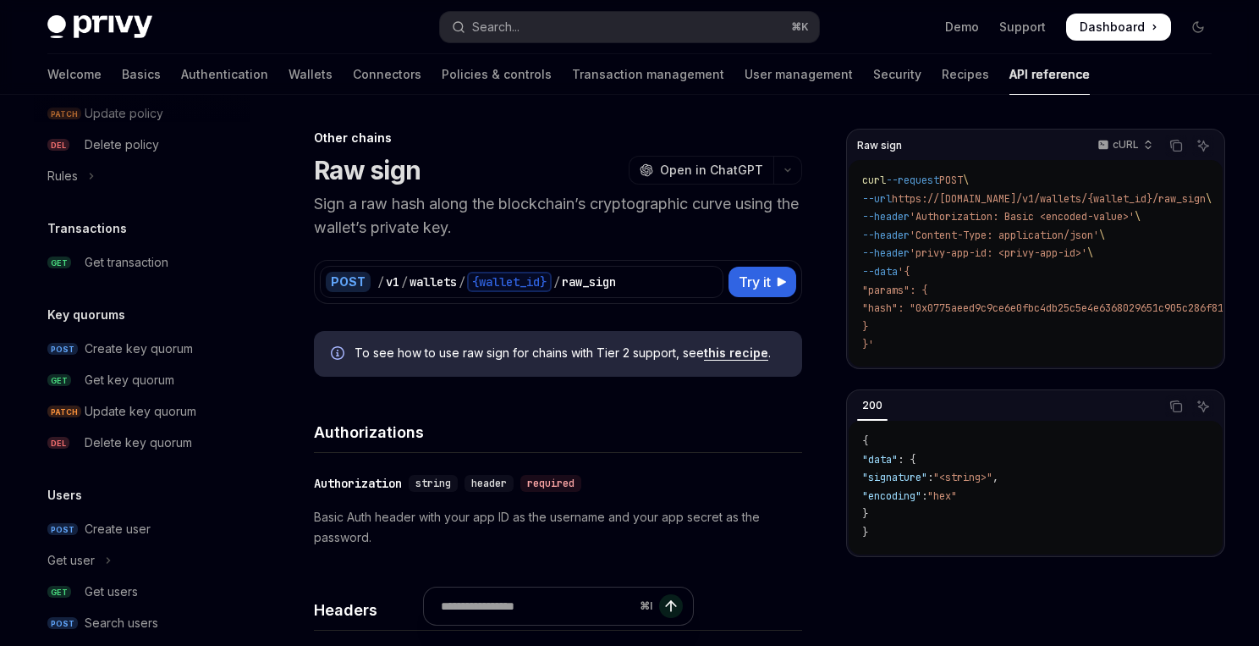
click at [201, 355] on div "Create key quorum" at bounding box center [163, 348] width 156 height 20
type textarea "*"
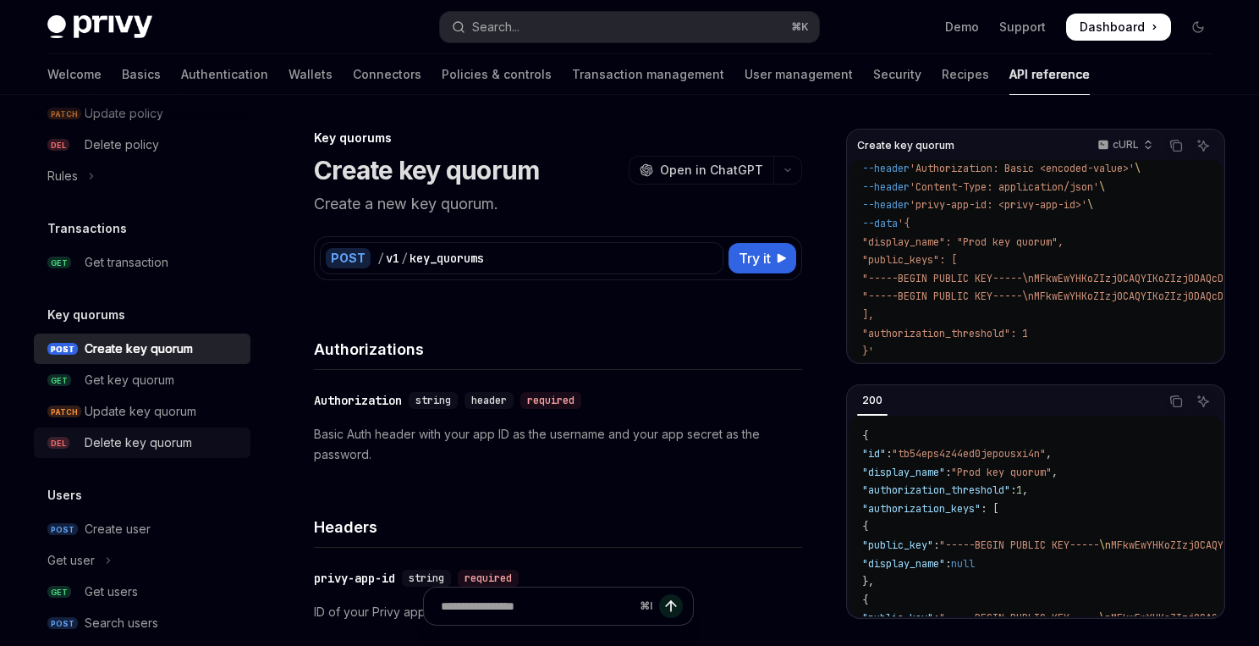
scroll to position [1349, 0]
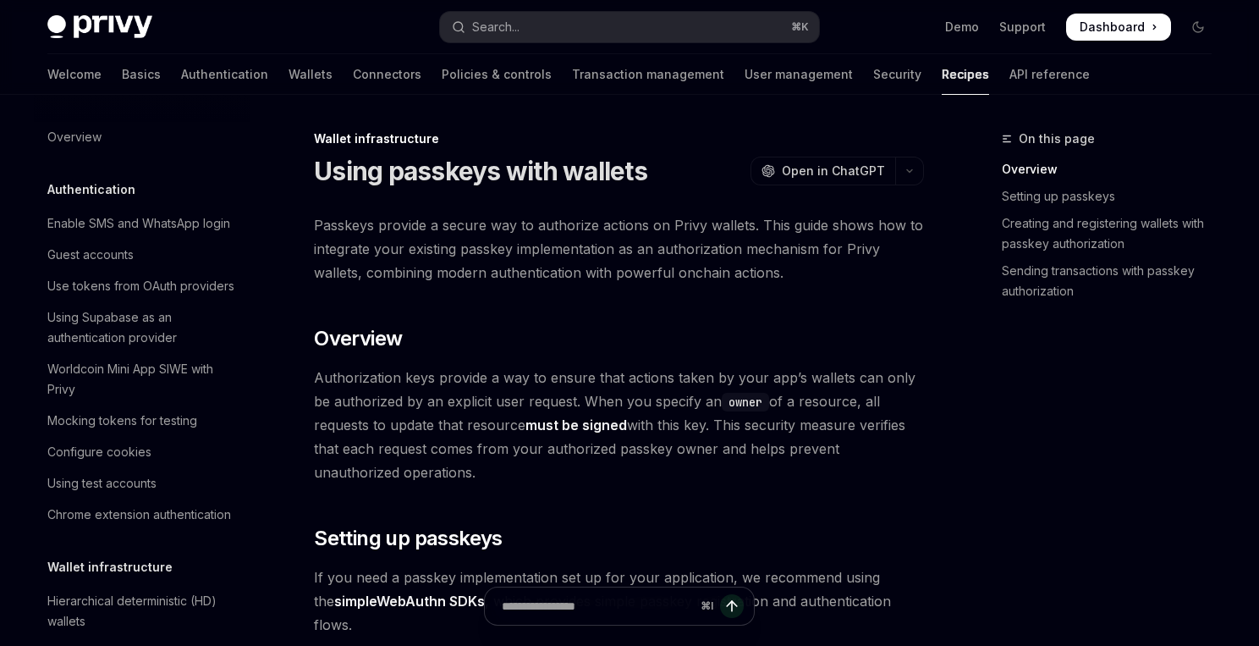
scroll to position [365, 0]
